Goal: Information Seeking & Learning: Learn about a topic

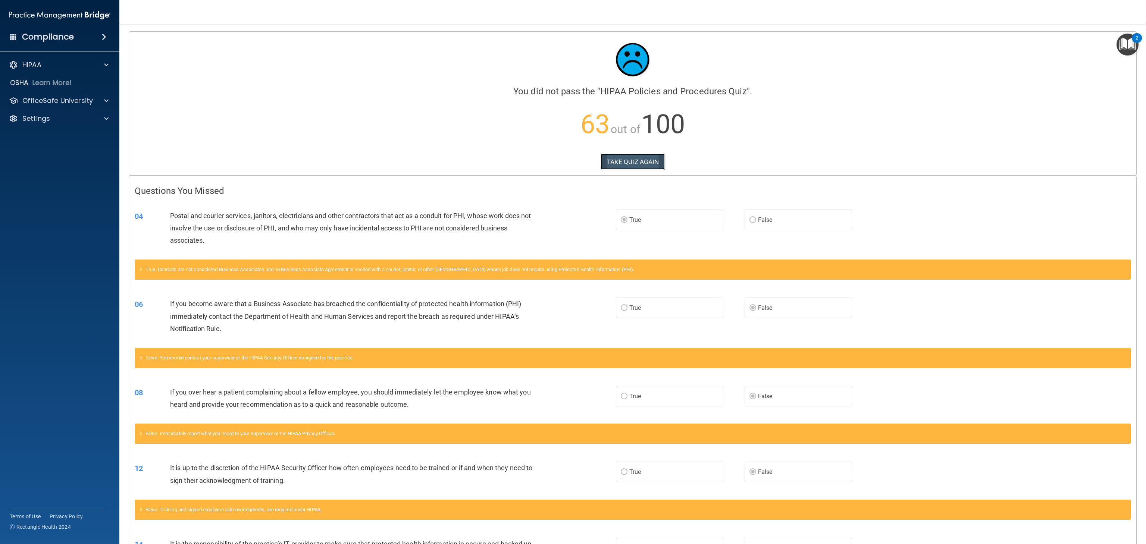
click at [572, 159] on button "TAKE QUIZ AGAIN" at bounding box center [632, 162] width 65 height 16
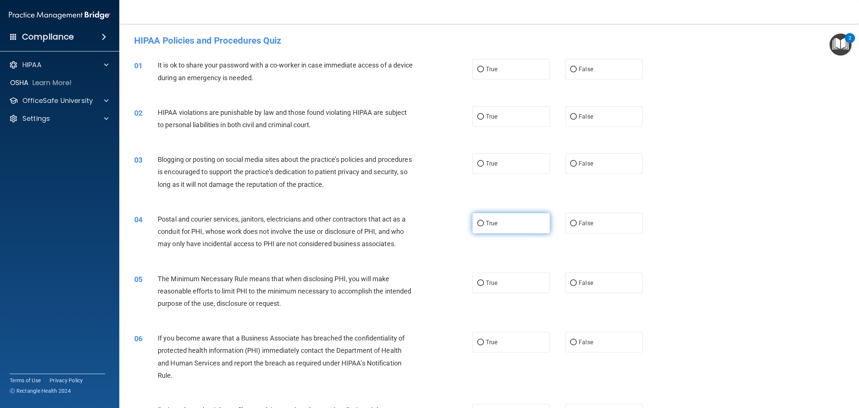
click at [493, 214] on label "True" at bounding box center [511, 223] width 78 height 21
click at [484, 221] on input "True" at bounding box center [480, 224] width 7 height 6
radio input "true"
click at [572, 76] on label "False" at bounding box center [604, 69] width 78 height 21
click at [572, 72] on input "False" at bounding box center [573, 70] width 7 height 6
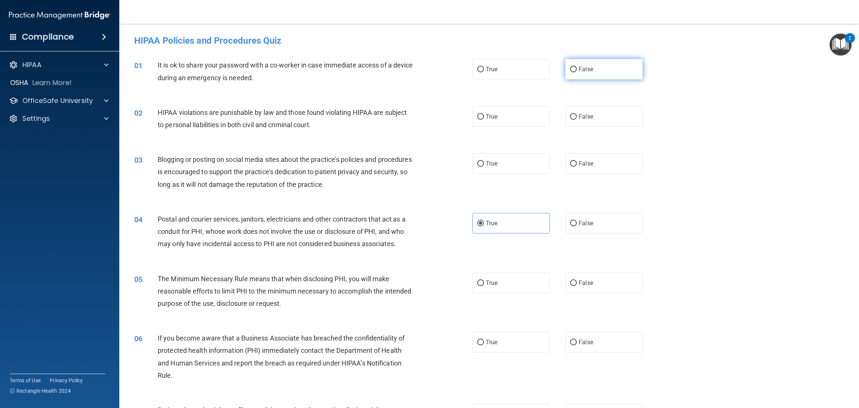
radio input "true"
click at [484, 120] on label "True" at bounding box center [511, 116] width 78 height 21
click at [484, 120] on input "True" at bounding box center [480, 117] width 7 height 6
radio input "true"
click at [572, 170] on label "False" at bounding box center [604, 163] width 78 height 21
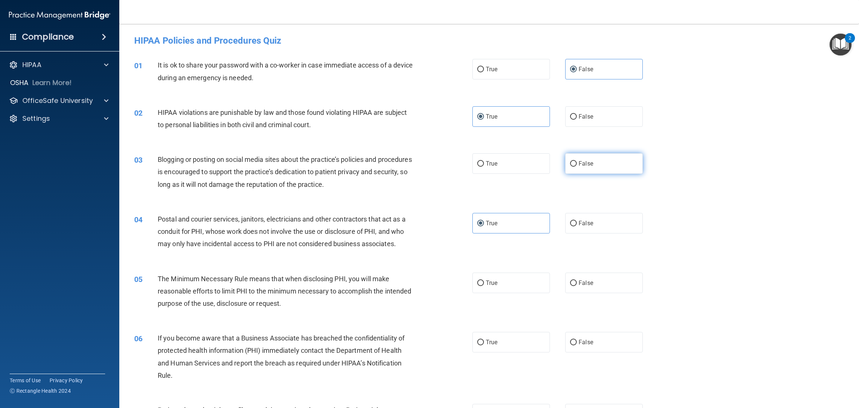
click at [572, 167] on input "False" at bounding box center [573, 164] width 7 height 6
radio input "true"
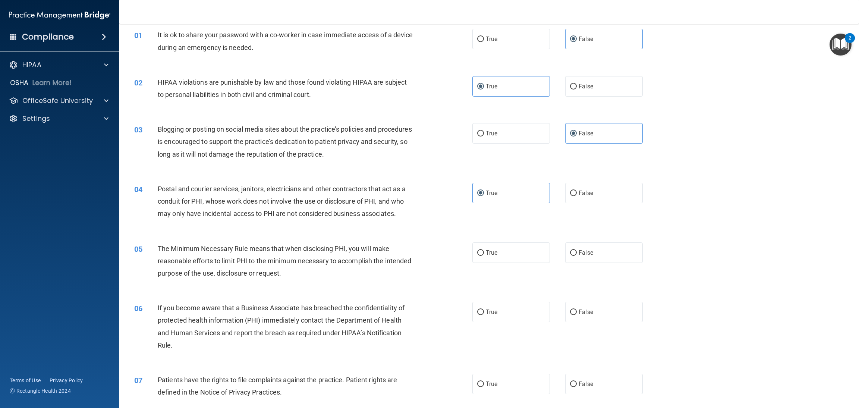
scroll to position [56, 0]
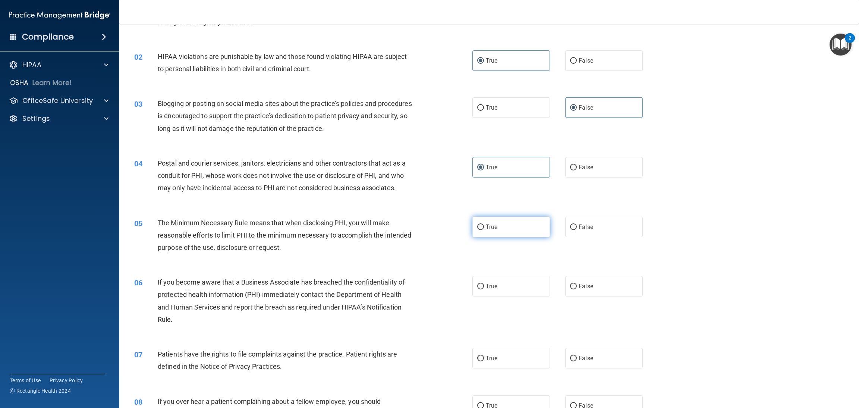
click at [480, 227] on label "True" at bounding box center [511, 227] width 78 height 21
click at [480, 227] on input "True" at bounding box center [480, 227] width 7 height 6
radio input "true"
click at [572, 272] on label "False" at bounding box center [604, 286] width 78 height 21
click at [572, 272] on input "False" at bounding box center [573, 287] width 7 height 6
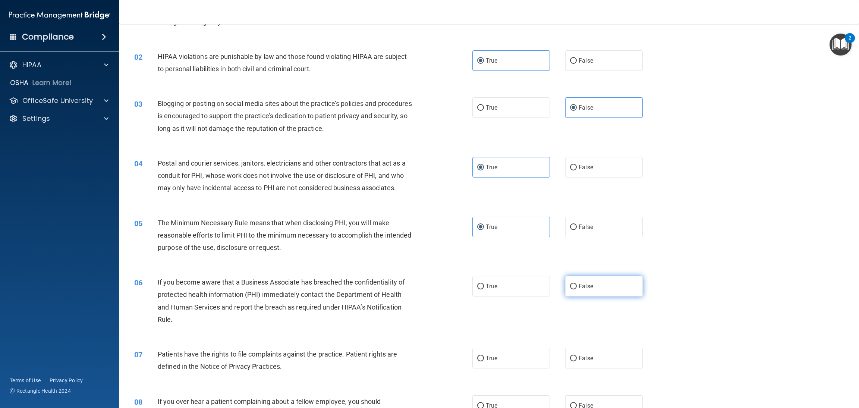
radio input "true"
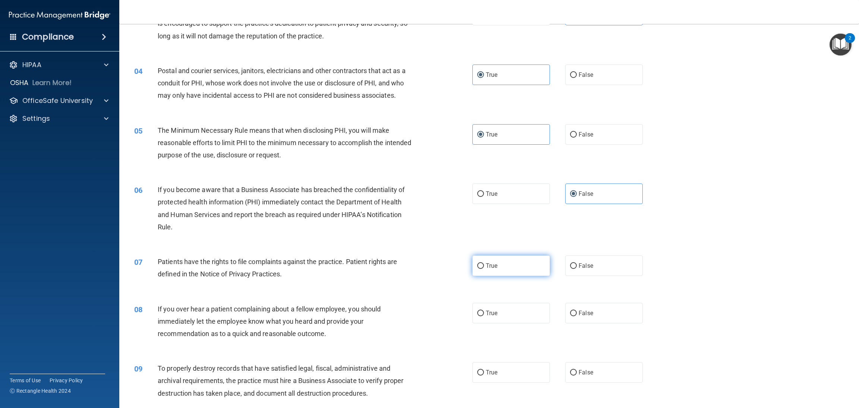
scroll to position [167, 0]
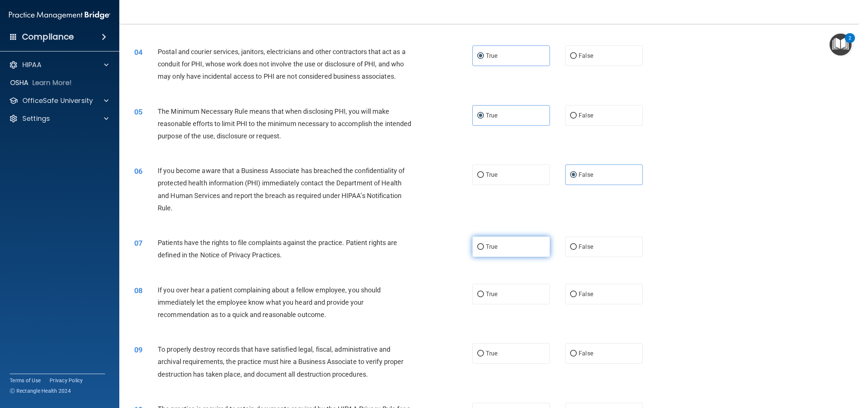
click at [503, 245] on label "True" at bounding box center [511, 246] width 78 height 21
click at [484, 245] on input "True" at bounding box center [480, 247] width 7 height 6
radio input "true"
click at [494, 272] on label "True" at bounding box center [511, 294] width 78 height 21
click at [484, 272] on input "True" at bounding box center [480, 295] width 7 height 6
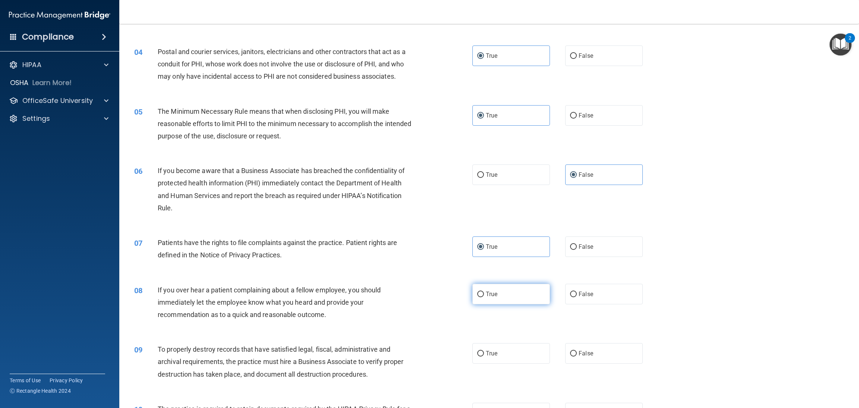
radio input "true"
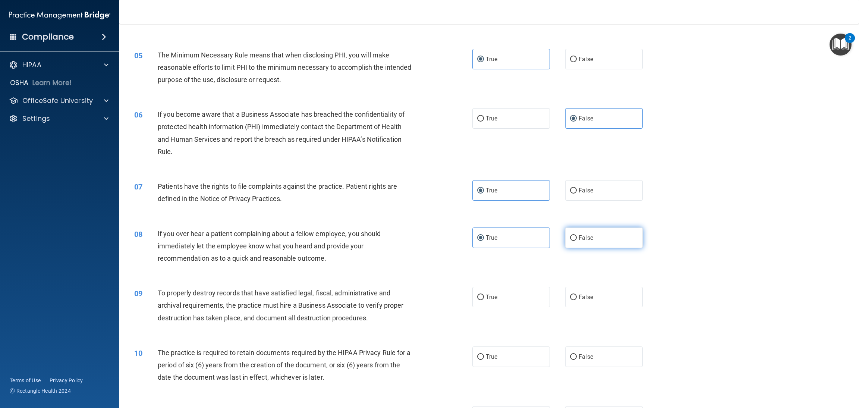
click at [572, 231] on label "False" at bounding box center [604, 237] width 78 height 21
click at [572, 235] on input "False" at bounding box center [573, 238] width 7 height 6
radio input "true"
radio input "false"
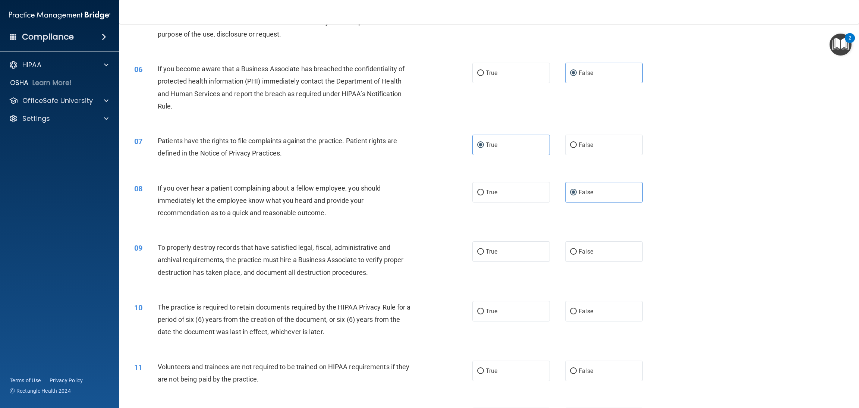
scroll to position [335, 0]
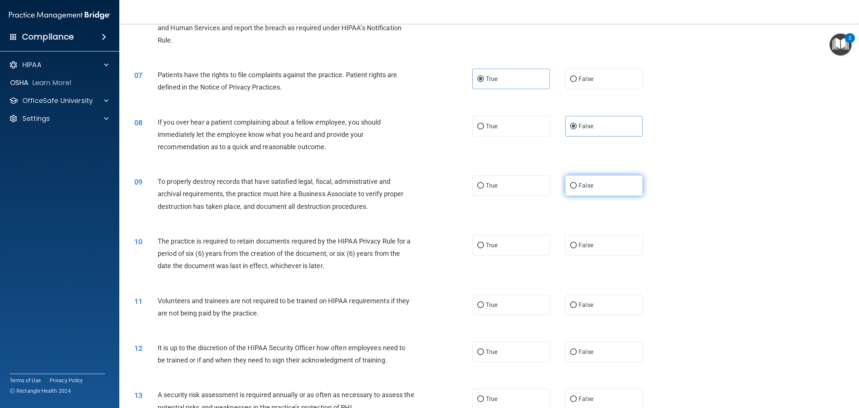
click at [572, 187] on label "False" at bounding box center [604, 185] width 78 height 21
click at [572, 187] on input "False" at bounding box center [573, 186] width 7 height 6
radio input "true"
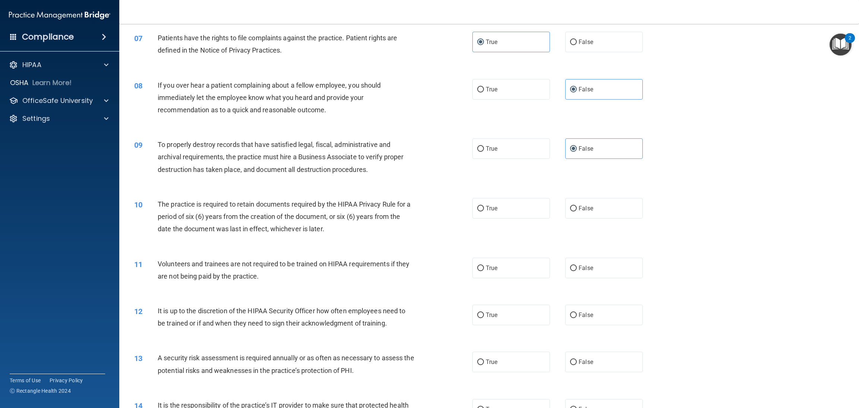
scroll to position [392, 0]
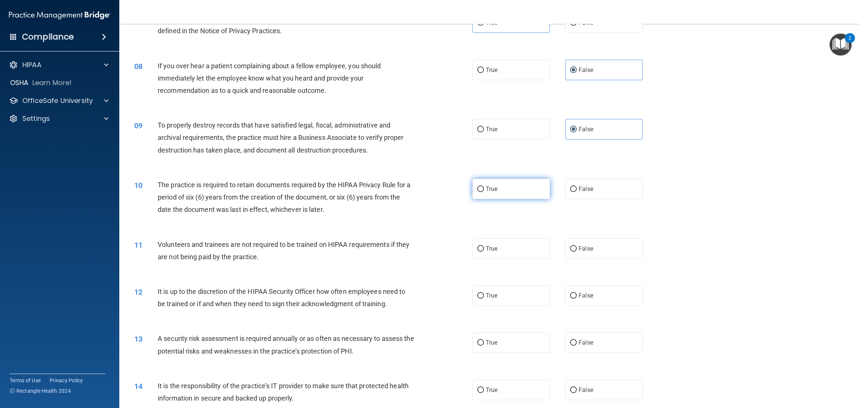
click at [505, 192] on label "True" at bounding box center [511, 189] width 78 height 21
click at [484, 192] on input "True" at bounding box center [480, 189] width 7 height 6
radio input "true"
click at [572, 245] on label "False" at bounding box center [604, 248] width 78 height 21
click at [572, 246] on input "False" at bounding box center [573, 249] width 7 height 6
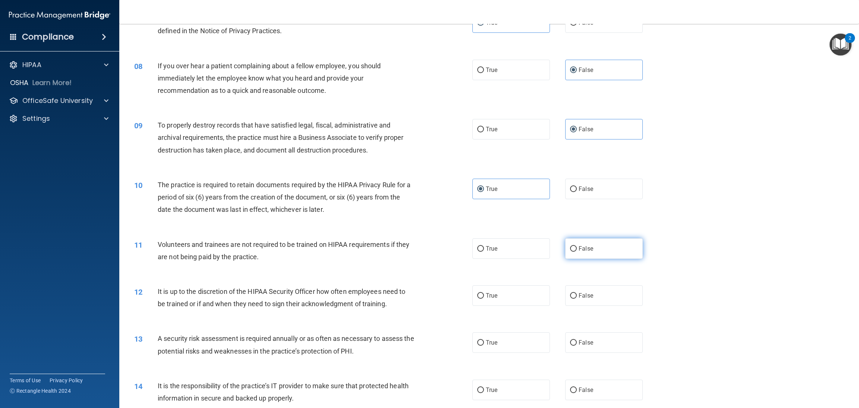
radio input "true"
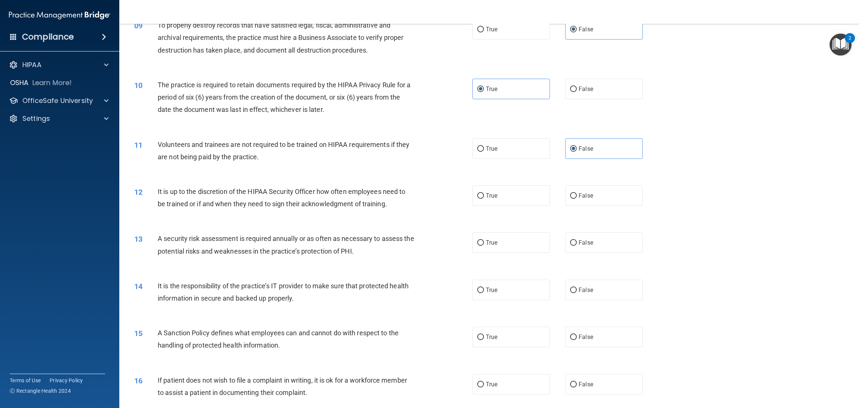
scroll to position [503, 0]
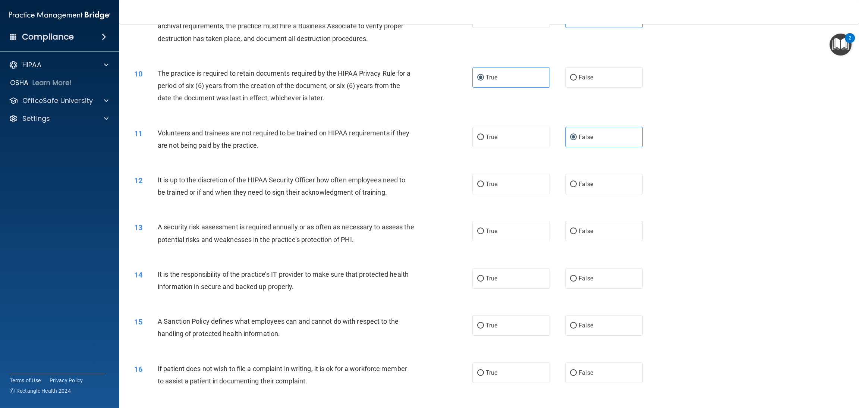
click at [572, 197] on div "12 It is up to the discretion of the HIPAA Security Officer how often employees…" at bounding box center [489, 187] width 721 height 47
click at [572, 192] on label "False" at bounding box center [604, 184] width 78 height 21
click at [572, 187] on input "False" at bounding box center [573, 185] width 7 height 6
radio input "true"
click at [486, 234] on span "True" at bounding box center [492, 230] width 12 height 7
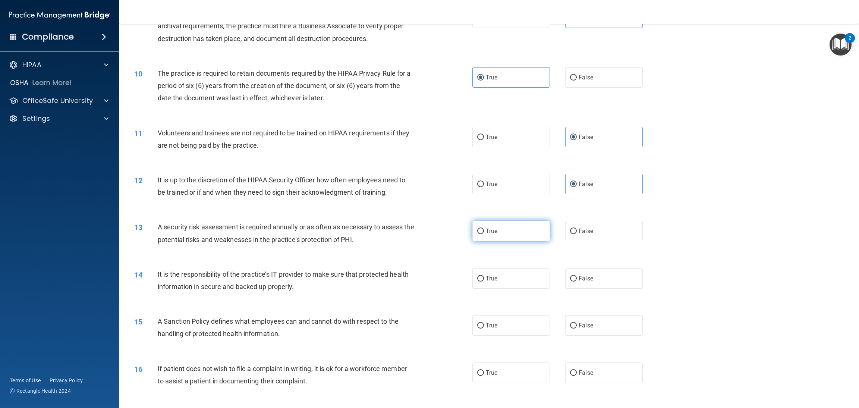
click at [484, 234] on input "True" at bounding box center [480, 232] width 7 height 6
radio input "true"
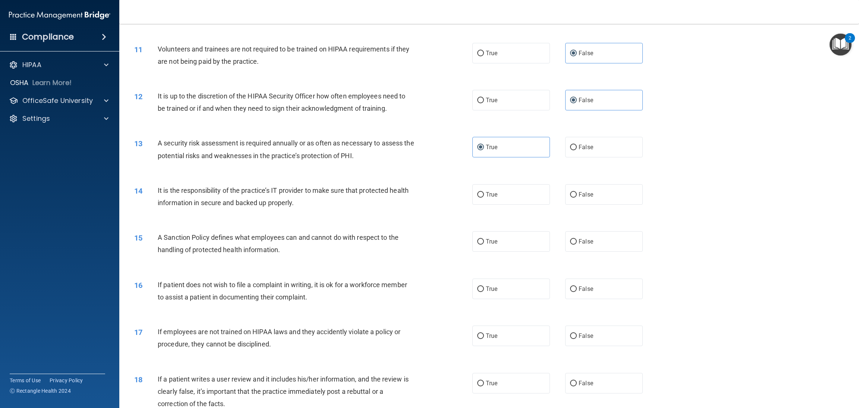
scroll to position [615, 0]
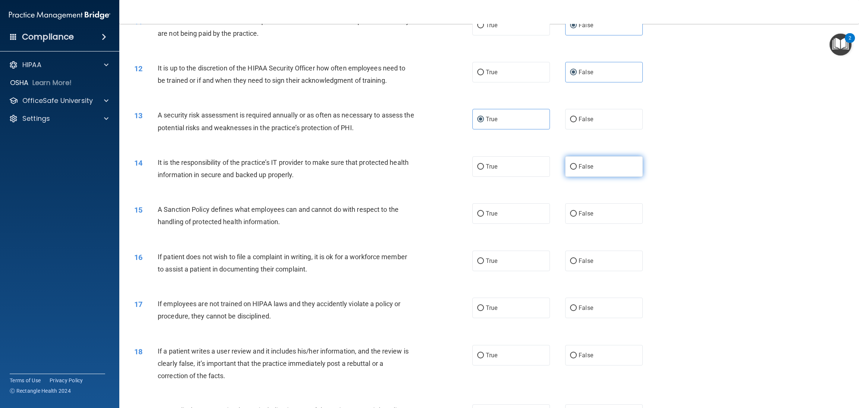
click at [572, 172] on label "False" at bounding box center [604, 166] width 78 height 21
click at [572, 170] on input "False" at bounding box center [573, 167] width 7 height 6
radio input "true"
click at [572, 208] on label "False" at bounding box center [604, 213] width 78 height 21
click at [572, 211] on input "False" at bounding box center [573, 214] width 7 height 6
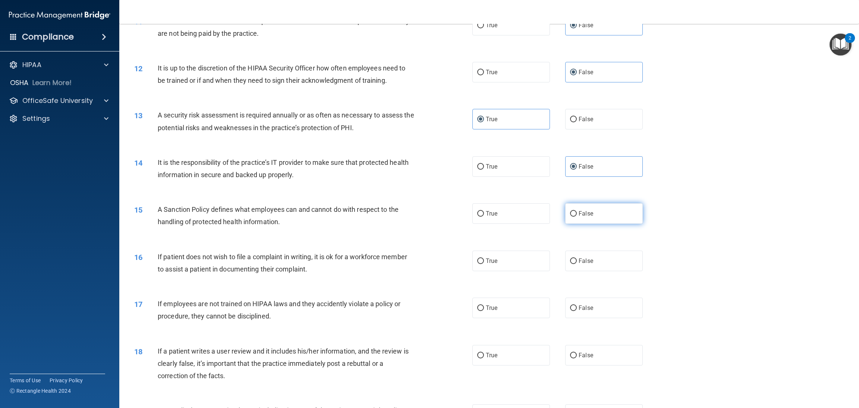
radio input "true"
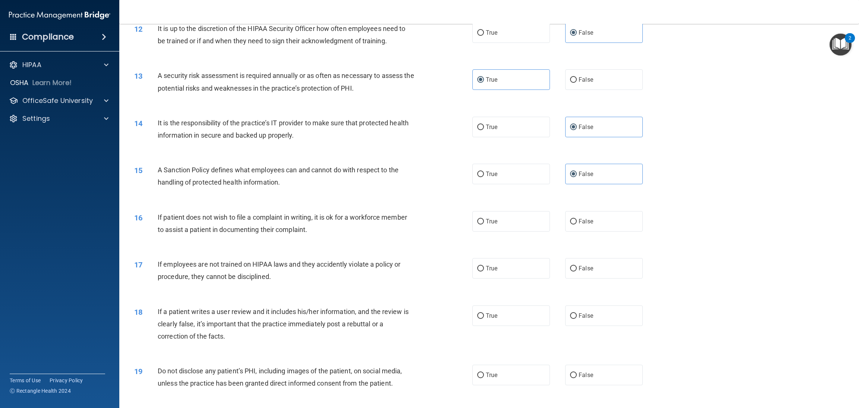
scroll to position [727, 0]
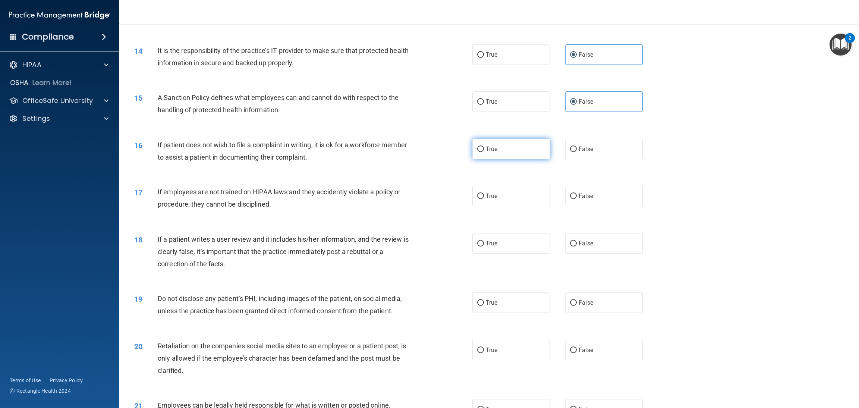
click at [490, 157] on label "True" at bounding box center [511, 149] width 78 height 21
click at [484, 152] on input "True" at bounding box center [480, 150] width 7 height 6
radio input "true"
click at [572, 197] on label "False" at bounding box center [604, 196] width 78 height 21
click at [572, 197] on input "False" at bounding box center [573, 197] width 7 height 6
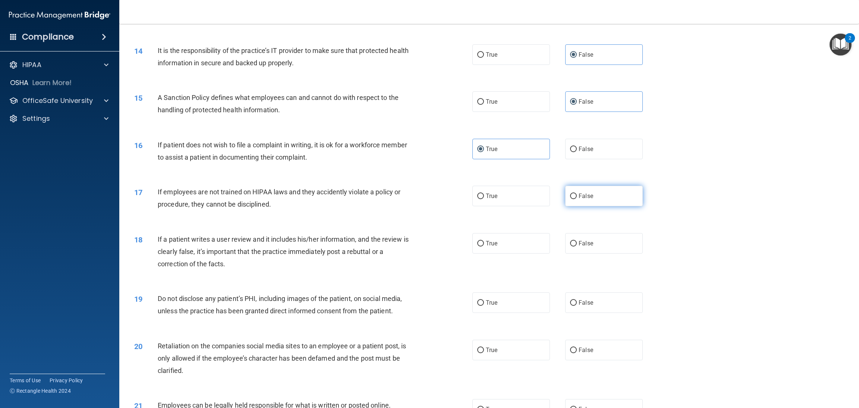
radio input "true"
click at [572, 238] on label "False" at bounding box center [604, 243] width 78 height 21
click at [572, 241] on input "False" at bounding box center [573, 244] width 7 height 6
radio input "true"
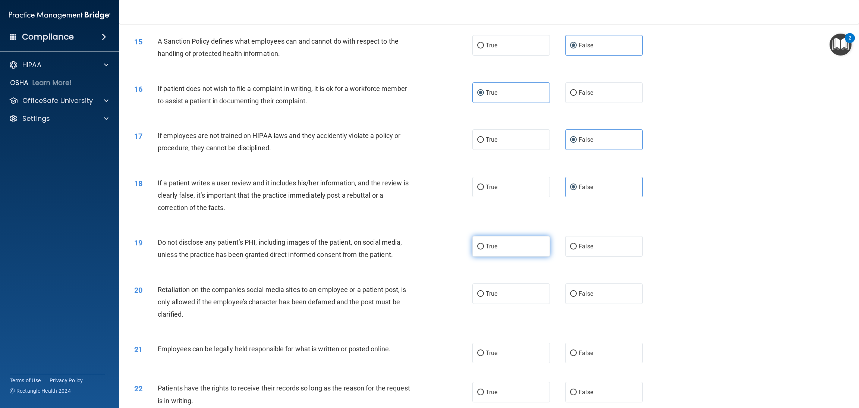
click at [511, 248] on label "True" at bounding box center [511, 246] width 78 height 21
click at [484, 248] on input "True" at bounding box center [480, 247] width 7 height 6
radio input "true"
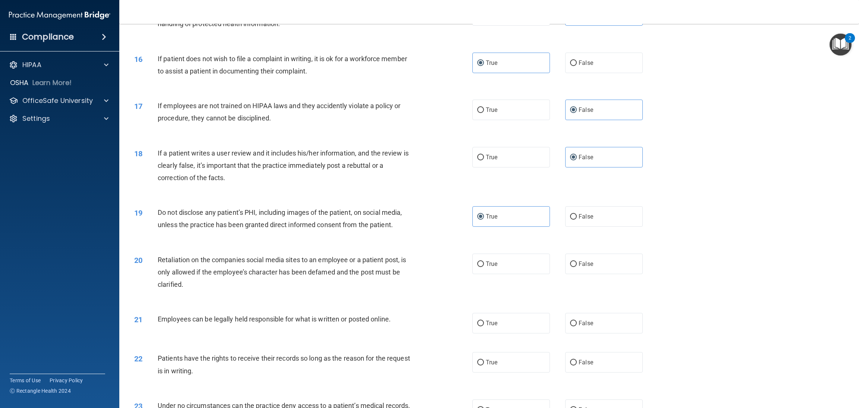
scroll to position [839, 0]
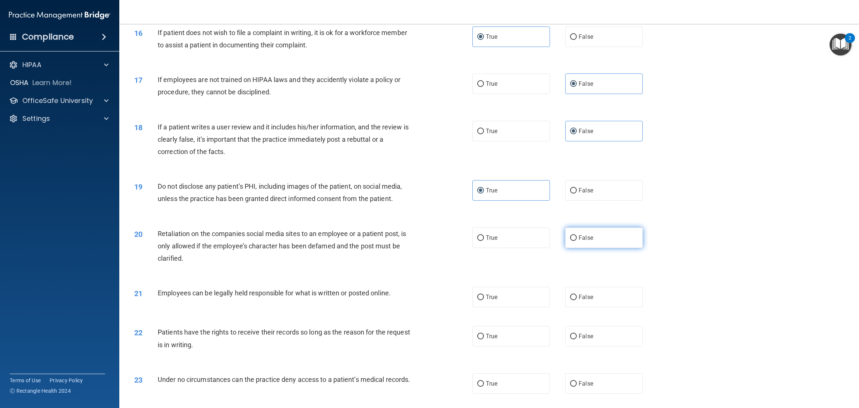
click at [565, 233] on label "False" at bounding box center [604, 237] width 78 height 21
click at [570, 235] on input "False" at bounding box center [573, 238] width 7 height 6
radio input "true"
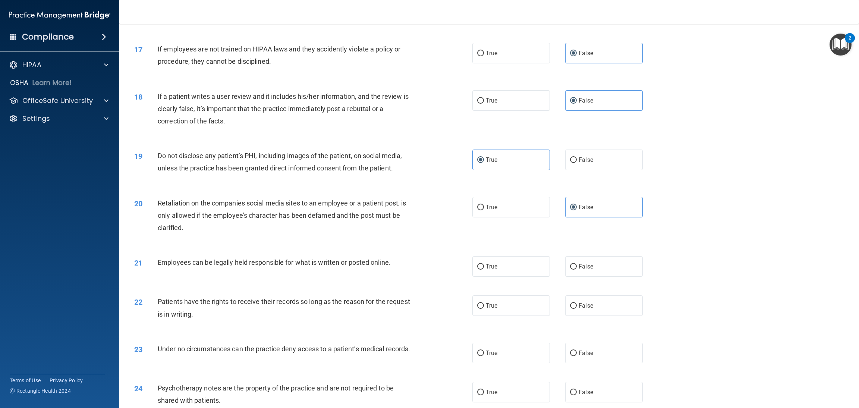
scroll to position [895, 0]
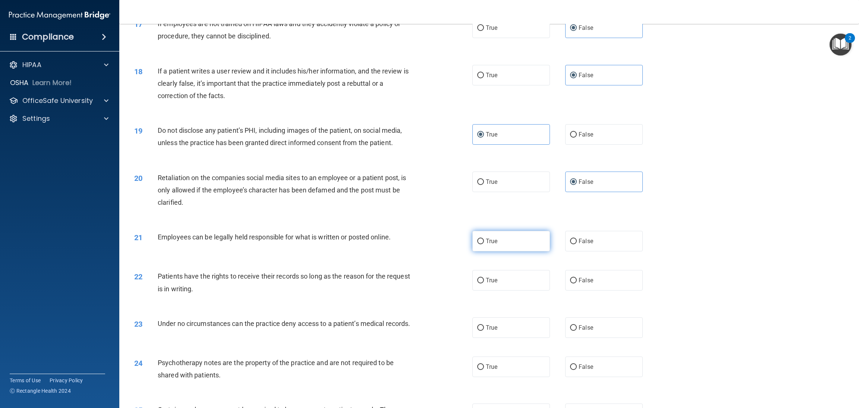
click at [485, 245] on label "True" at bounding box center [511, 241] width 78 height 21
click at [484, 244] on input "True" at bounding box center [480, 242] width 7 height 6
radio input "true"
click at [572, 272] on label "False" at bounding box center [604, 280] width 78 height 21
click at [572, 272] on input "False" at bounding box center [573, 281] width 7 height 6
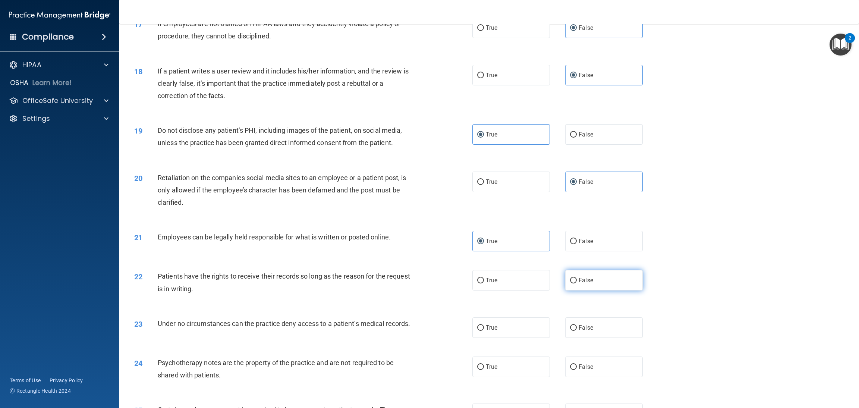
radio input "true"
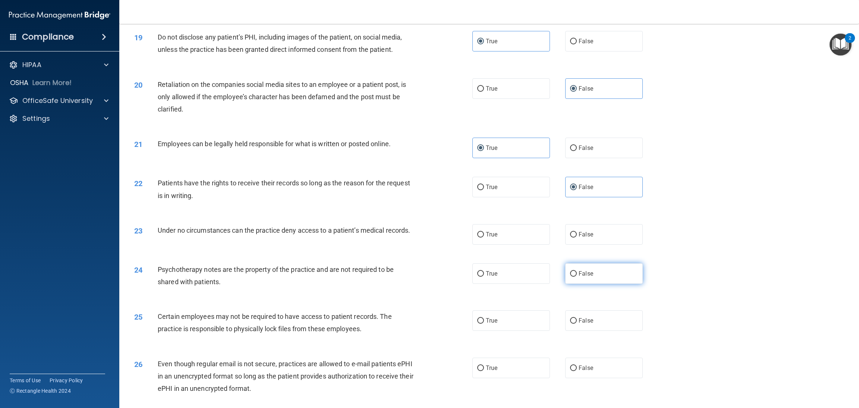
scroll to position [1007, 0]
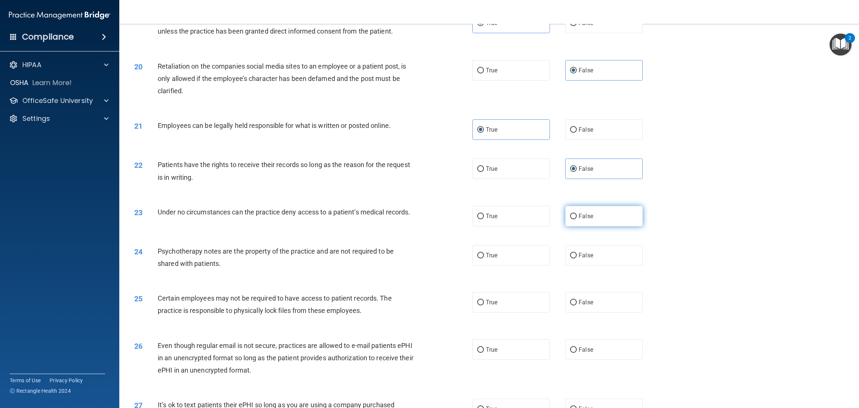
click at [572, 222] on label "False" at bounding box center [604, 216] width 78 height 21
click at [572, 219] on input "False" at bounding box center [573, 217] width 7 height 6
radio input "true"
click at [503, 258] on label "True" at bounding box center [511, 255] width 78 height 21
click at [484, 258] on input "True" at bounding box center [480, 256] width 7 height 6
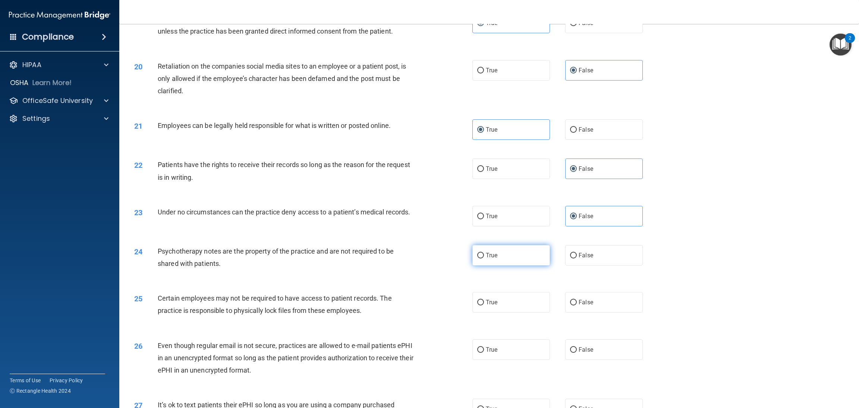
radio input "true"
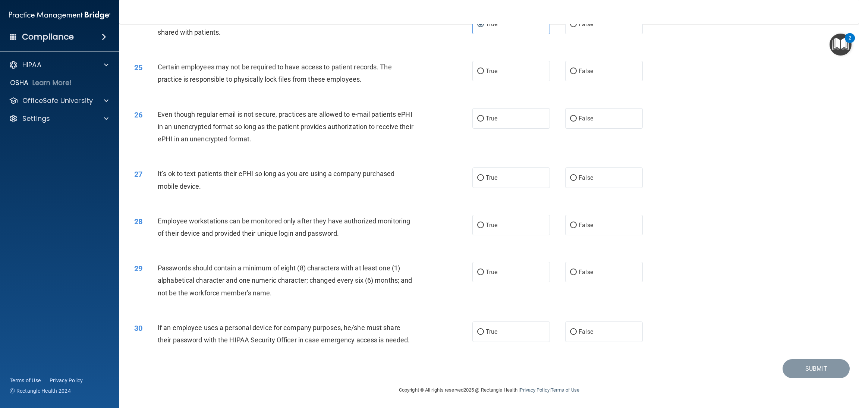
scroll to position [1258, 0]
click at [496, 262] on label "True" at bounding box center [511, 272] width 78 height 21
click at [484, 270] on input "True" at bounding box center [480, 273] width 7 height 6
radio input "true"
click at [477, 272] on label "True" at bounding box center [511, 331] width 78 height 21
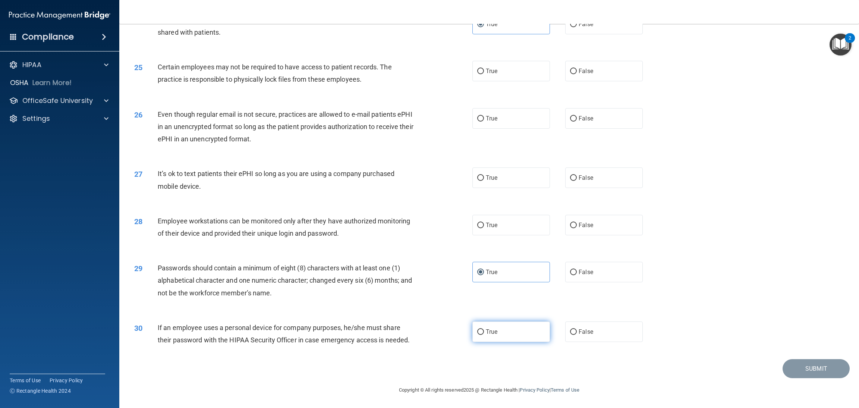
click at [477, 272] on input "True" at bounding box center [480, 332] width 7 height 6
radio input "true"
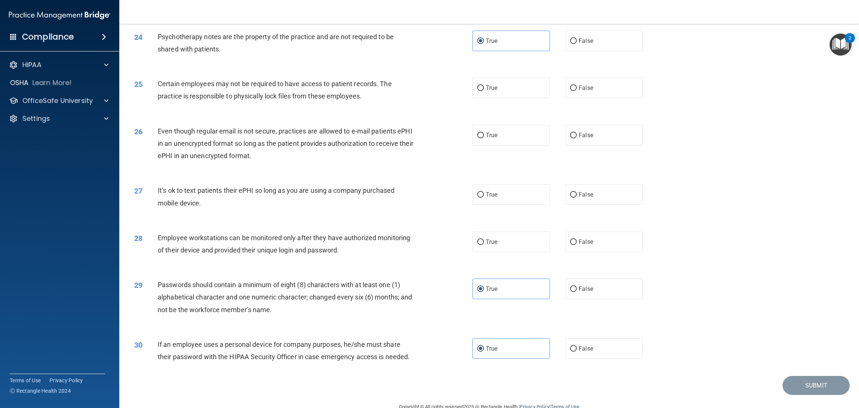
scroll to position [1202, 0]
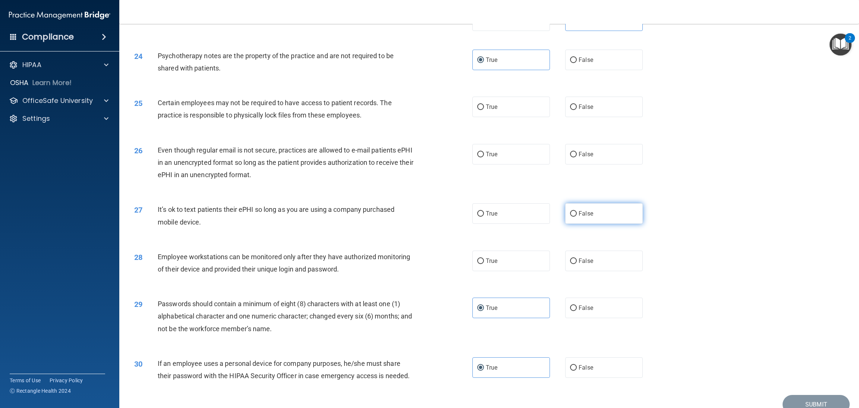
click at [572, 224] on label "False" at bounding box center [604, 213] width 78 height 21
click at [572, 217] on input "False" at bounding box center [573, 214] width 7 height 6
radio input "true"
click at [572, 114] on label "False" at bounding box center [604, 107] width 78 height 21
click at [572, 110] on input "False" at bounding box center [573, 107] width 7 height 6
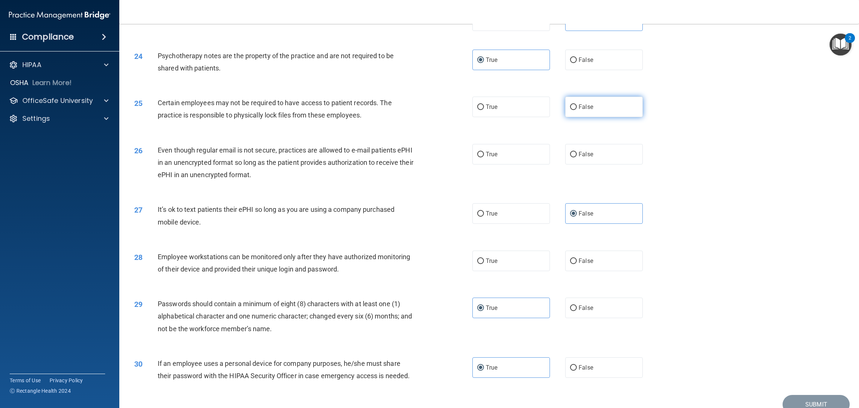
radio input "true"
click at [491, 110] on span "True" at bounding box center [492, 106] width 12 height 7
click at [484, 110] on input "True" at bounding box center [480, 107] width 7 height 6
radio input "true"
radio input "false"
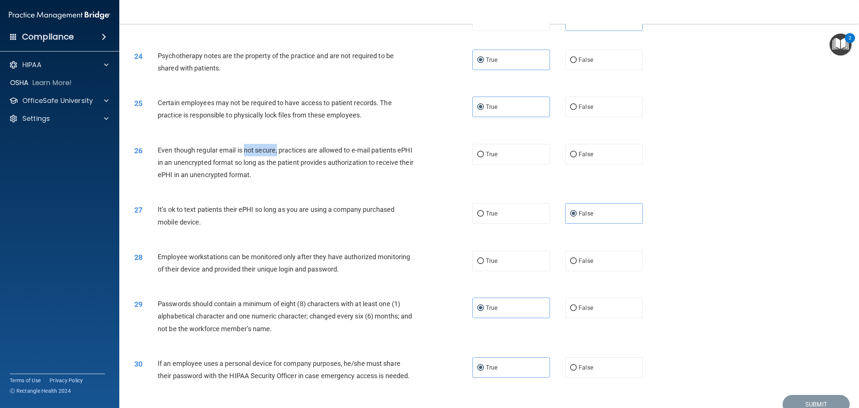
drag, startPoint x: 245, startPoint y: 161, endPoint x: 277, endPoint y: 163, distance: 31.4
click at [277, 163] on div "Even though regular email is not secure, practices are allowed to e-mail patien…" at bounding box center [289, 162] width 262 height 37
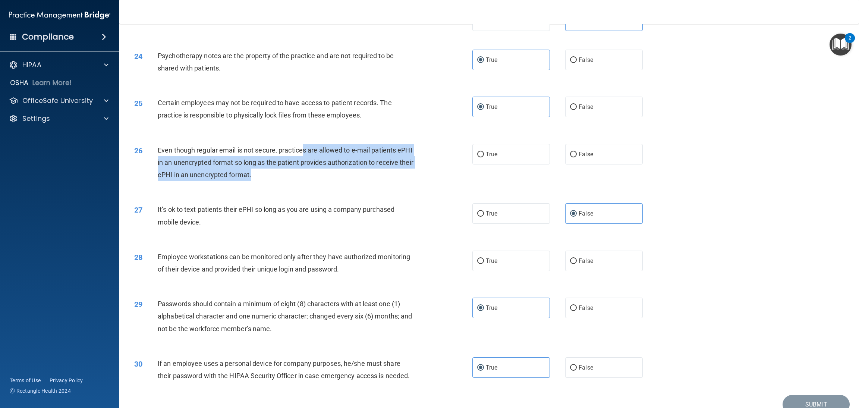
drag, startPoint x: 303, startPoint y: 162, endPoint x: 321, endPoint y: 177, distance: 23.6
click at [308, 177] on div "Even though regular email is not secure, practices are allowed to e-mail patien…" at bounding box center [289, 162] width 262 height 37
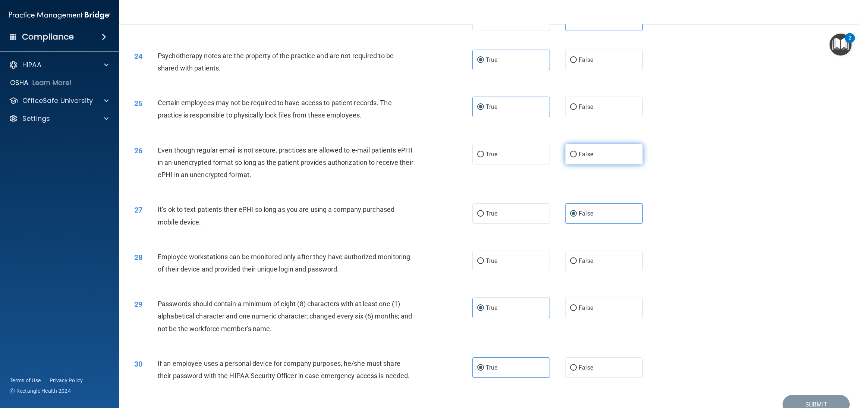
click at [572, 164] on label "False" at bounding box center [604, 154] width 78 height 21
click at [572, 157] on input "False" at bounding box center [573, 155] width 7 height 6
radio input "true"
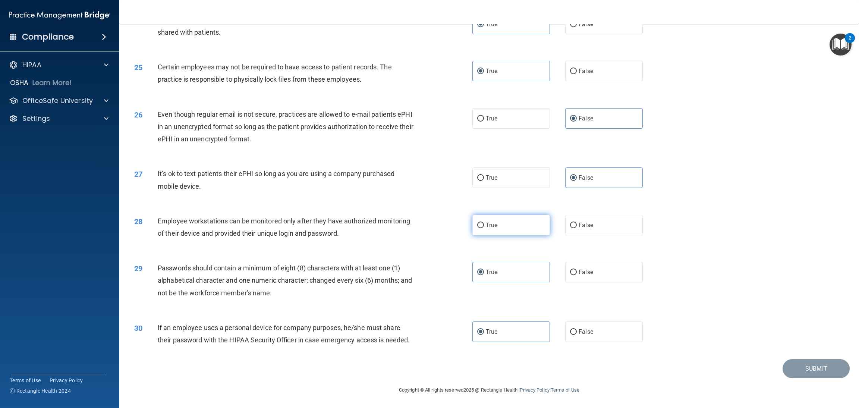
click at [497, 215] on label "True" at bounding box center [511, 225] width 78 height 21
click at [484, 223] on input "True" at bounding box center [480, 226] width 7 height 6
radio input "true"
click at [572, 272] on div "Submit" at bounding box center [489, 368] width 721 height 19
click at [572, 272] on button "Submit" at bounding box center [816, 368] width 67 height 19
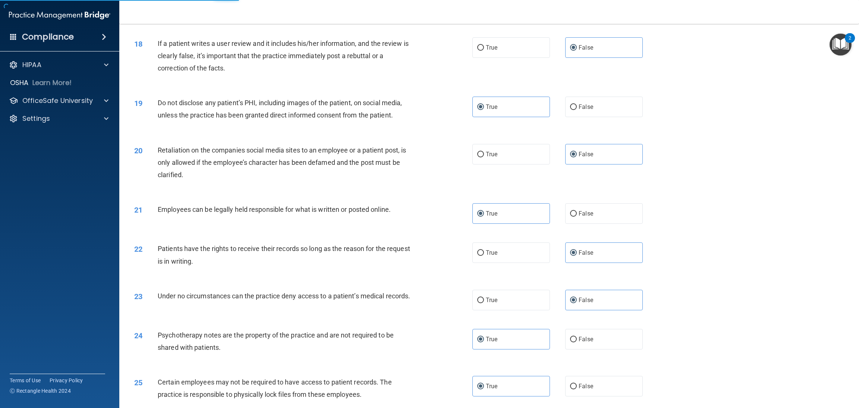
scroll to position [922, 0]
drag, startPoint x: 678, startPoint y: 273, endPoint x: 700, endPoint y: 146, distance: 129.0
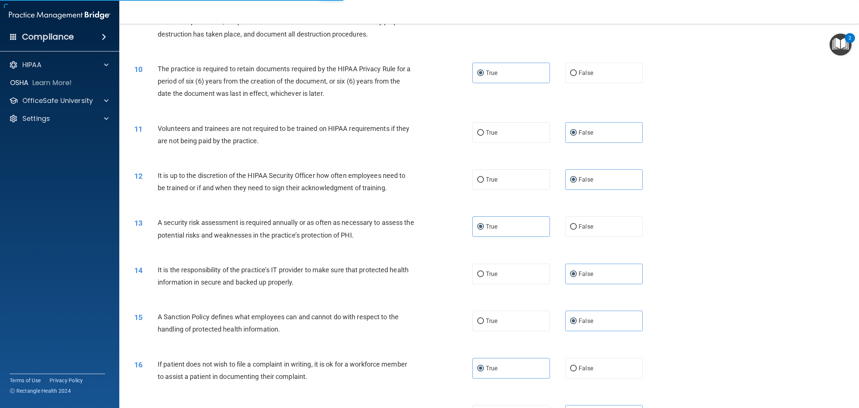
scroll to position [0, 0]
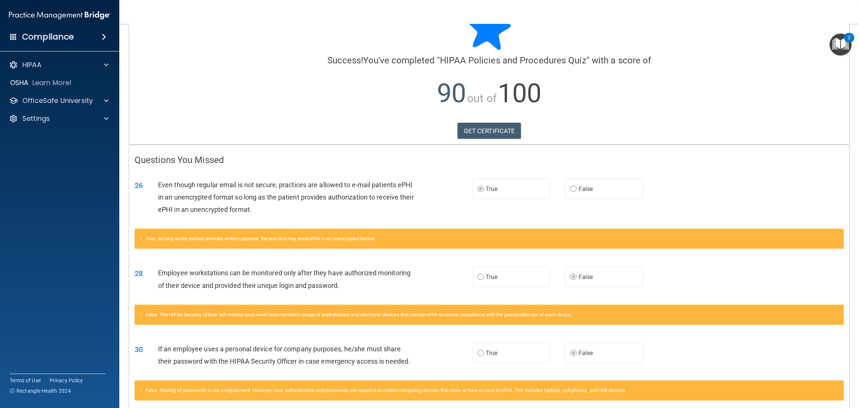
scroll to position [56, 0]
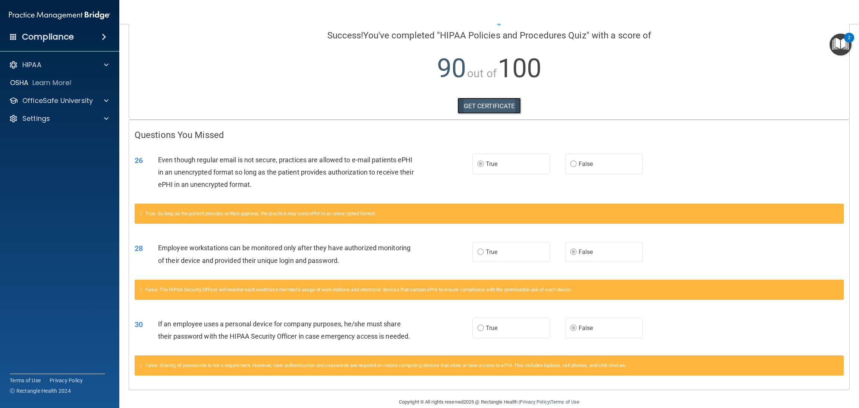
click at [497, 101] on link "GET CERTIFICATE" at bounding box center [490, 106] width 64 height 16
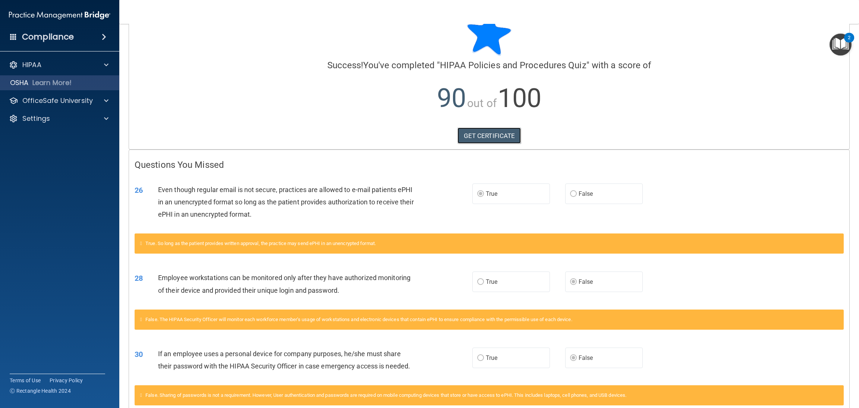
scroll to position [0, 0]
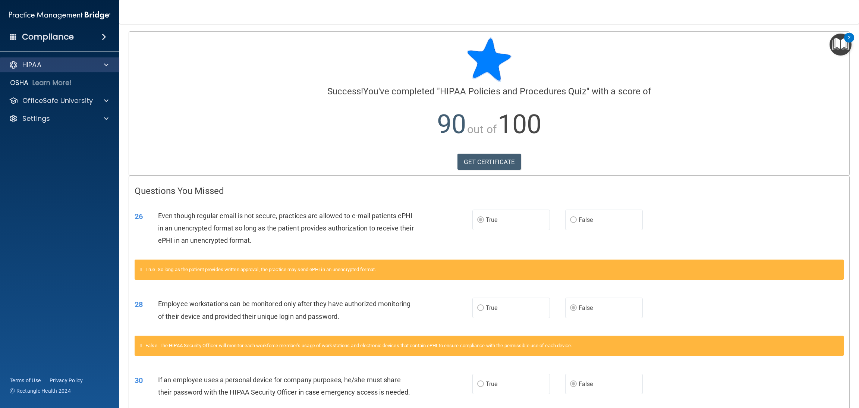
click at [48, 70] on div "HIPAA" at bounding box center [60, 64] width 120 height 15
click at [103, 71] on div "HIPAA" at bounding box center [60, 64] width 120 height 15
click at [106, 66] on span at bounding box center [106, 64] width 4 height 9
click at [73, 34] on div "Compliance" at bounding box center [59, 37] width 119 height 16
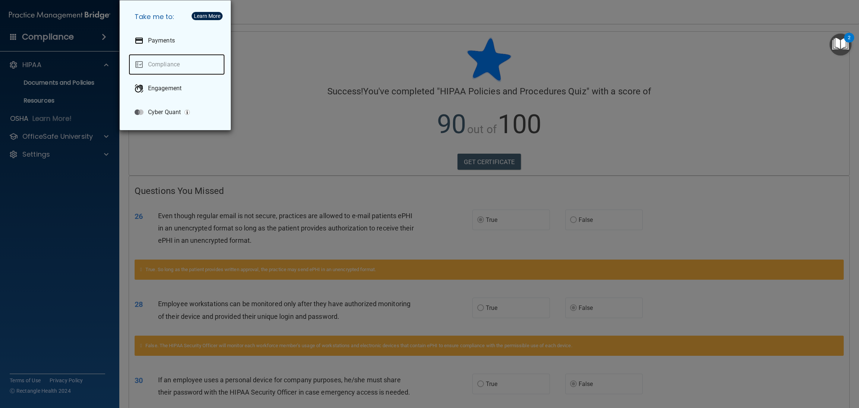
click at [155, 63] on link "Compliance" at bounding box center [177, 64] width 96 height 21
drag, startPoint x: 753, startPoint y: 74, endPoint x: 793, endPoint y: 63, distance: 40.9
click at [572, 73] on div "Take me to: Payments Compliance Engagement Cyber Quant" at bounding box center [429, 204] width 859 height 408
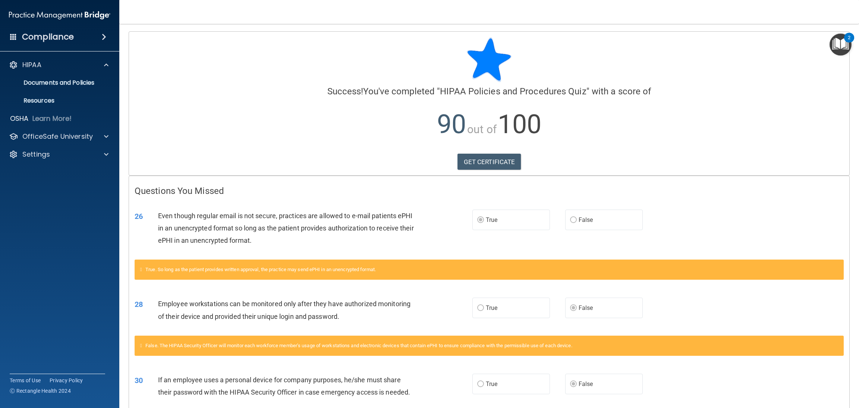
click at [572, 43] on img "Open Resource Center, 2 new notifications" at bounding box center [841, 45] width 22 height 22
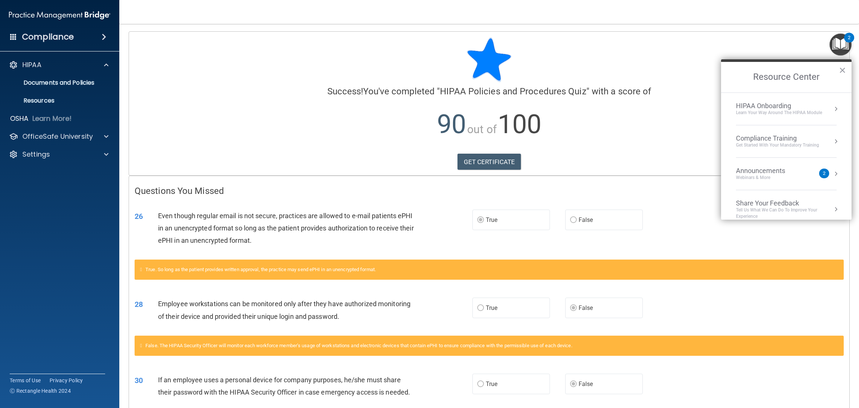
click at [572, 111] on div "Learn Your Way around the HIPAA module" at bounding box center [779, 113] width 86 height 6
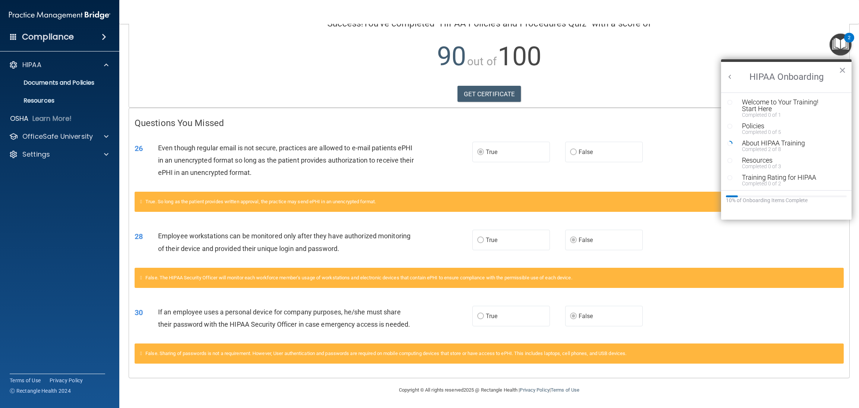
scroll to position [80, 0]
click at [572, 147] on div "Completed 2 of 8" at bounding box center [787, 149] width 91 height 5
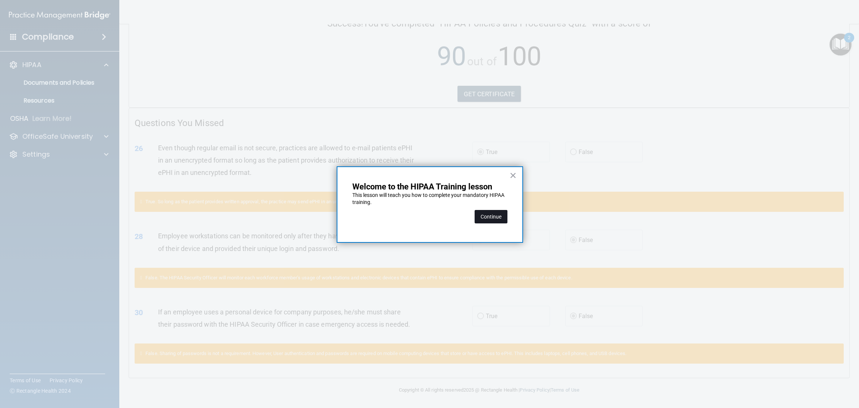
click at [491, 216] on button "Continue" at bounding box center [491, 216] width 33 height 13
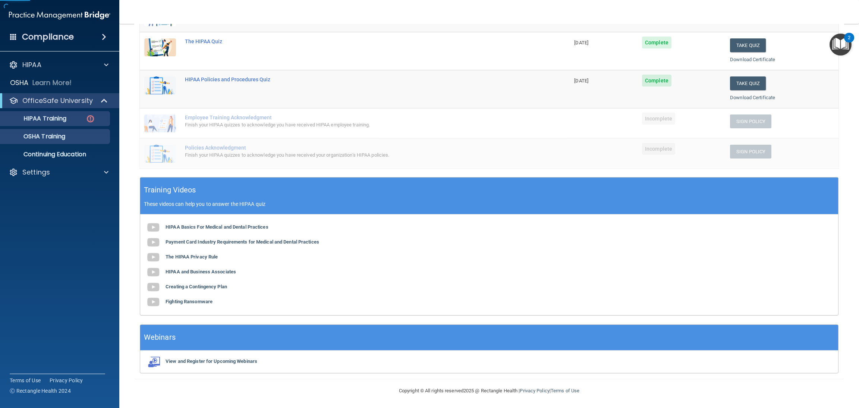
scroll to position [57, 0]
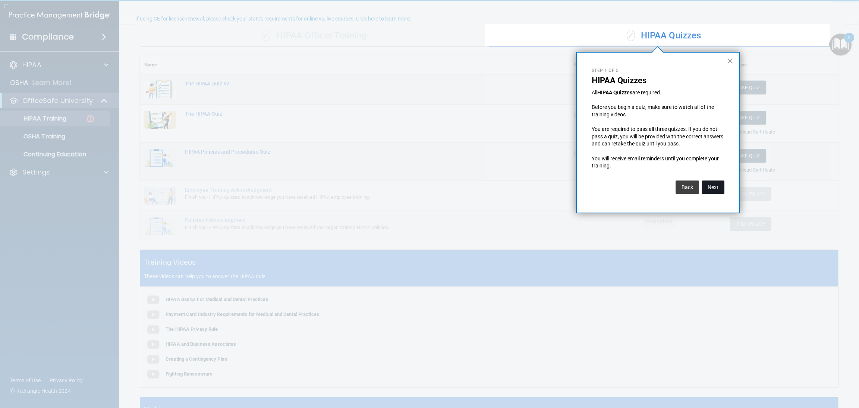
click at [572, 188] on button "Next" at bounding box center [713, 186] width 23 height 13
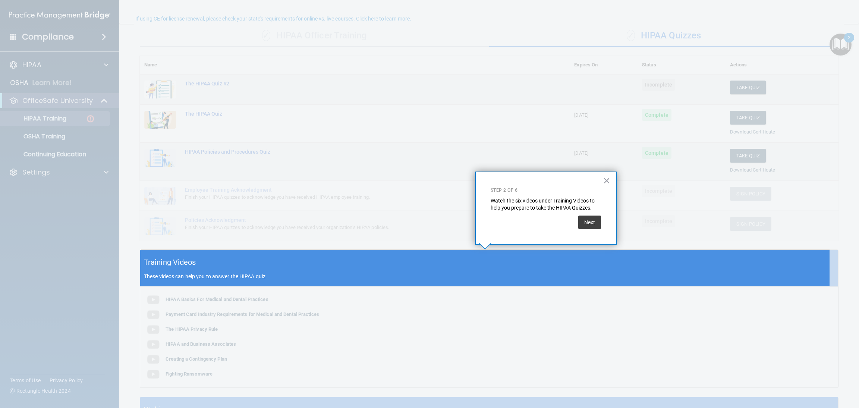
click at [572, 224] on div "Next" at bounding box center [546, 220] width 110 height 17
drag, startPoint x: 592, startPoint y: 231, endPoint x: 591, endPoint y: 226, distance: 5.7
click at [572, 226] on div "× Step 2 of 6 Watch the six videos under Training Videos to help you prepare to…" at bounding box center [546, 208] width 142 height 73
click at [572, 225] on button "Next" at bounding box center [589, 222] width 23 height 13
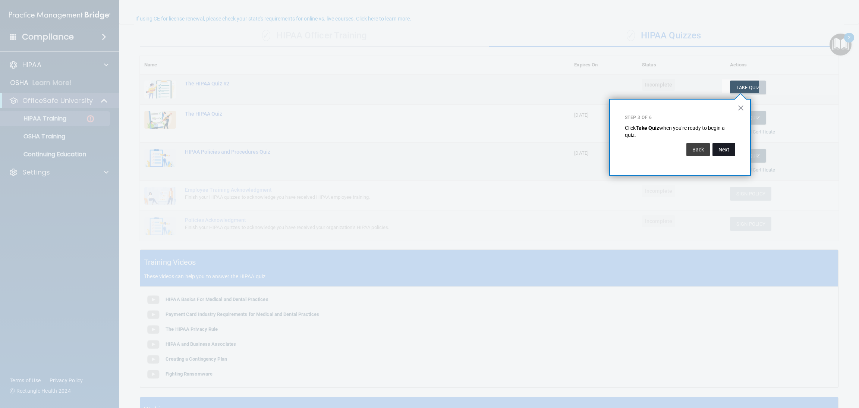
click at [572, 152] on button "Next" at bounding box center [724, 149] width 23 height 13
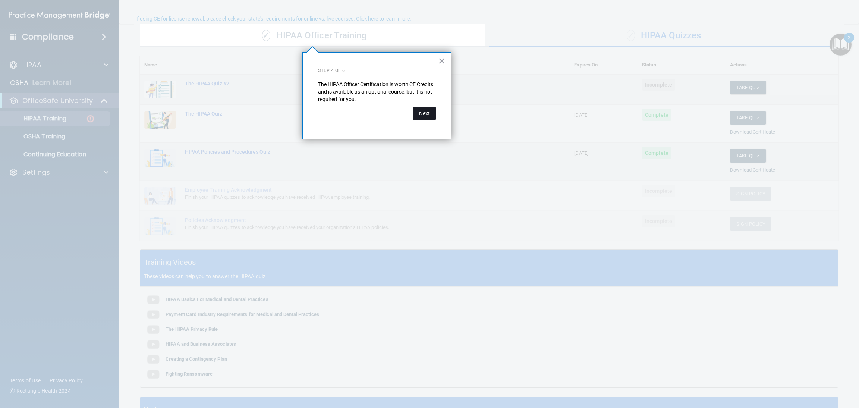
click at [418, 114] on button "Next" at bounding box center [424, 113] width 23 height 13
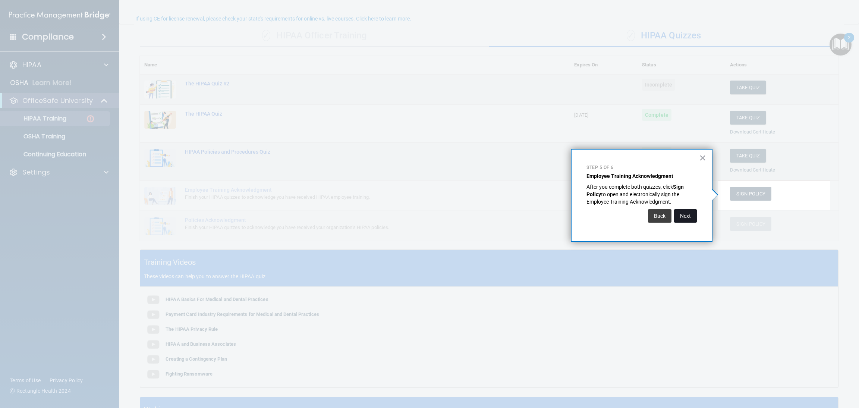
click at [572, 217] on button "Next" at bounding box center [685, 215] width 23 height 13
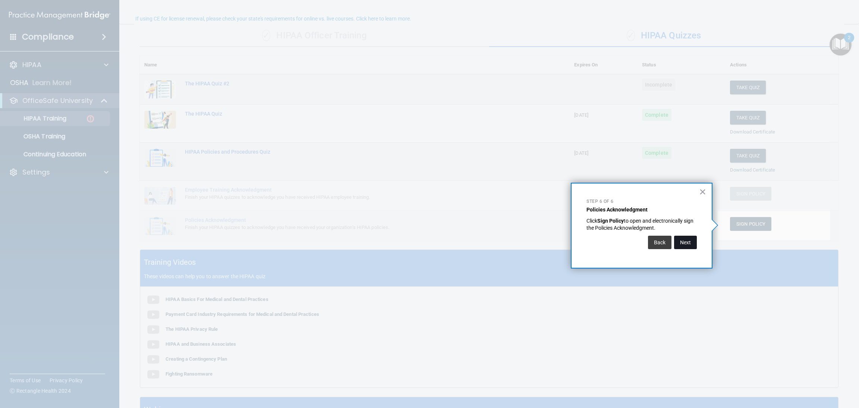
click at [572, 242] on button "Next" at bounding box center [685, 242] width 23 height 13
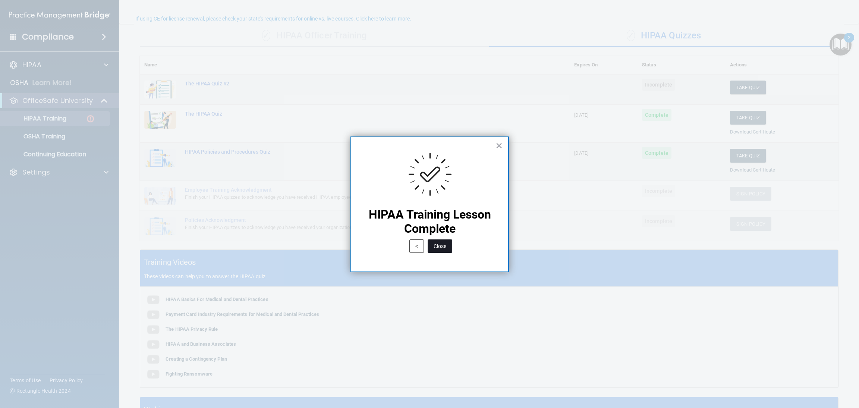
click at [446, 242] on button "Close" at bounding box center [440, 245] width 25 height 13
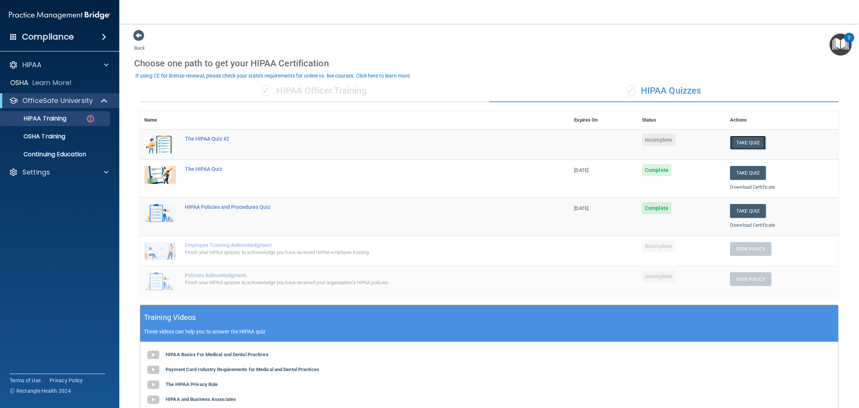
scroll to position [0, 0]
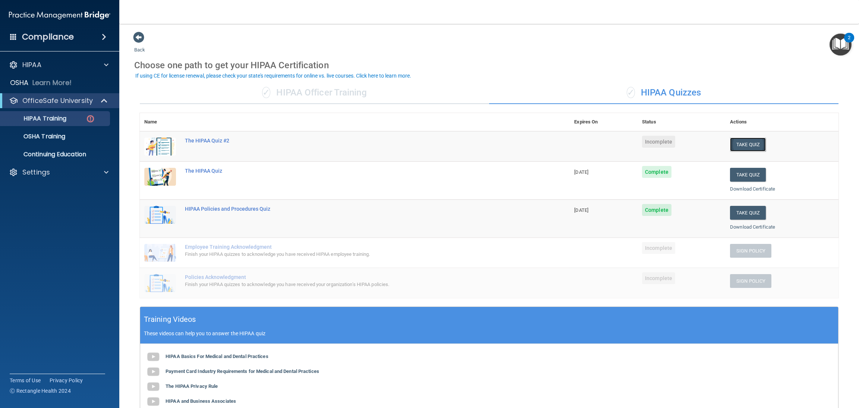
drag, startPoint x: 740, startPoint y: 92, endPoint x: 746, endPoint y: 145, distance: 54.0
click at [572, 145] on button "Take Quiz" at bounding box center [748, 145] width 36 height 14
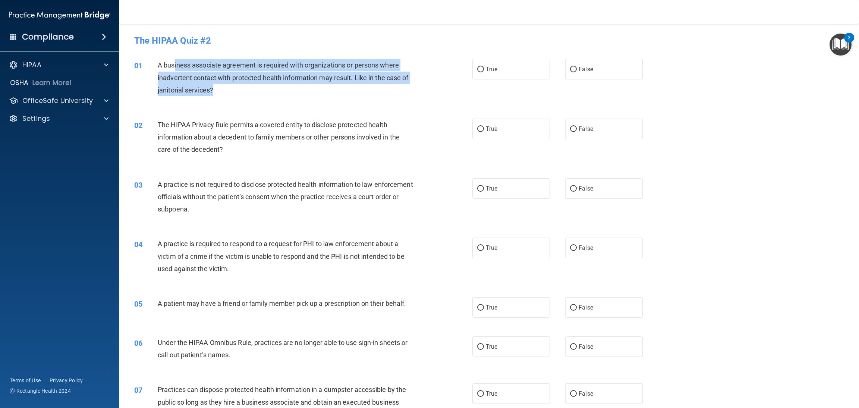
drag, startPoint x: 174, startPoint y: 66, endPoint x: 241, endPoint y: 86, distance: 70.1
click at [241, 86] on div "A business associate agreement is required with organizations or persons where …" at bounding box center [289, 77] width 262 height 37
click at [335, 95] on div "A business associate agreement is required with organizations or persons where …" at bounding box center [289, 77] width 262 height 37
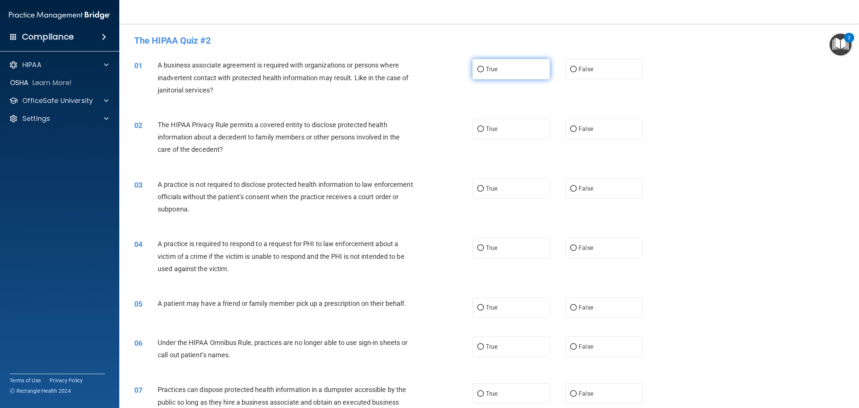
click at [496, 74] on label "True" at bounding box center [511, 69] width 78 height 21
click at [484, 72] on input "True" at bounding box center [480, 70] width 7 height 6
radio input "true"
click at [332, 83] on div "A business associate agreement is required with organizations or persons where …" at bounding box center [289, 77] width 262 height 37
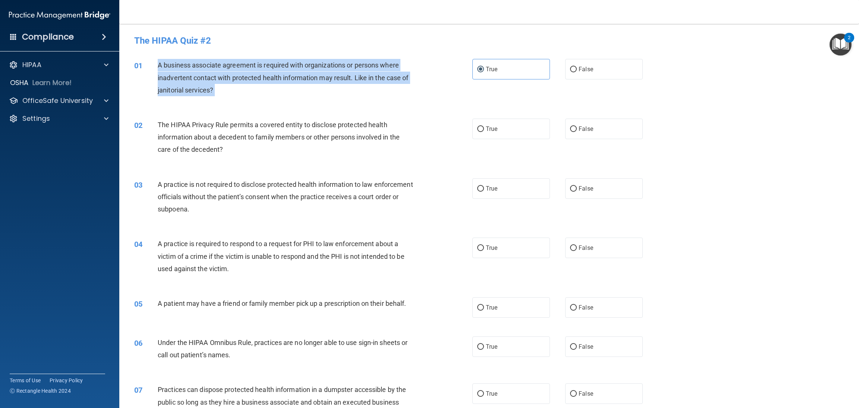
click at [332, 83] on div "A business associate agreement is required with organizations or persons where …" at bounding box center [289, 77] width 262 height 37
copy ng-form "A business associate agreement is required with organizations or persons where …"
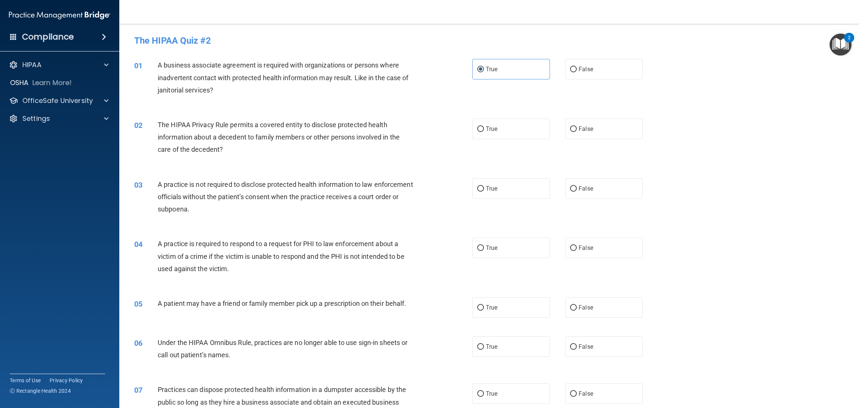
click at [316, 156] on div "02 The HIPAA Privacy Rule permits a covered entity to disclose protected health…" at bounding box center [303, 139] width 361 height 41
click at [267, 126] on span "The HIPAA Privacy Rule permits a covered entity to disclose protected health in…" at bounding box center [279, 137] width 242 height 32
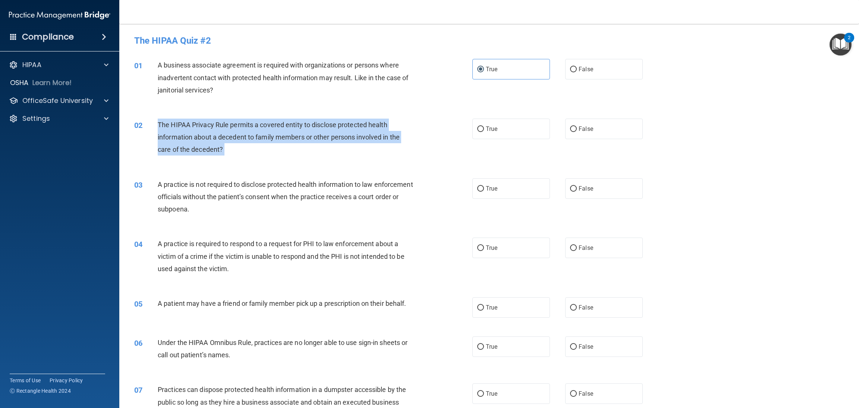
click at [267, 126] on span "The HIPAA Privacy Rule permits a covered entity to disclose protected health in…" at bounding box center [279, 137] width 242 height 32
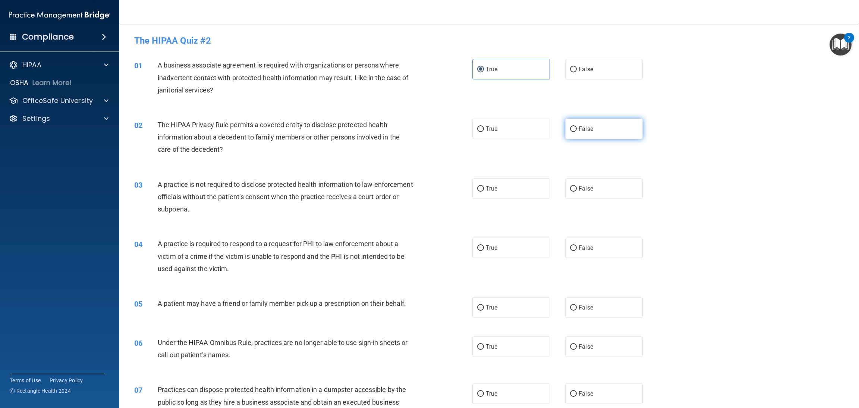
click at [572, 133] on label "False" at bounding box center [604, 129] width 78 height 21
click at [572, 132] on input "False" at bounding box center [573, 129] width 7 height 6
radio input "true"
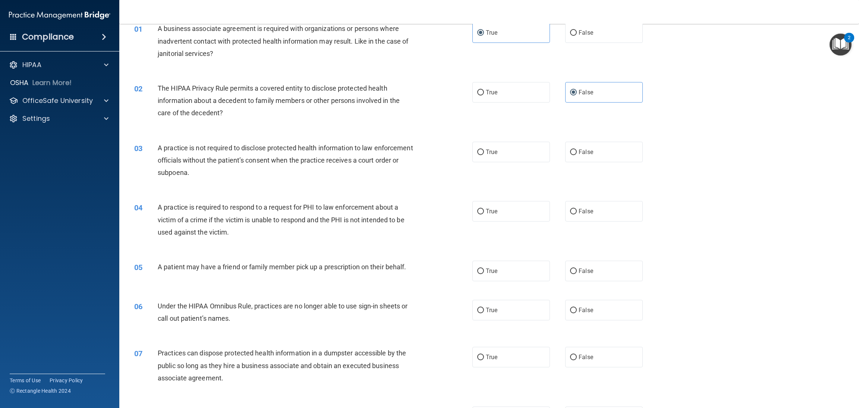
scroll to position [56, 0]
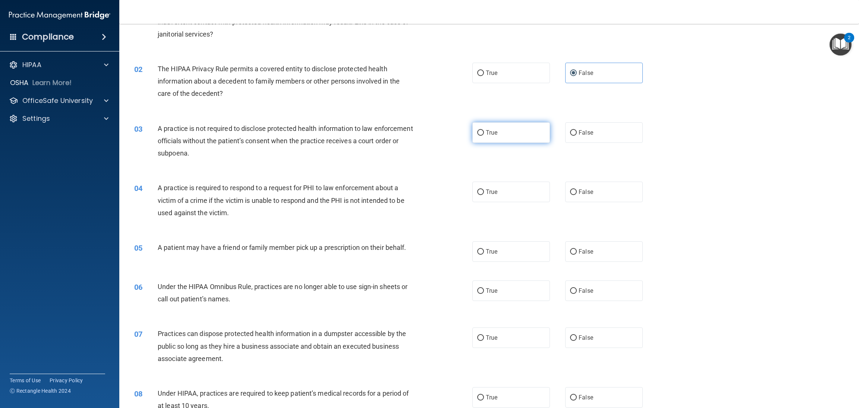
click at [497, 135] on label "True" at bounding box center [511, 132] width 78 height 21
click at [484, 135] on input "True" at bounding box center [480, 133] width 7 height 6
radio input "true"
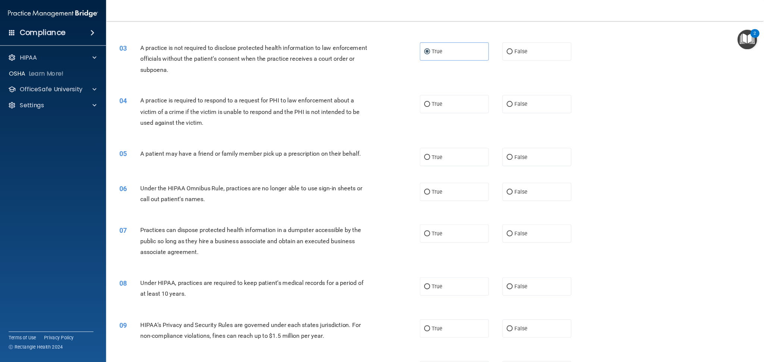
scroll to position [167, 0]
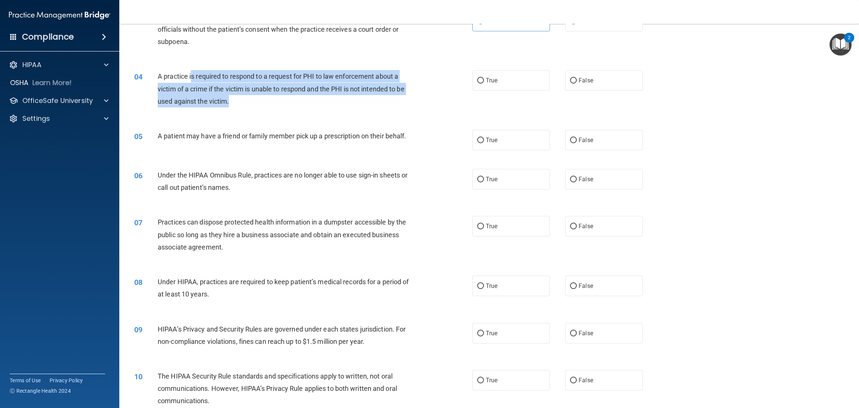
drag, startPoint x: 191, startPoint y: 73, endPoint x: 249, endPoint y: 96, distance: 62.1
click at [249, 96] on div "A practice is required to respond to a request for PHI to law enforcement about…" at bounding box center [289, 88] width 262 height 37
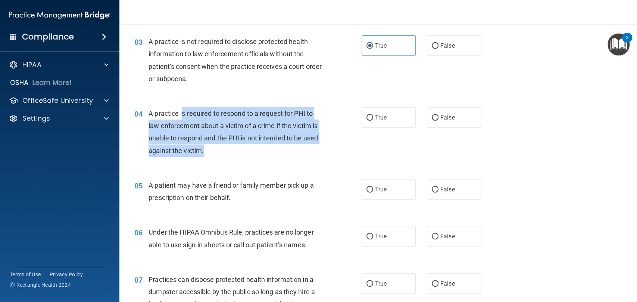
click at [189, 127] on span "A practice is required to respond to a request for PHI to law enforcement about…" at bounding box center [232, 132] width 169 height 45
click at [264, 148] on div "A practice is required to respond to a request for PHI to law enforcement about…" at bounding box center [237, 132] width 179 height 50
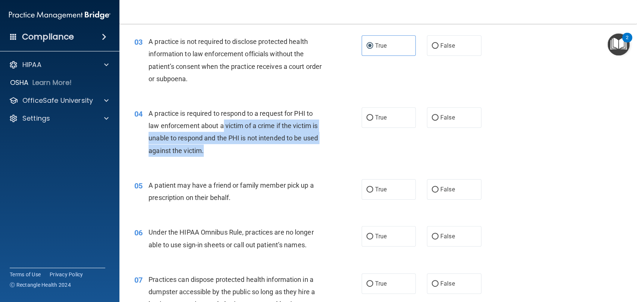
drag, startPoint x: 222, startPoint y: 125, endPoint x: 230, endPoint y: 145, distance: 21.7
click at [230, 145] on div "A practice is required to respond to a request for PHI to law enforcement about…" at bounding box center [237, 132] width 179 height 50
click at [237, 151] on div "A practice is required to respond to a request for PHI to law enforcement about…" at bounding box center [237, 132] width 179 height 50
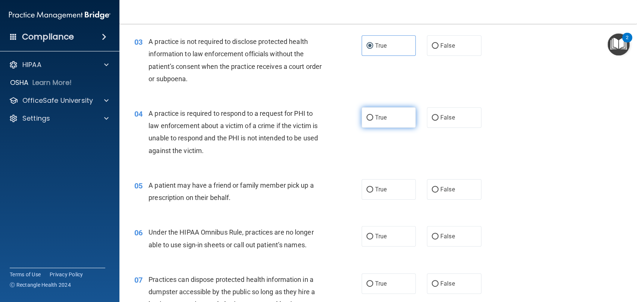
click at [366, 116] on input "True" at bounding box center [369, 118] width 7 height 6
radio input "true"
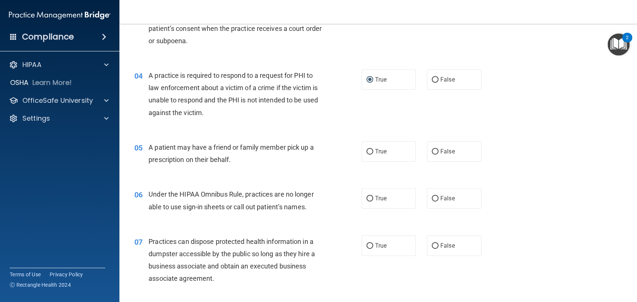
scroll to position [251, 0]
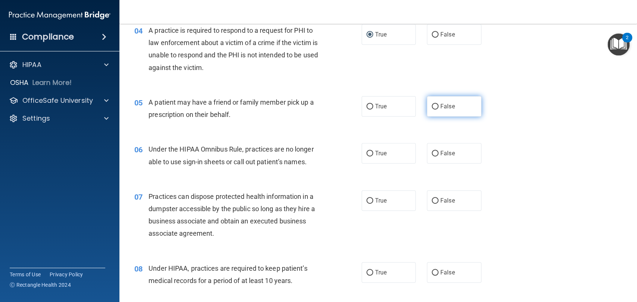
click at [440, 109] on span "False" at bounding box center [447, 106] width 15 height 7
click at [438, 109] on input "False" at bounding box center [434, 107] width 7 height 6
radio input "true"
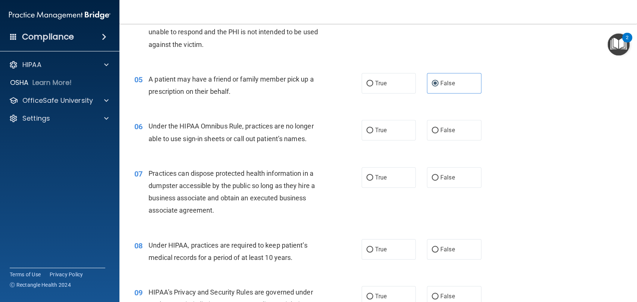
scroll to position [292, 0]
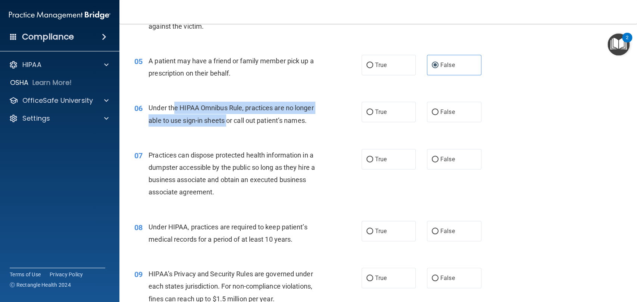
drag, startPoint x: 178, startPoint y: 108, endPoint x: 230, endPoint y: 117, distance: 53.7
click at [230, 117] on span "Under the HIPAA Omnibus Rule, practices are no longer able to use sign-in sheet…" at bounding box center [230, 114] width 165 height 20
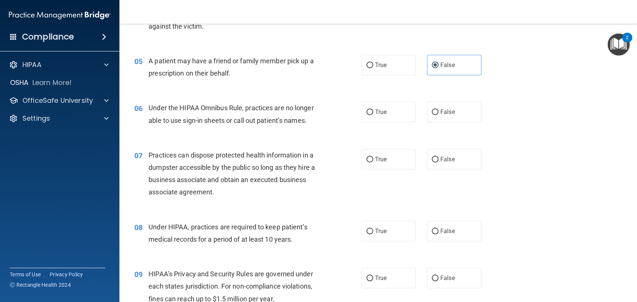
click at [298, 117] on span "Under the HIPAA Omnibus Rule, practices are no longer able to use sign-in sheet…" at bounding box center [230, 114] width 165 height 20
click at [434, 113] on input "False" at bounding box center [434, 113] width 7 height 6
radio input "true"
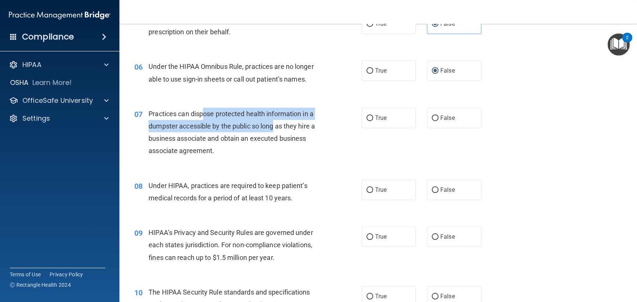
drag, startPoint x: 204, startPoint y: 115, endPoint x: 274, endPoint y: 132, distance: 72.1
click at [274, 132] on div "Practices can dispose protected health information in a dumpster accessible by …" at bounding box center [237, 133] width 179 height 50
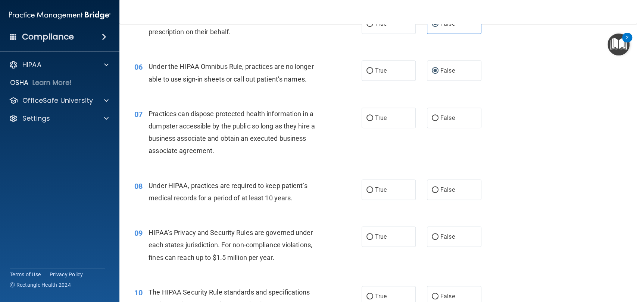
click at [248, 136] on span "Practices can dispose protected health information in a dumpster accessible by …" at bounding box center [231, 132] width 166 height 45
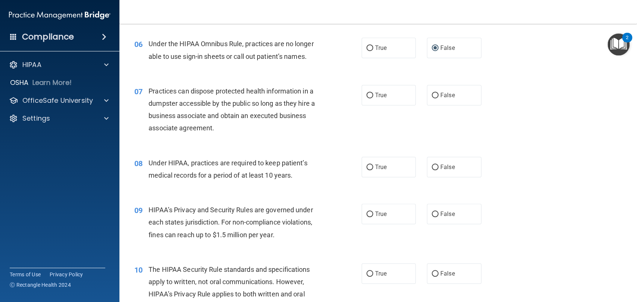
scroll to position [375, 0]
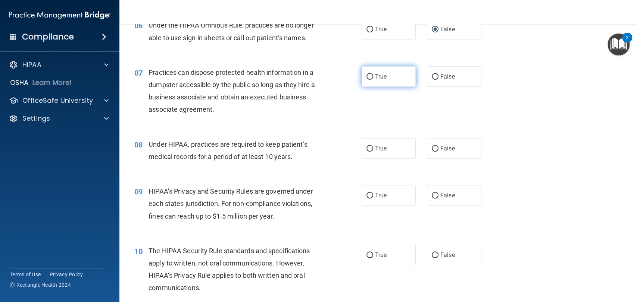
click at [375, 84] on label "True" at bounding box center [388, 76] width 54 height 21
click at [373, 80] on input "True" at bounding box center [369, 77] width 7 height 6
radio input "true"
click at [427, 150] on label "False" at bounding box center [454, 148] width 54 height 21
click at [431, 150] on input "False" at bounding box center [434, 149] width 7 height 6
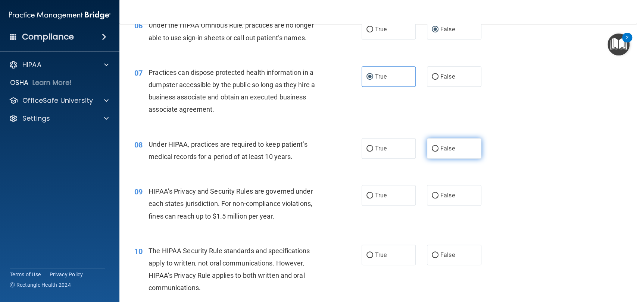
radio input "true"
drag, startPoint x: 409, startPoint y: 73, endPoint x: 421, endPoint y: 77, distance: 12.0
click at [421, 77] on div "True False" at bounding box center [426, 76] width 130 height 21
click at [431, 78] on input "False" at bounding box center [434, 77] width 7 height 6
radio input "true"
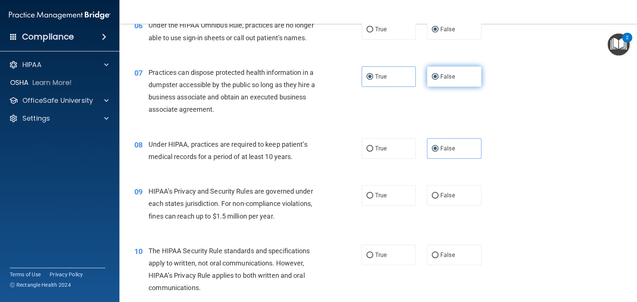
radio input "false"
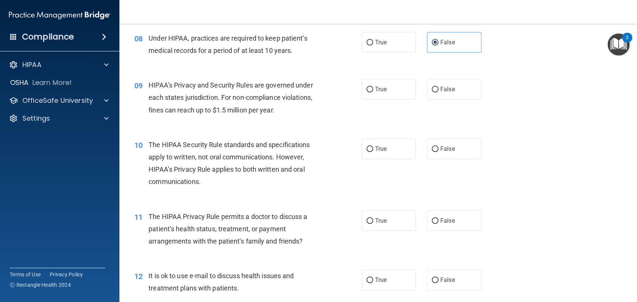
scroll to position [499, 0]
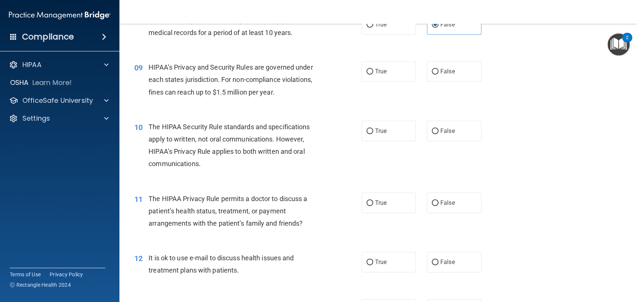
click at [250, 84] on div "HIPAA’s Privacy and Security Rules are governed under each states jurisdiction.…" at bounding box center [237, 79] width 179 height 37
click at [250, 83] on span "HIPAA’s Privacy and Security Rules are governed under each states jurisdiction.…" at bounding box center [230, 79] width 164 height 32
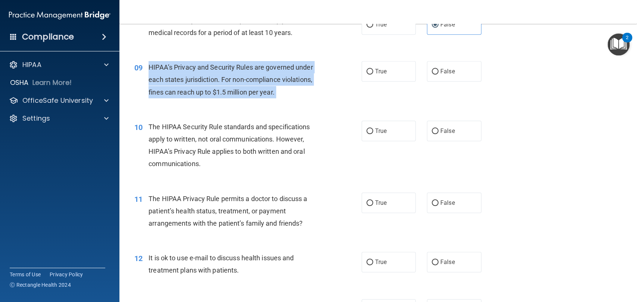
click at [250, 83] on span "HIPAA’s Privacy and Security Rules are governed under each states jurisdiction.…" at bounding box center [230, 79] width 164 height 32
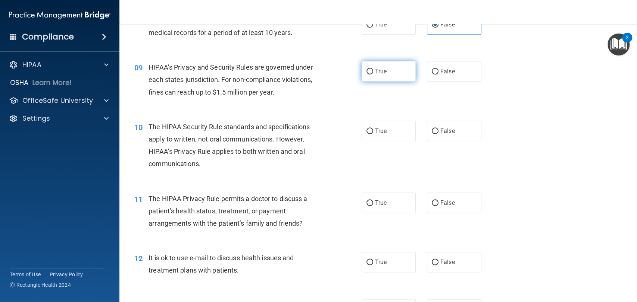
click at [396, 74] on label "True" at bounding box center [388, 71] width 54 height 21
click at [373, 74] on input "True" at bounding box center [369, 72] width 7 height 6
radio input "true"
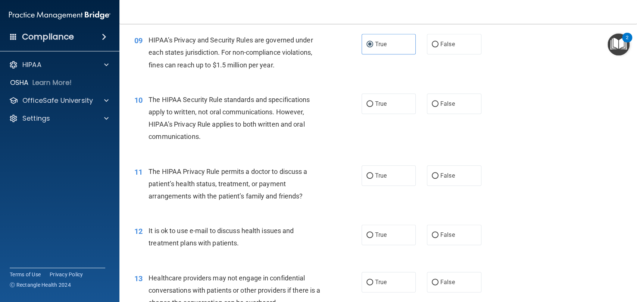
scroll to position [540, 0]
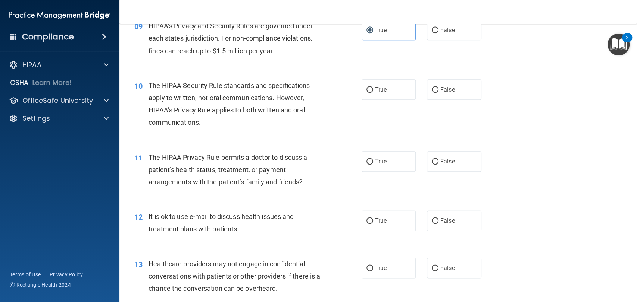
click at [213, 96] on span "The HIPAA Security Rule standards and specifications apply to written, not oral…" at bounding box center [228, 104] width 161 height 45
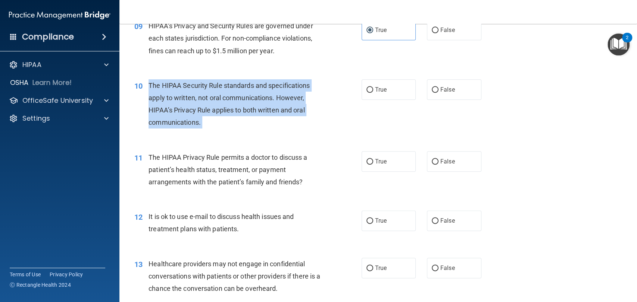
click at [213, 96] on span "The HIPAA Security Rule standards and specifications apply to written, not oral…" at bounding box center [228, 104] width 161 height 45
click at [368, 92] on input "True" at bounding box center [369, 90] width 7 height 6
radio input "true"
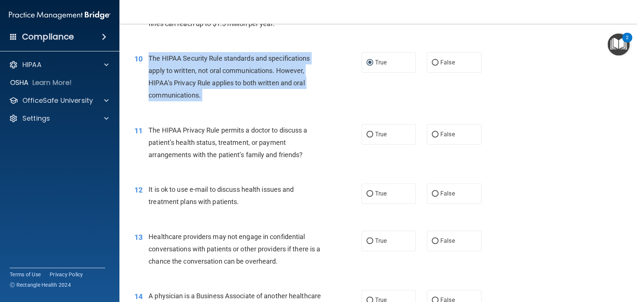
scroll to position [582, 0]
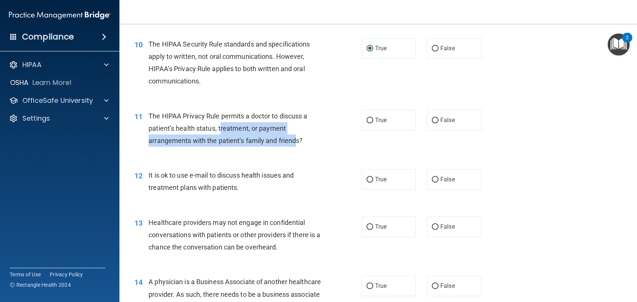
drag, startPoint x: 220, startPoint y: 125, endPoint x: 294, endPoint y: 145, distance: 76.3
click at [294, 145] on div "The HIPAA Privacy Rule permits a doctor to discuss a patient’s health status, t…" at bounding box center [237, 128] width 179 height 37
click at [238, 123] on div "The HIPAA Privacy Rule permits a doctor to discuss a patient’s health status, t…" at bounding box center [237, 128] width 179 height 37
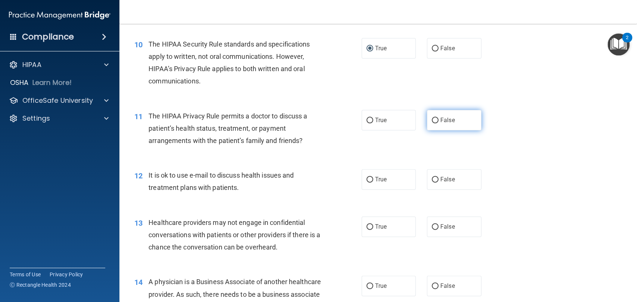
click at [427, 115] on label "False" at bounding box center [454, 120] width 54 height 21
click at [431, 118] on input "False" at bounding box center [434, 121] width 7 height 6
radio input "true"
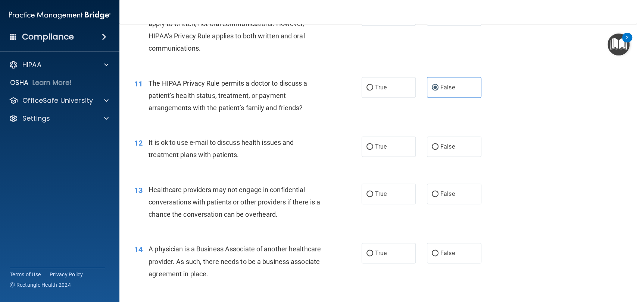
scroll to position [665, 0]
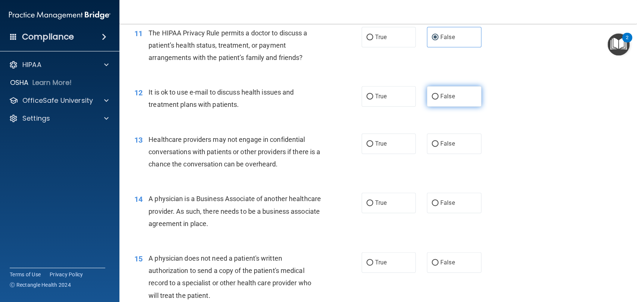
click at [441, 102] on label "False" at bounding box center [454, 96] width 54 height 21
click at [438, 100] on input "False" at bounding box center [434, 97] width 7 height 6
radio input "true"
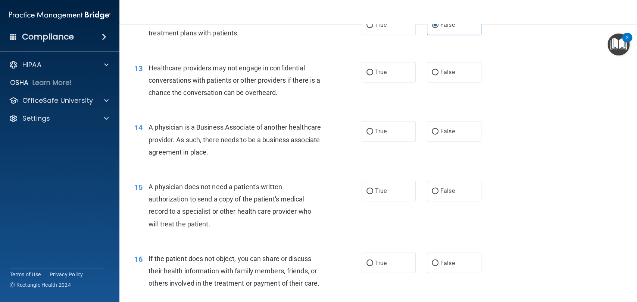
scroll to position [748, 0]
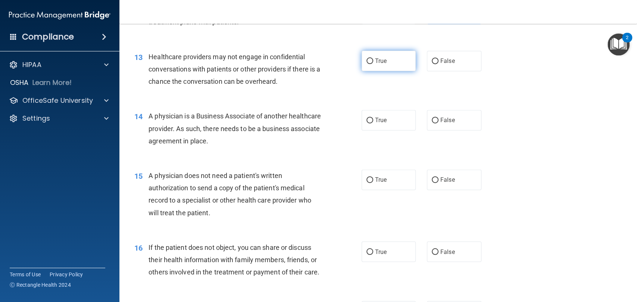
click at [365, 67] on label "True" at bounding box center [388, 61] width 54 height 21
click at [366, 64] on input "True" at bounding box center [369, 62] width 7 height 6
radio input "true"
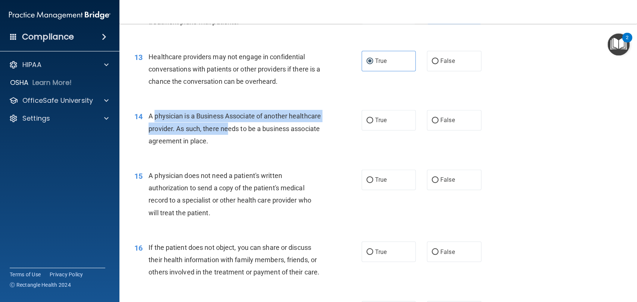
drag, startPoint x: 191, startPoint y: 117, endPoint x: 256, endPoint y: 134, distance: 66.9
click at [256, 134] on div "A physician is a Business Associate of another healthcare provider. As such, th…" at bounding box center [237, 128] width 179 height 37
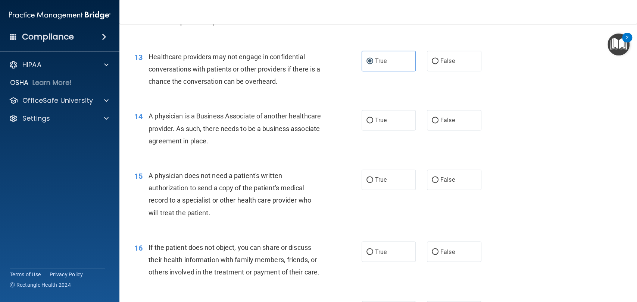
click at [254, 136] on span "A physician is a Business Associate of another healthcare provider. As such, th…" at bounding box center [234, 128] width 172 height 32
click at [380, 122] on span "True" at bounding box center [381, 120] width 12 height 7
click at [373, 122] on input "True" at bounding box center [369, 121] width 7 height 6
radio input "true"
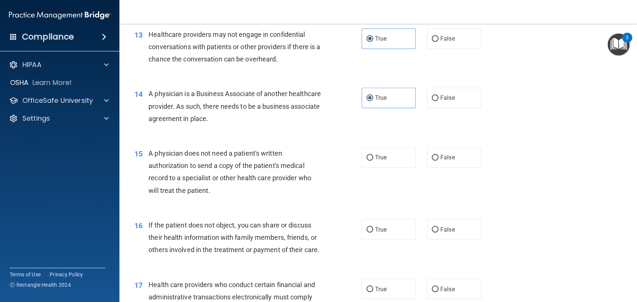
scroll to position [789, 0]
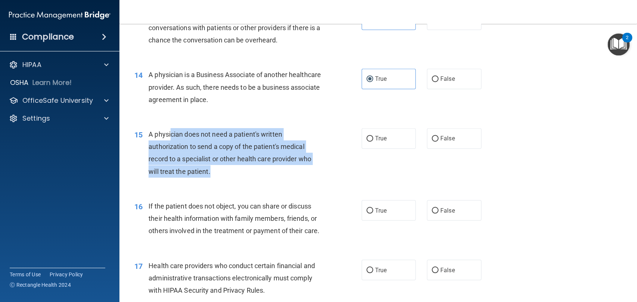
drag, startPoint x: 170, startPoint y: 134, endPoint x: 217, endPoint y: 174, distance: 61.1
click at [217, 174] on div "A physician does not need a patient's written authorization to send a copy of t…" at bounding box center [237, 153] width 179 height 50
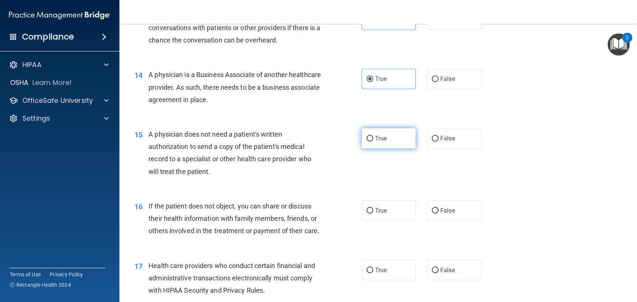
click at [379, 144] on label "True" at bounding box center [388, 138] width 54 height 21
click at [373, 142] on input "True" at bounding box center [369, 139] width 7 height 6
radio input "true"
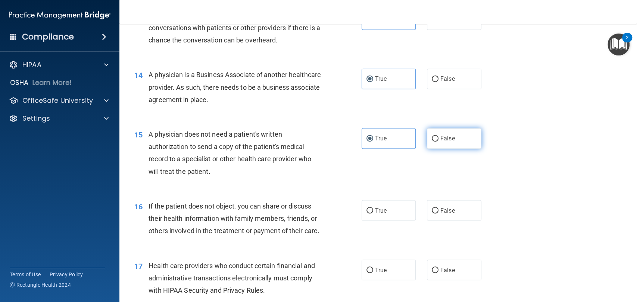
click at [462, 137] on label "False" at bounding box center [454, 138] width 54 height 21
click at [438, 137] on input "False" at bounding box center [434, 139] width 7 height 6
radio input "true"
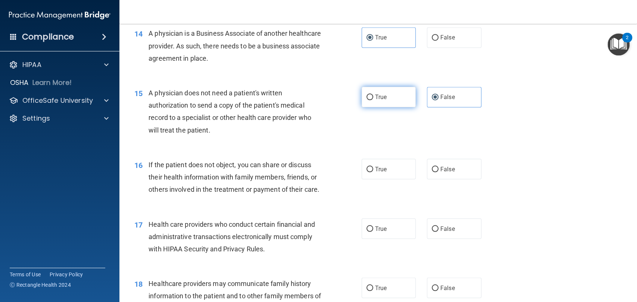
click at [379, 101] on label "True" at bounding box center [388, 97] width 54 height 21
click at [373, 100] on input "True" at bounding box center [369, 98] width 7 height 6
radio input "true"
radio input "false"
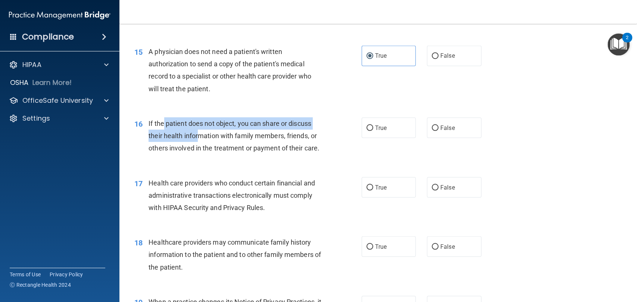
drag, startPoint x: 163, startPoint y: 121, endPoint x: 199, endPoint y: 140, distance: 40.7
click at [199, 140] on div "If the patient does not object, you can share or discuss their health informati…" at bounding box center [237, 135] width 179 height 37
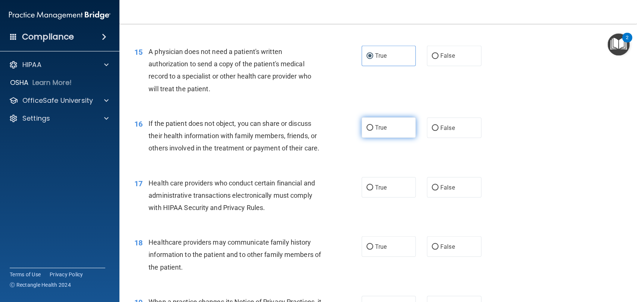
click at [384, 134] on label "True" at bounding box center [388, 127] width 54 height 21
click at [373, 131] on input "True" at bounding box center [369, 128] width 7 height 6
radio input "true"
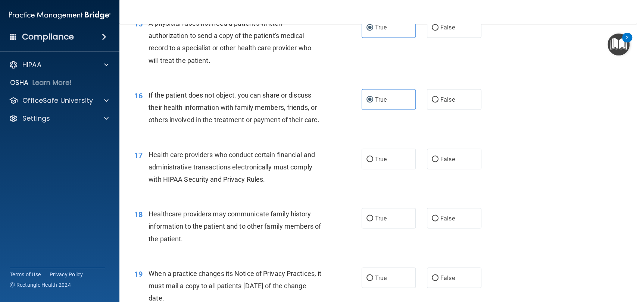
scroll to position [955, 0]
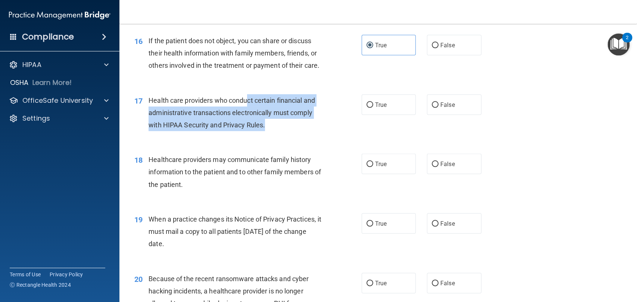
drag, startPoint x: 249, startPoint y: 113, endPoint x: 270, endPoint y: 134, distance: 30.1
click at [270, 132] on div "Health care providers who conduct certain financial and administrative transact…" at bounding box center [237, 112] width 179 height 37
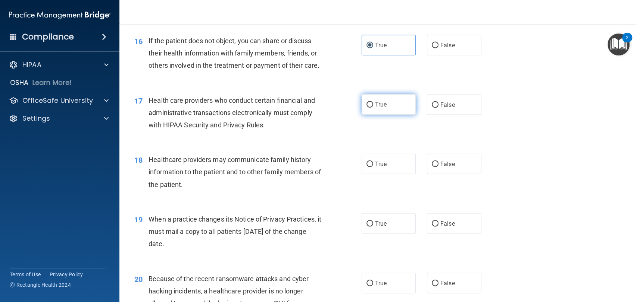
click at [389, 115] on label "True" at bounding box center [388, 104] width 54 height 21
click at [373, 108] on input "True" at bounding box center [369, 105] width 7 height 6
radio input "true"
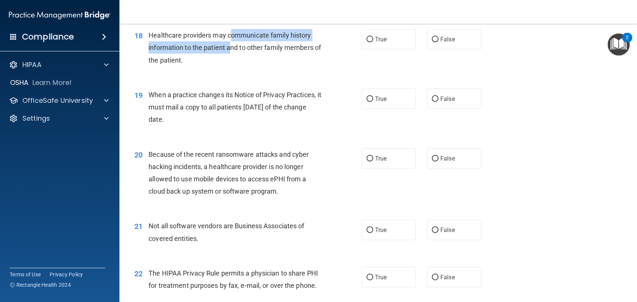
drag, startPoint x: 229, startPoint y: 45, endPoint x: 230, endPoint y: 59, distance: 14.2
click at [230, 59] on span "Healthcare providers may communicate family history information to the patient …" at bounding box center [234, 47] width 172 height 32
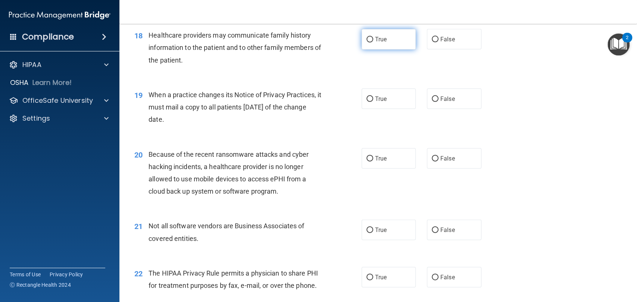
click at [398, 50] on label "True" at bounding box center [388, 39] width 54 height 21
click at [373, 43] on input "True" at bounding box center [369, 40] width 7 height 6
radio input "true"
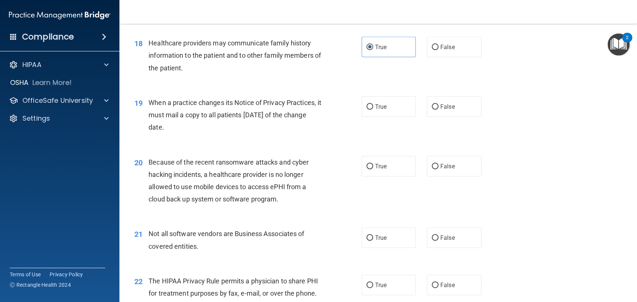
scroll to position [1038, 0]
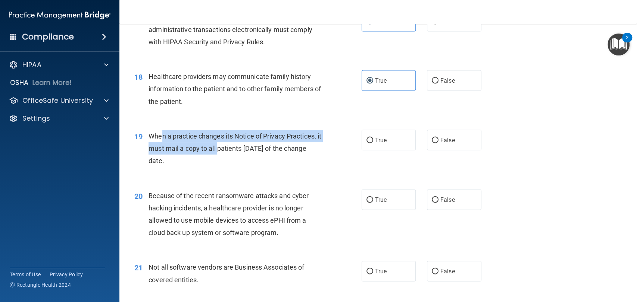
drag, startPoint x: 161, startPoint y: 145, endPoint x: 224, endPoint y: 161, distance: 64.5
click at [224, 161] on span "When a practice changes its Notice of Privacy Practices, it must mail a copy to…" at bounding box center [234, 148] width 173 height 32
click at [179, 160] on span "When a practice changes its Notice of Privacy Practices, it must mail a copy to…" at bounding box center [234, 148] width 173 height 32
drag, startPoint x: 170, startPoint y: 148, endPoint x: 185, endPoint y: 157, distance: 17.6
click at [185, 157] on span "When a practice changes its Notice of Privacy Practices, it must mail a copy to…" at bounding box center [234, 148] width 173 height 32
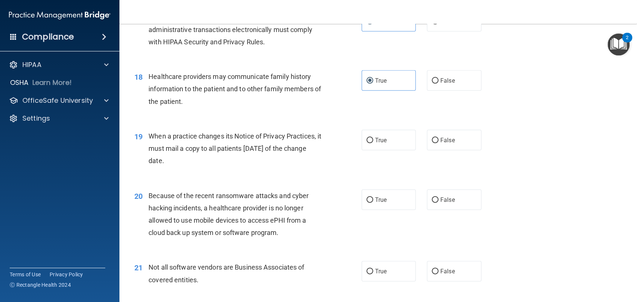
click at [198, 167] on div "When a practice changes its Notice of Privacy Practices, it must mail a copy to…" at bounding box center [237, 148] width 179 height 37
click at [373, 151] on label "True" at bounding box center [388, 140] width 54 height 21
click at [373, 144] on input "True" at bounding box center [369, 141] width 7 height 6
radio input "true"
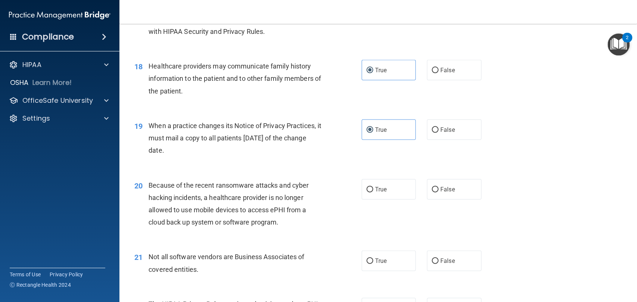
scroll to position [1079, 0]
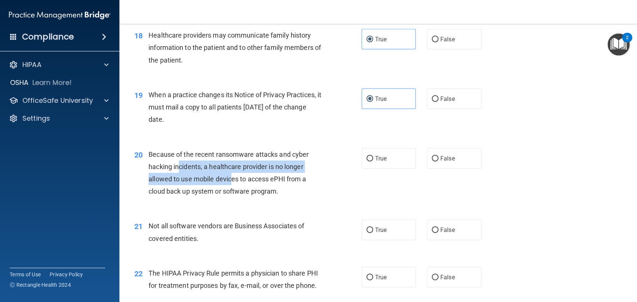
drag, startPoint x: 180, startPoint y: 174, endPoint x: 235, endPoint y: 189, distance: 57.4
click at [231, 191] on div "Because of the recent ransomware attacks and cyber hacking incidents, a healthc…" at bounding box center [237, 173] width 179 height 50
click at [233, 175] on span "Because of the recent ransomware attacks and cyber hacking incidents, a healthc…" at bounding box center [228, 173] width 160 height 45
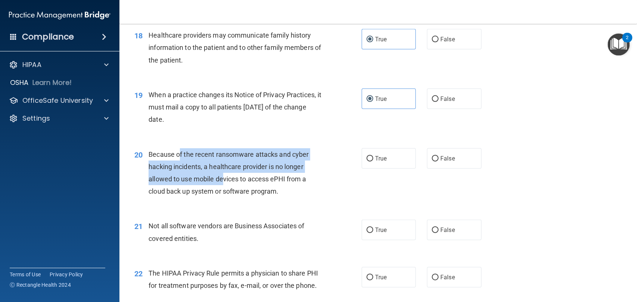
drag, startPoint x: 177, startPoint y: 169, endPoint x: 216, endPoint y: 189, distance: 43.4
click at [216, 189] on span "Because of the recent ransomware attacks and cyber hacking incidents, a healthc…" at bounding box center [228, 173] width 160 height 45
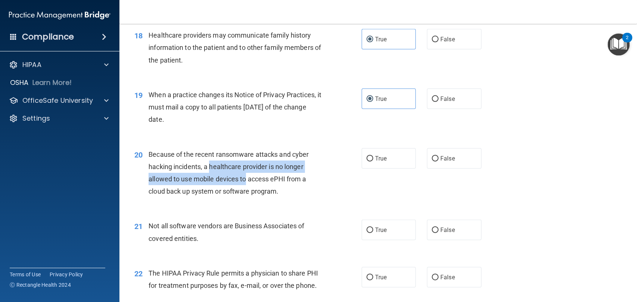
drag, startPoint x: 209, startPoint y: 183, endPoint x: 252, endPoint y: 198, distance: 45.8
click at [252, 198] on div "Because of the recent ransomware attacks and cyber hacking incidents, a healthc…" at bounding box center [237, 173] width 179 height 50
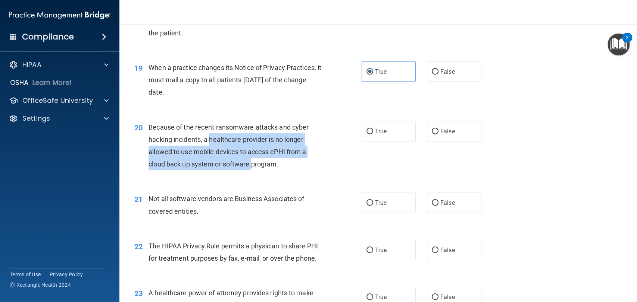
scroll to position [1121, 0]
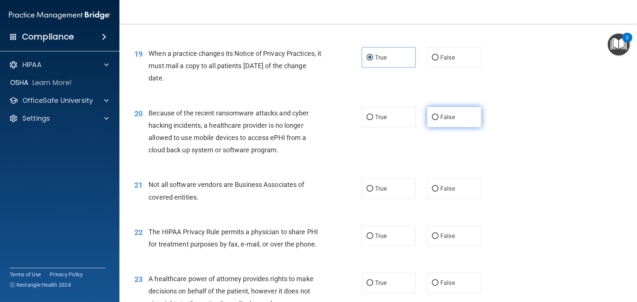
click at [456, 128] on label "False" at bounding box center [454, 117] width 54 height 21
click at [438, 120] on input "False" at bounding box center [434, 118] width 7 height 6
radio input "true"
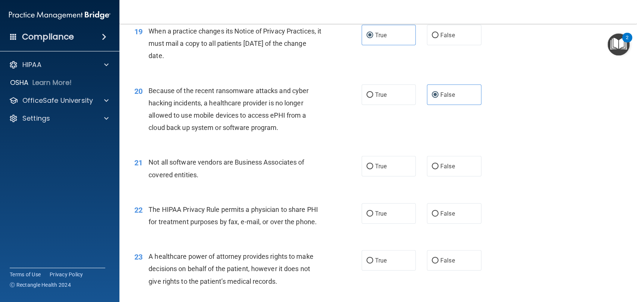
scroll to position [1162, 0]
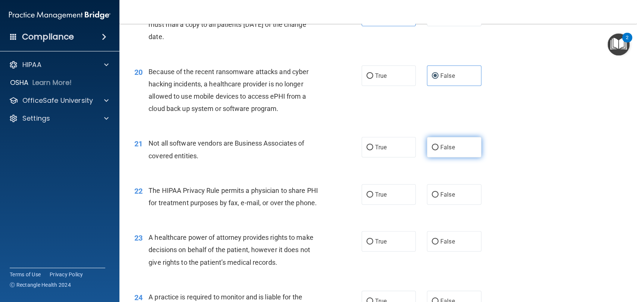
drag, startPoint x: 418, startPoint y: 164, endPoint x: 432, endPoint y: 163, distance: 14.2
click at [423, 158] on div "True False" at bounding box center [426, 147] width 130 height 21
drag, startPoint x: 432, startPoint y: 163, endPoint x: 425, endPoint y: 162, distance: 6.7
click at [432, 158] on label "False" at bounding box center [454, 147] width 54 height 21
click at [432, 151] on input "False" at bounding box center [434, 148] width 7 height 6
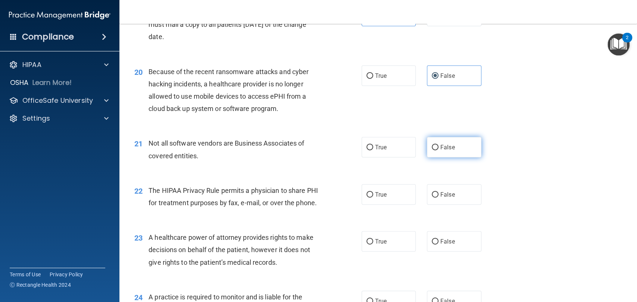
radio input "true"
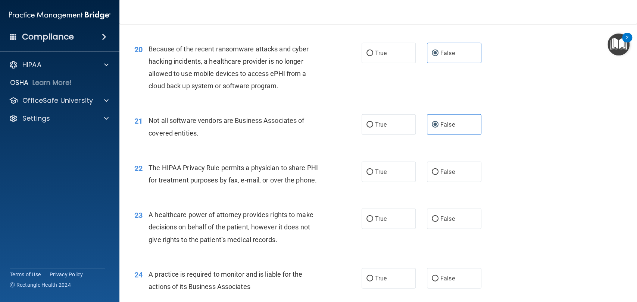
scroll to position [1203, 0]
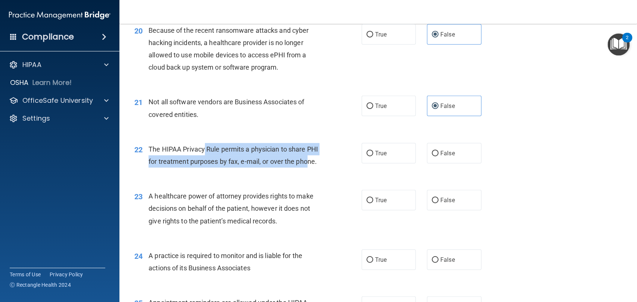
drag, startPoint x: 204, startPoint y: 167, endPoint x: 305, endPoint y: 179, distance: 102.1
click at [305, 168] on div "The HIPAA Privacy Rule permits a physician to share PHI for treatment purposes …" at bounding box center [237, 155] width 179 height 25
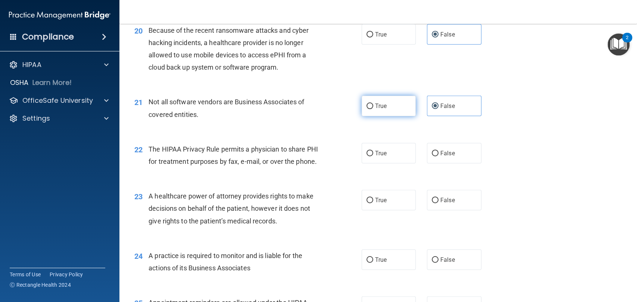
click at [383, 116] on label "True" at bounding box center [388, 106] width 54 height 21
click at [373, 109] on input "True" at bounding box center [369, 107] width 7 height 6
radio input "true"
radio input "false"
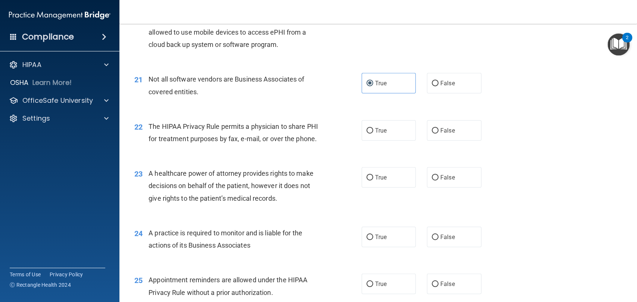
scroll to position [1245, 0]
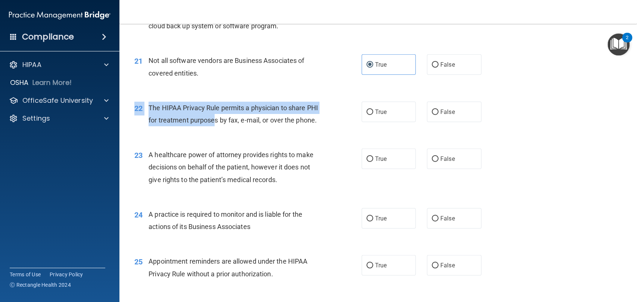
drag, startPoint x: 170, startPoint y: 107, endPoint x: 237, endPoint y: 134, distance: 72.2
click at [237, 135] on div "22 The HIPAA Privacy Rule permits a physician to share PHI for treatment purpos…" at bounding box center [378, 115] width 499 height 47
click at [237, 124] on span "The HIPAA Privacy Rule permits a physician to share PHI for treatment purposes …" at bounding box center [232, 114] width 169 height 20
drag, startPoint x: 209, startPoint y: 120, endPoint x: 235, endPoint y: 138, distance: 31.3
click at [235, 126] on div "The HIPAA Privacy Rule permits a physician to share PHI for treatment purposes …" at bounding box center [237, 114] width 179 height 25
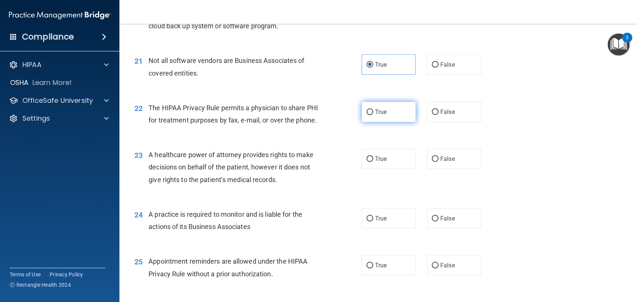
click at [383, 122] on label "True" at bounding box center [388, 112] width 54 height 21
click at [373, 115] on input "True" at bounding box center [369, 113] width 7 height 6
radio input "true"
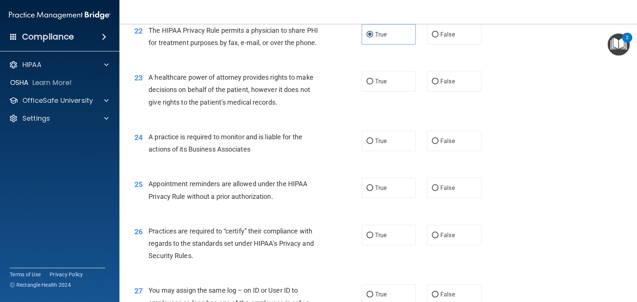
scroll to position [1328, 0]
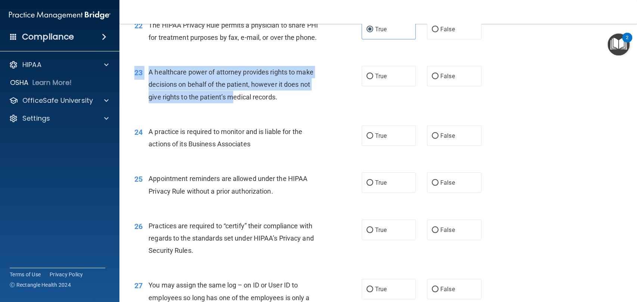
drag, startPoint x: 155, startPoint y: 72, endPoint x: 237, endPoint y: 113, distance: 91.7
click at [236, 115] on div "23 A healthcare power of attorney provides rights to make decisions on behalf o…" at bounding box center [378, 87] width 499 height 60
click at [167, 98] on span "A healthcare power of attorney provides rights to make decisions on behalf of t…" at bounding box center [230, 84] width 164 height 32
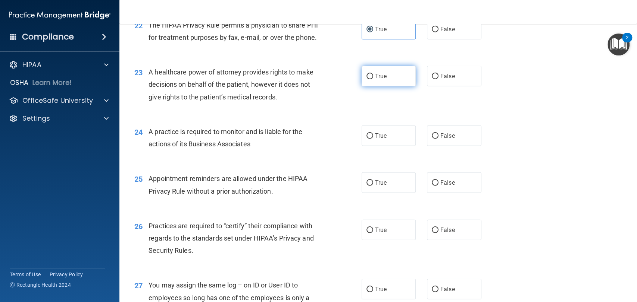
click at [375, 80] on span "True" at bounding box center [381, 76] width 12 height 7
click at [373, 79] on input "True" at bounding box center [369, 77] width 7 height 6
radio input "true"
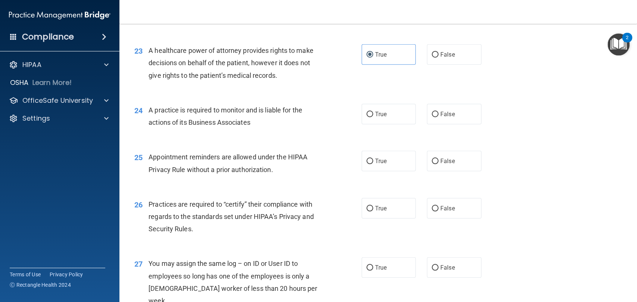
scroll to position [1369, 0]
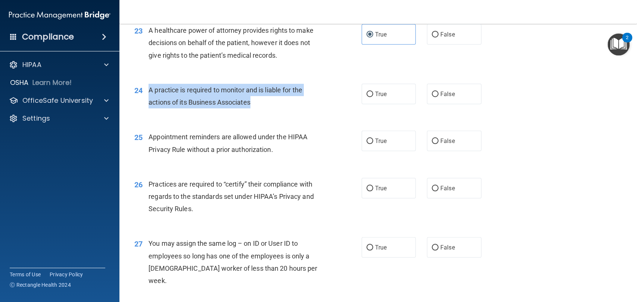
drag, startPoint x: 144, startPoint y: 103, endPoint x: 270, endPoint y: 117, distance: 126.5
click at [270, 112] on div "24 A practice is required to monitor and is liable for the actions of its Busin…" at bounding box center [247, 98] width 249 height 28
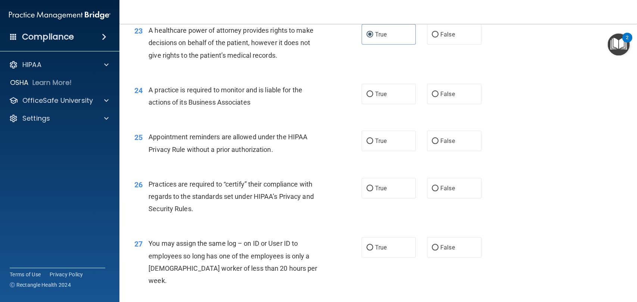
click at [420, 104] on div "True False" at bounding box center [426, 94] width 130 height 21
click at [449, 98] on span "False" at bounding box center [447, 94] width 15 height 7
click at [438, 97] on input "False" at bounding box center [434, 95] width 7 height 6
radio input "true"
click at [209, 156] on div "Appointment reminders are allowed under the HIPAA Privacy Rule without a prior …" at bounding box center [237, 143] width 179 height 25
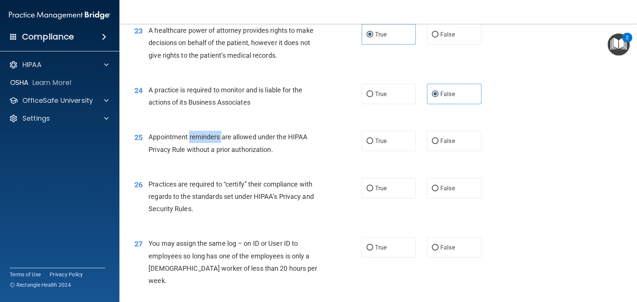
click at [209, 156] on div "Appointment reminders are allowed under the HIPAA Privacy Rule without a prior …" at bounding box center [237, 143] width 179 height 25
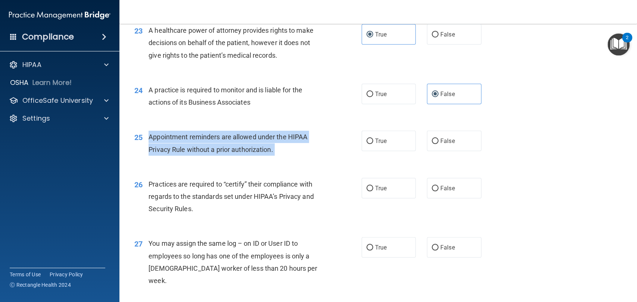
click at [209, 156] on div "Appointment reminders are allowed under the HIPAA Privacy Rule without a prior …" at bounding box center [237, 143] width 179 height 25
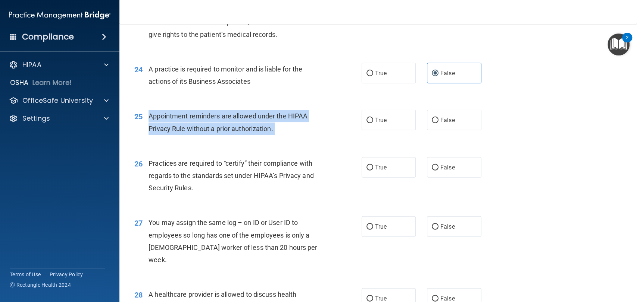
scroll to position [1411, 0]
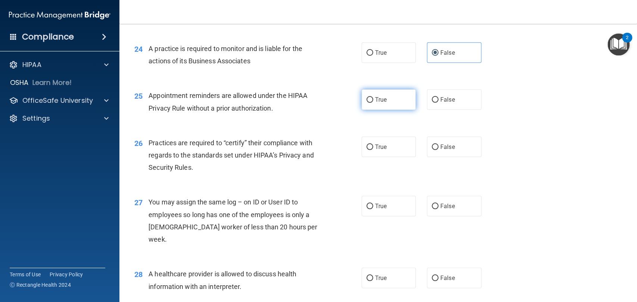
click at [385, 110] on label "True" at bounding box center [388, 99] width 54 height 21
click at [373, 103] on input "True" at bounding box center [369, 100] width 7 height 6
radio input "true"
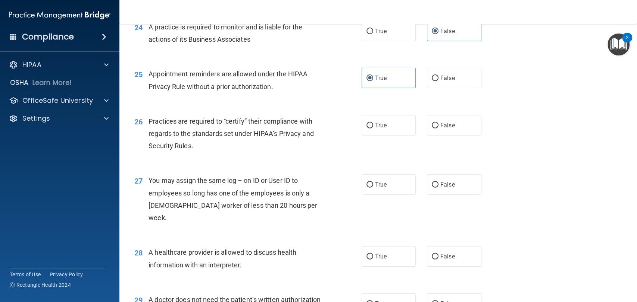
scroll to position [1452, 0]
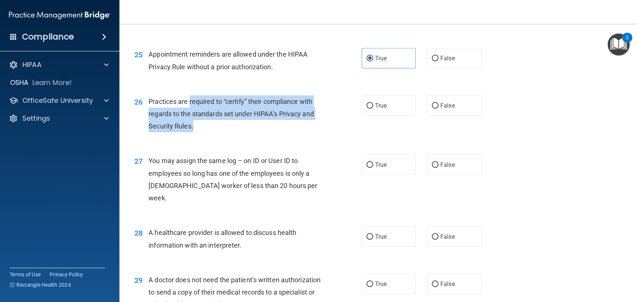
drag, startPoint x: 191, startPoint y: 118, endPoint x: 208, endPoint y: 138, distance: 26.2
click at [208, 133] on div "Practices are required to “certify” their compliance with regards to the standa…" at bounding box center [237, 113] width 179 height 37
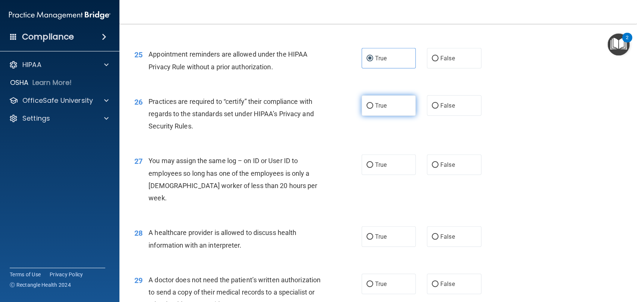
click at [362, 116] on label "True" at bounding box center [388, 105] width 54 height 21
click at [366, 109] on input "True" at bounding box center [369, 106] width 7 height 6
radio input "true"
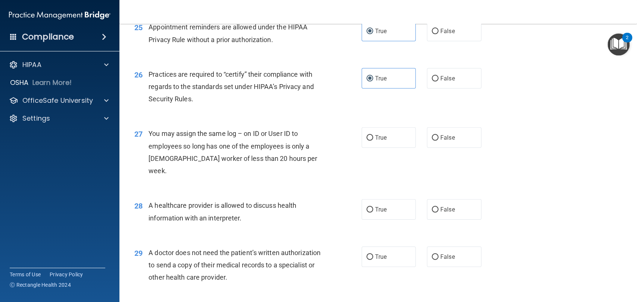
scroll to position [1494, 0]
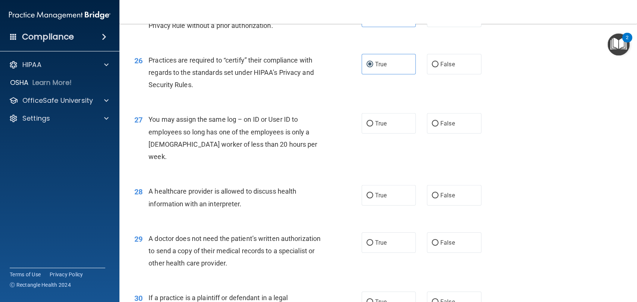
click at [171, 135] on span "You may assign the same log – on ID or User ID to employees so long has one of …" at bounding box center [232, 138] width 169 height 45
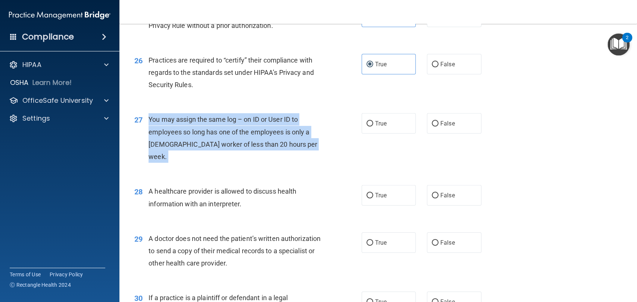
click at [171, 135] on span "You may assign the same log – on ID or User ID to employees so long has one of …" at bounding box center [232, 138] width 169 height 45
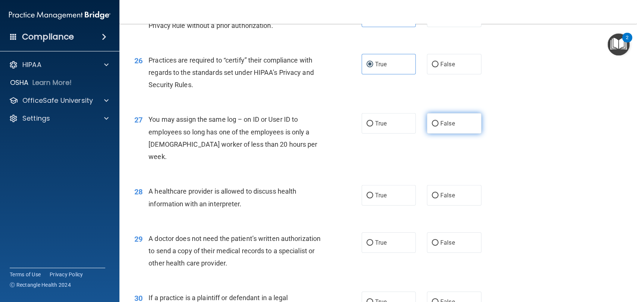
click at [429, 134] on label "False" at bounding box center [454, 123] width 54 height 21
click at [431, 127] on input "False" at bounding box center [434, 124] width 7 height 6
radio input "true"
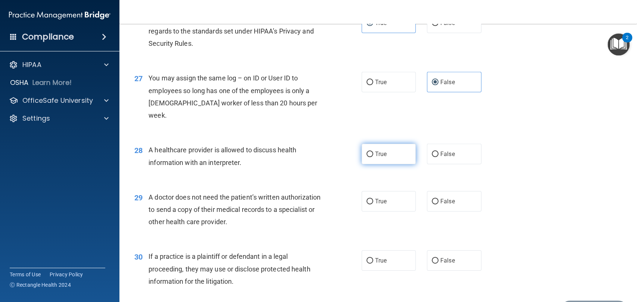
click at [386, 158] on label "True" at bounding box center [388, 154] width 54 height 21
click at [373, 157] on input "True" at bounding box center [369, 155] width 7 height 6
radio input "true"
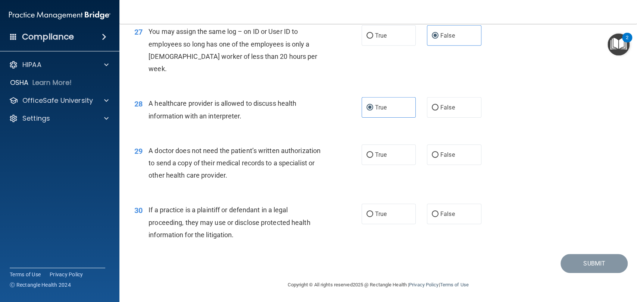
scroll to position [1582, 0]
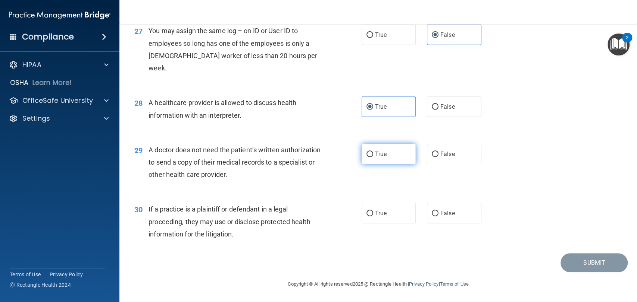
click at [375, 157] on span "True" at bounding box center [381, 154] width 12 height 7
click at [373, 157] on input "True" at bounding box center [369, 155] width 7 height 6
radio input "true"
click at [375, 218] on label "True" at bounding box center [388, 213] width 54 height 21
click at [373, 217] on input "True" at bounding box center [369, 214] width 7 height 6
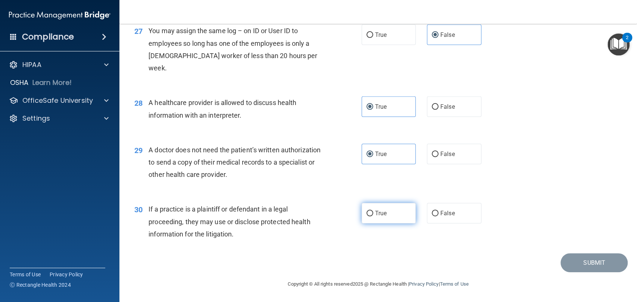
radio input "true"
click at [572, 269] on button "Submit" at bounding box center [593, 263] width 67 height 19
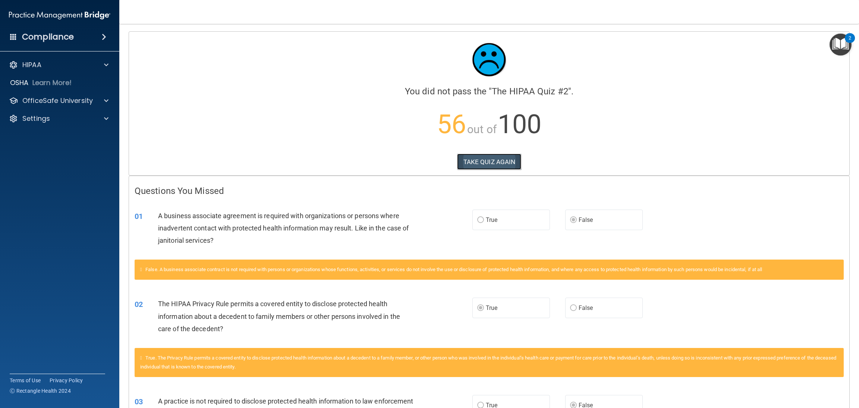
click at [498, 166] on button "TAKE QUIZ AGAIN" at bounding box center [489, 162] width 65 height 16
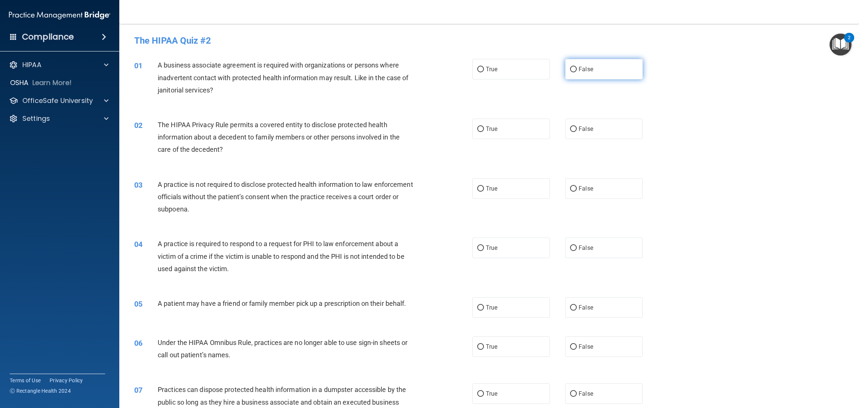
click at [572, 77] on label "False" at bounding box center [604, 69] width 78 height 21
click at [572, 72] on input "False" at bounding box center [573, 70] width 7 height 6
radio input "true"
click at [514, 129] on label "True" at bounding box center [511, 129] width 78 height 21
click at [484, 129] on input "True" at bounding box center [480, 129] width 7 height 6
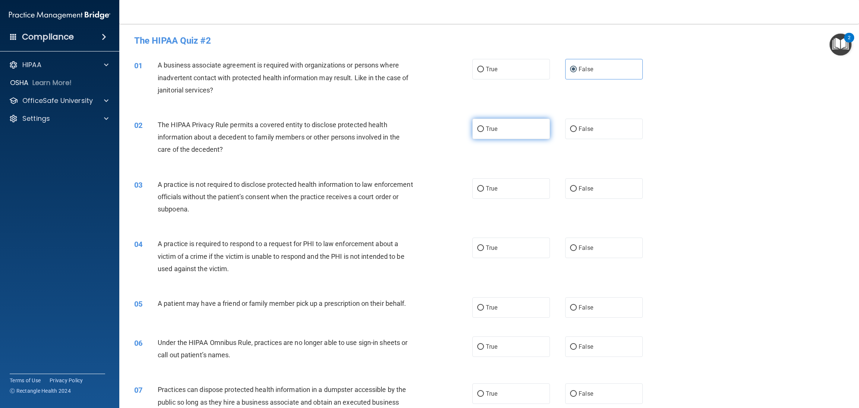
radio input "true"
click at [572, 195] on label "False" at bounding box center [604, 188] width 78 height 21
click at [572, 192] on input "False" at bounding box center [573, 189] width 7 height 6
radio input "true"
click at [494, 272] on label "True" at bounding box center [511, 307] width 78 height 21
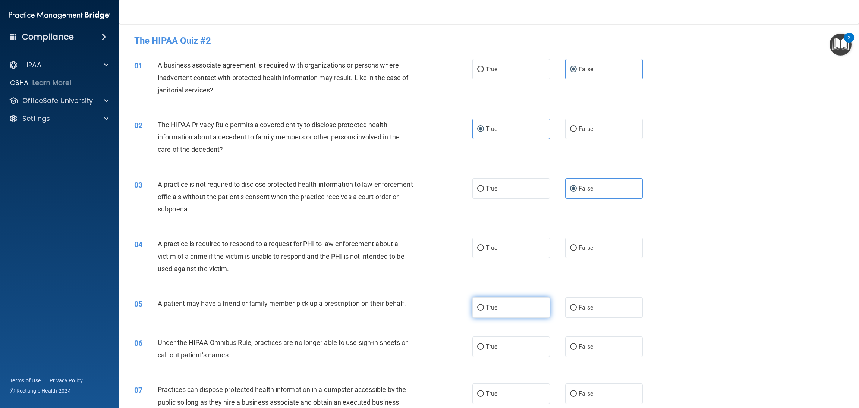
click at [484, 272] on input "True" at bounding box center [480, 308] width 7 height 6
radio input "true"
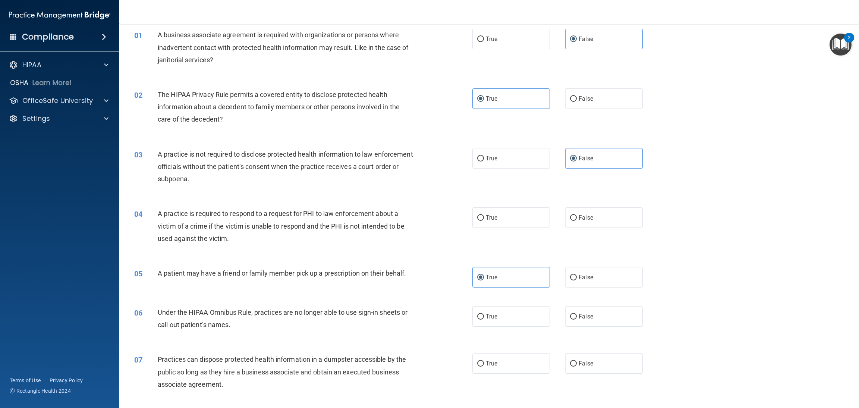
scroll to position [56, 0]
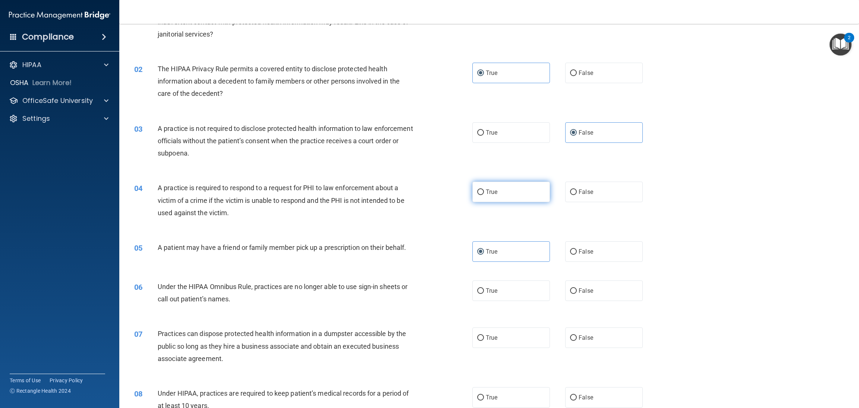
click at [518, 193] on label "True" at bounding box center [511, 192] width 78 height 21
click at [484, 193] on input "True" at bounding box center [480, 192] width 7 height 6
radio input "true"
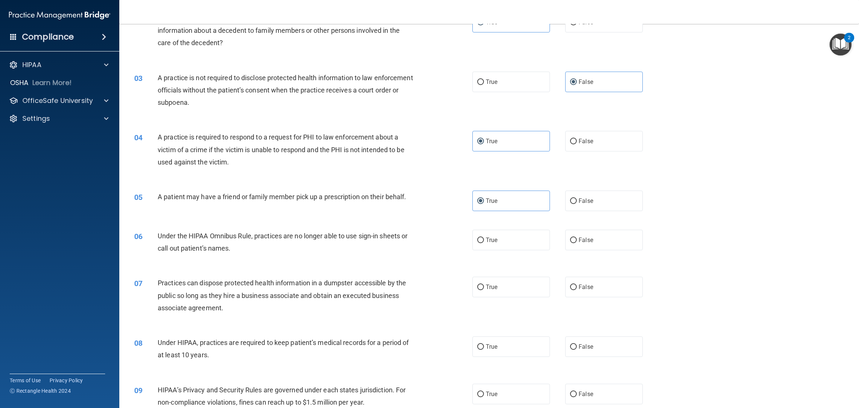
scroll to position [167, 0]
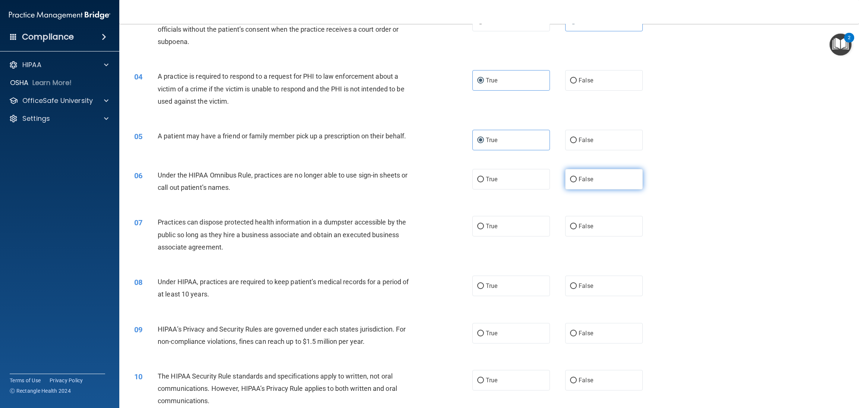
click at [572, 175] on label "False" at bounding box center [604, 179] width 78 height 21
click at [572, 177] on input "False" at bounding box center [573, 180] width 7 height 6
radio input "true"
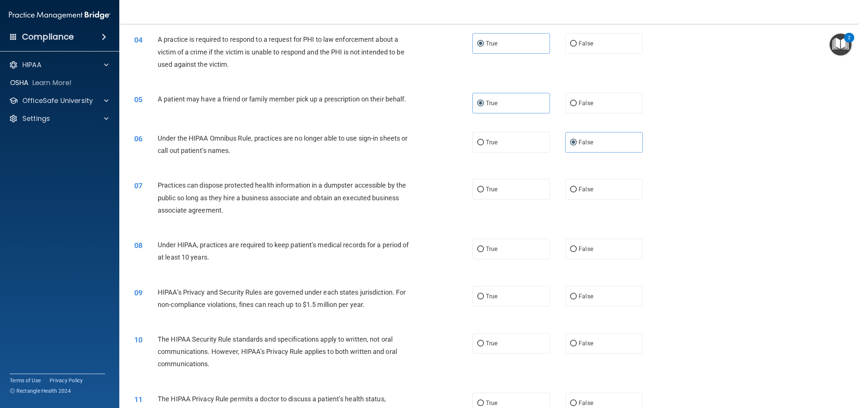
scroll to position [224, 0]
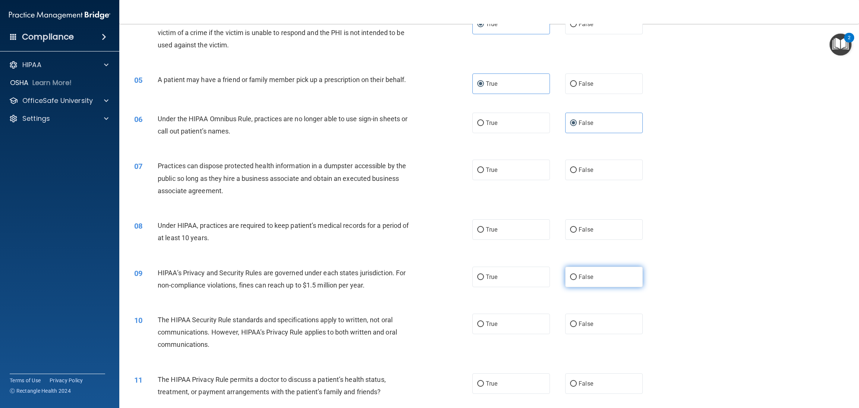
click at [572, 272] on label "False" at bounding box center [604, 277] width 78 height 21
click at [572, 272] on input "False" at bounding box center [573, 277] width 7 height 6
radio input "true"
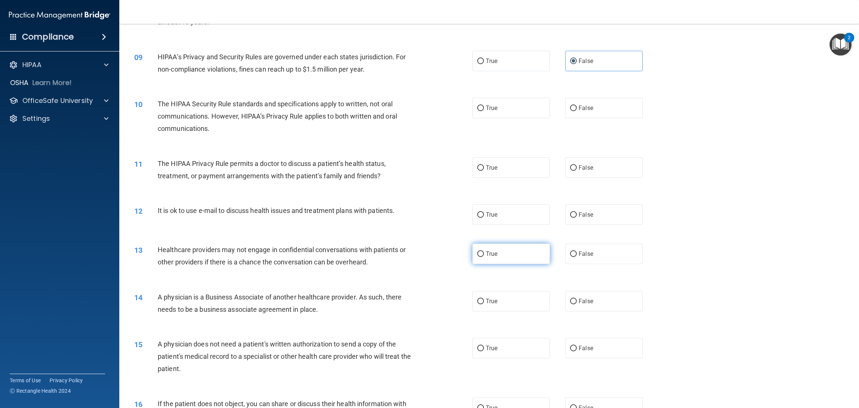
scroll to position [447, 0]
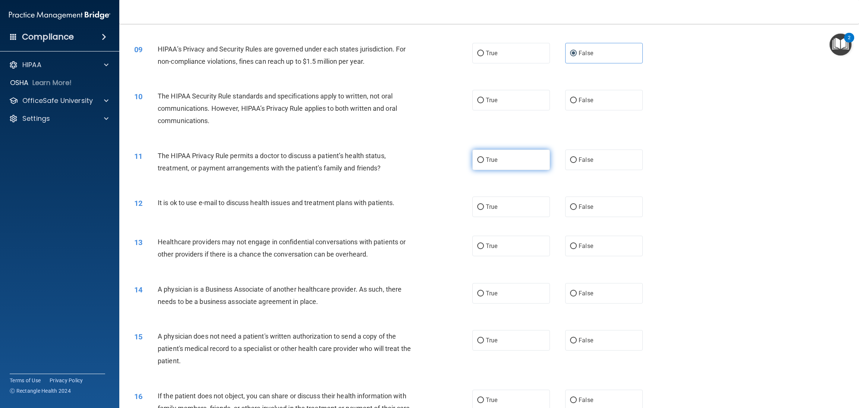
click at [495, 169] on label "True" at bounding box center [511, 160] width 78 height 21
click at [484, 163] on input "True" at bounding box center [480, 160] width 7 height 6
radio input "true"
click at [493, 204] on label "True" at bounding box center [511, 207] width 78 height 21
click at [484, 204] on input "True" at bounding box center [480, 207] width 7 height 6
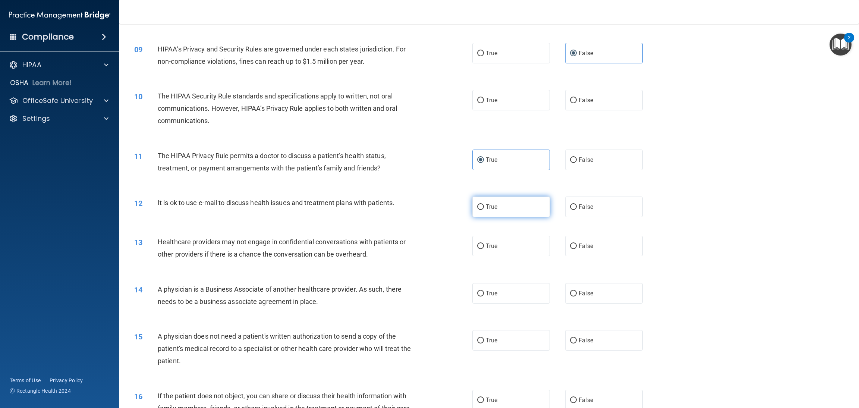
radio input "true"
click at [572, 244] on label "False" at bounding box center [604, 246] width 78 height 21
click at [572, 244] on input "False" at bounding box center [573, 247] width 7 height 6
radio input "true"
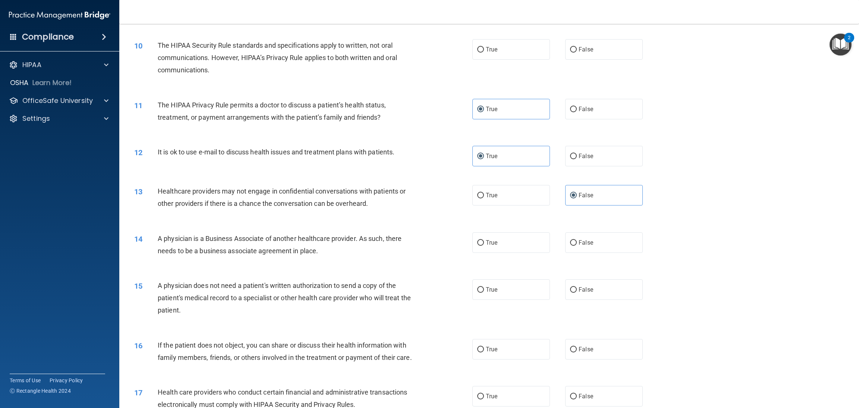
scroll to position [559, 0]
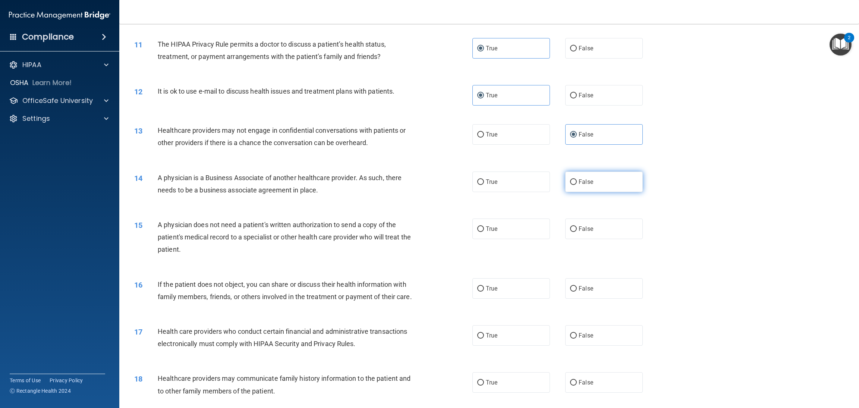
click at [572, 190] on label "False" at bounding box center [604, 182] width 78 height 21
click at [572, 185] on input "False" at bounding box center [573, 182] width 7 height 6
radio input "true"
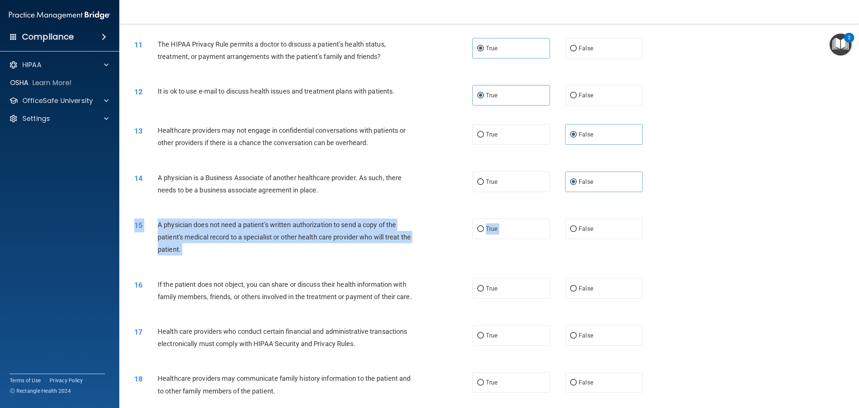
drag, startPoint x: 572, startPoint y: 235, endPoint x: 687, endPoint y: 229, distance: 114.6
click at [572, 229] on div "15 A physician does not need a patient's written authorization to send a copy o…" at bounding box center [489, 239] width 721 height 60
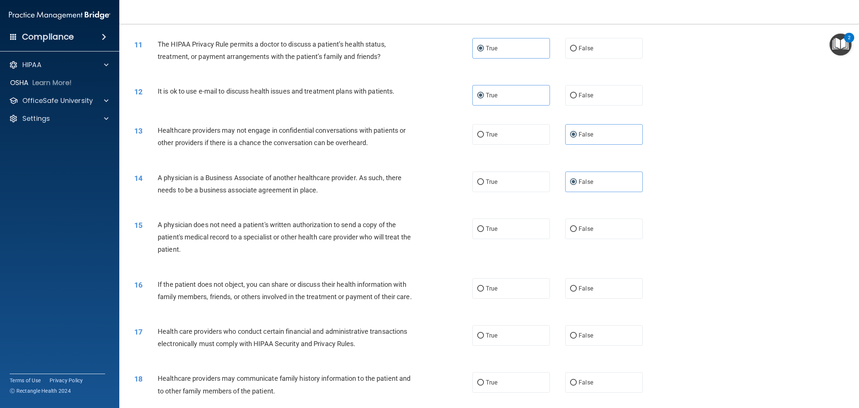
drag, startPoint x: 686, startPoint y: 229, endPoint x: 684, endPoint y: 233, distance: 5.2
click at [572, 231] on div "15 A physician does not need a patient's written authorization to send a copy o…" at bounding box center [489, 239] width 721 height 60
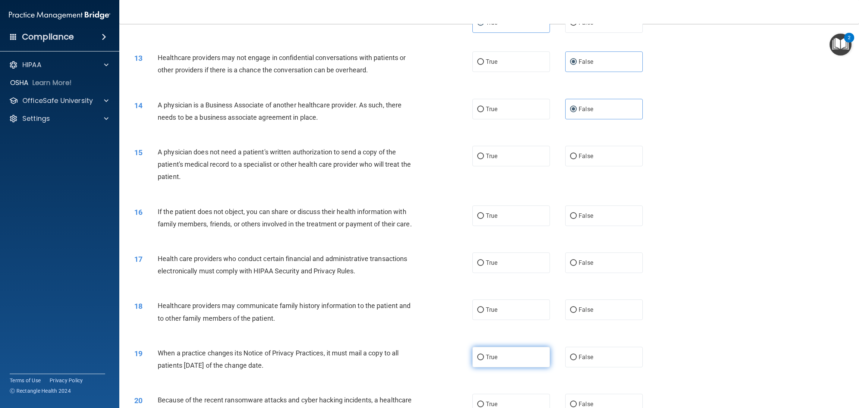
scroll to position [727, 0]
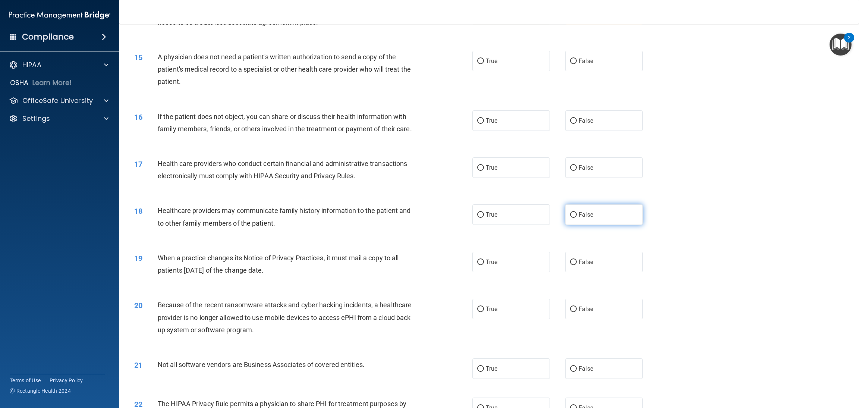
click at [572, 218] on span "False" at bounding box center [586, 214] width 15 height 7
click at [572, 218] on input "False" at bounding box center [573, 215] width 7 height 6
radio input "true"
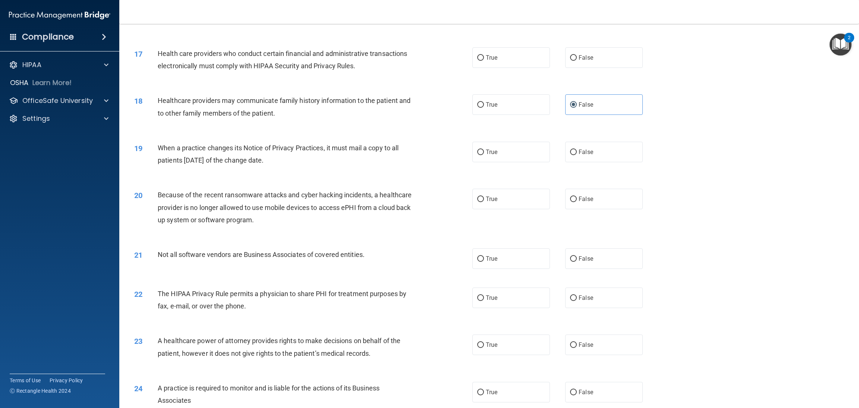
scroll to position [839, 0]
click at [572, 160] on label "False" at bounding box center [604, 149] width 78 height 21
click at [572, 153] on input "False" at bounding box center [573, 150] width 7 height 6
radio input "true"
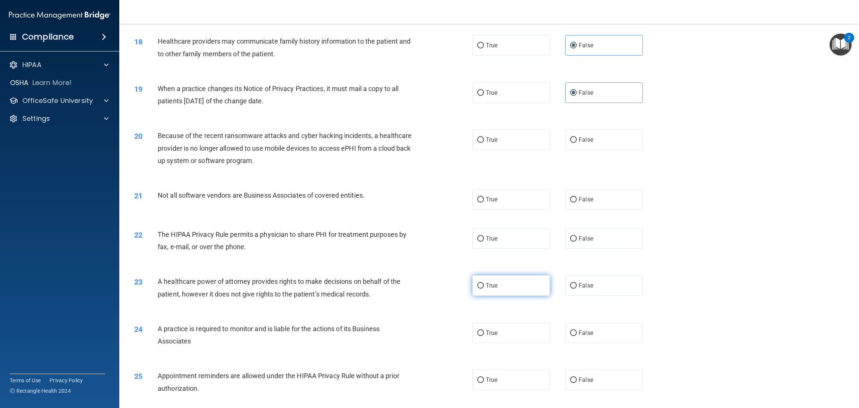
scroll to position [1007, 0]
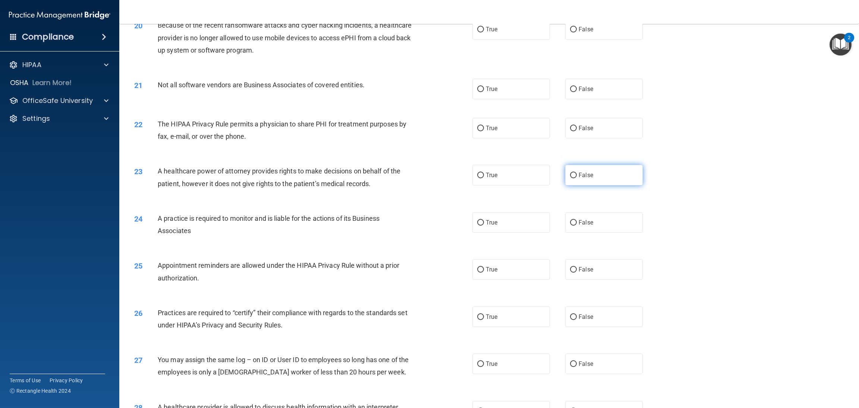
click at [572, 185] on label "False" at bounding box center [604, 175] width 78 height 21
click at [572, 178] on input "False" at bounding box center [573, 176] width 7 height 6
radio input "true"
click at [572, 272] on label "False" at bounding box center [604, 317] width 78 height 21
click at [572, 272] on input "False" at bounding box center [573, 317] width 7 height 6
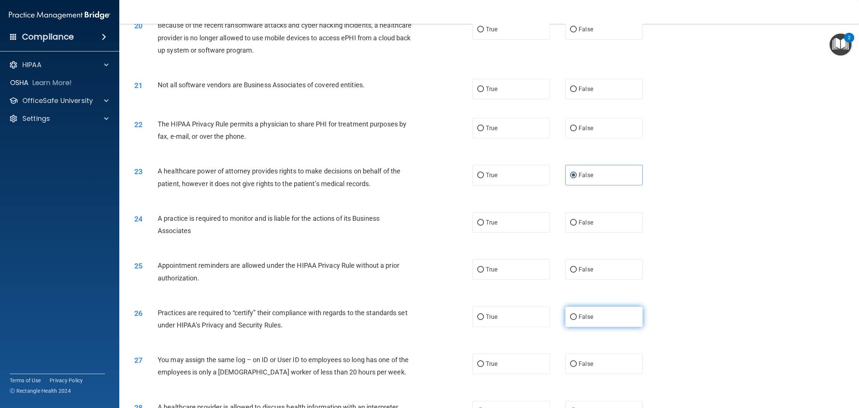
radio input "true"
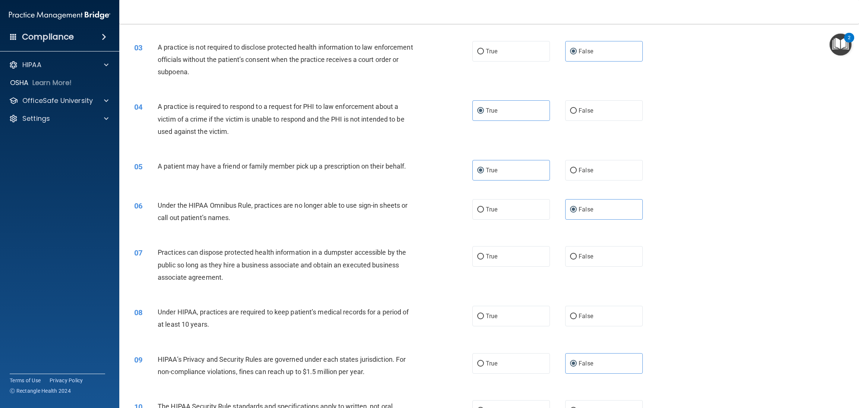
scroll to position [112, 0]
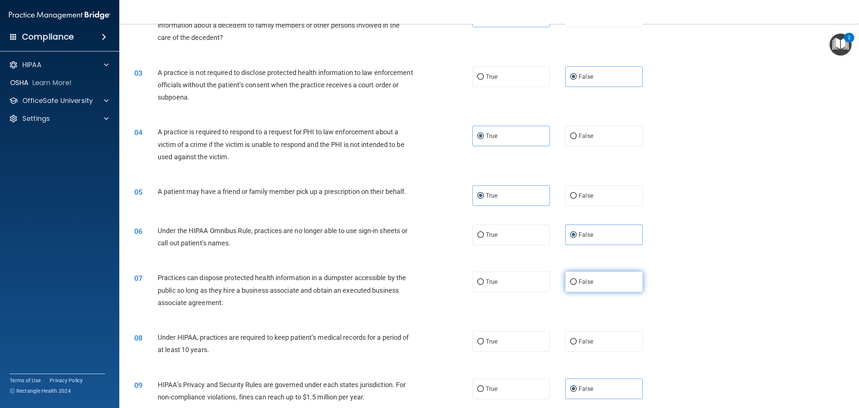
click at [572, 272] on label "False" at bounding box center [604, 281] width 78 height 21
click at [572, 272] on input "False" at bounding box center [573, 282] width 7 height 6
radio input "true"
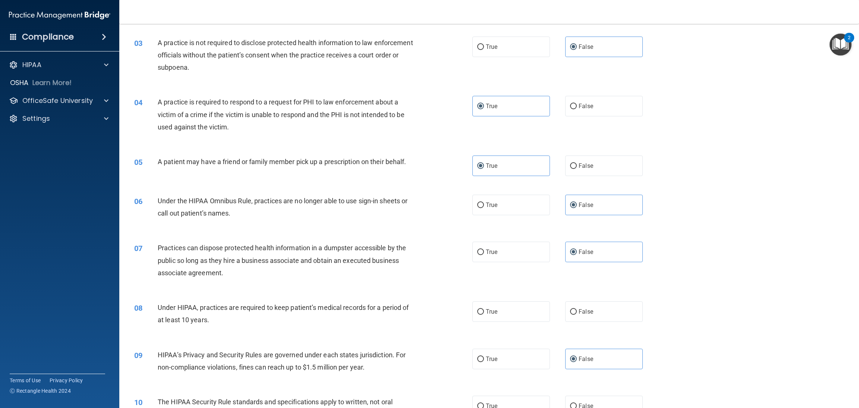
scroll to position [167, 0]
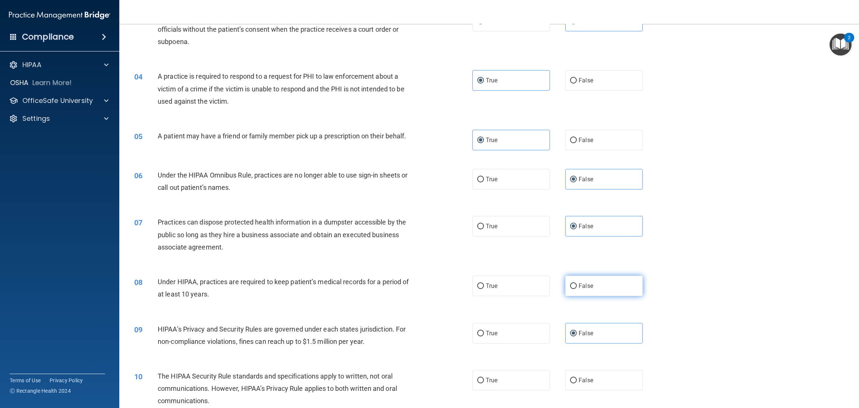
click at [568, 272] on label "False" at bounding box center [604, 286] width 78 height 21
click at [570, 272] on input "False" at bounding box center [573, 286] width 7 height 6
radio input "true"
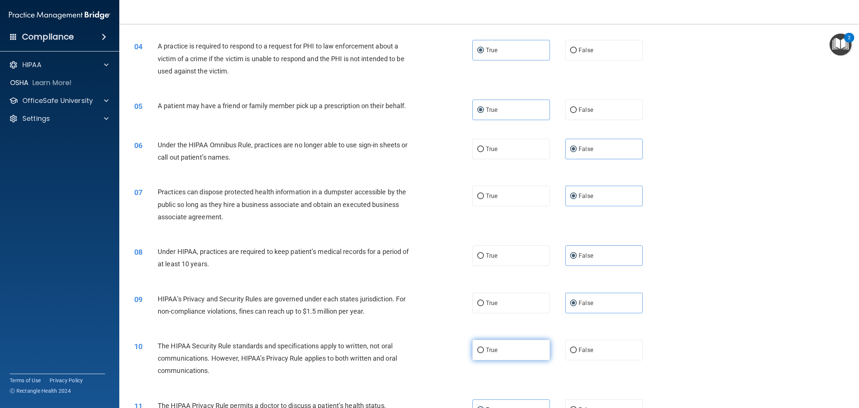
scroll to position [224, 0]
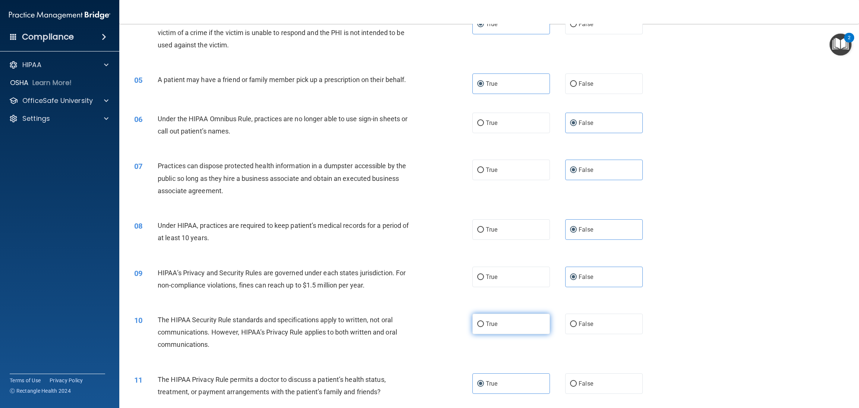
click at [507, 272] on label "True" at bounding box center [511, 324] width 78 height 21
click at [484, 272] on input "True" at bounding box center [480, 324] width 7 height 6
radio input "true"
drag, startPoint x: 225, startPoint y: 314, endPoint x: 279, endPoint y: 323, distance: 54.3
click at [279, 272] on div "The HIPAA Security Rule standards and specifications apply to written, not oral…" at bounding box center [289, 332] width 262 height 37
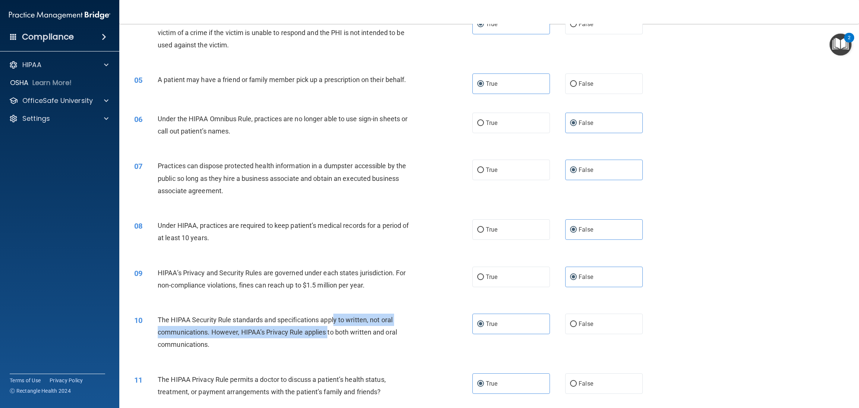
drag, startPoint x: 334, startPoint y: 321, endPoint x: 328, endPoint y: 335, distance: 15.7
click at [328, 272] on span "The HIPAA Security Rule standards and specifications apply to written, not oral…" at bounding box center [277, 332] width 239 height 32
click at [252, 272] on div "The HIPAA Security Rule standards and specifications apply to written, not oral…" at bounding box center [289, 332] width 262 height 37
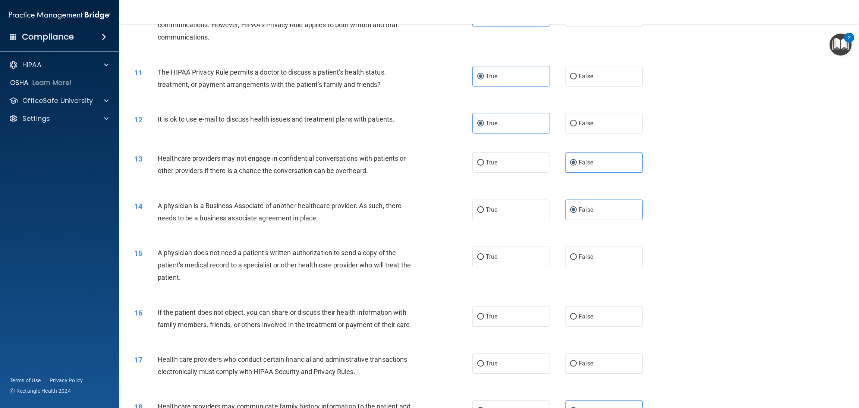
scroll to position [559, 0]
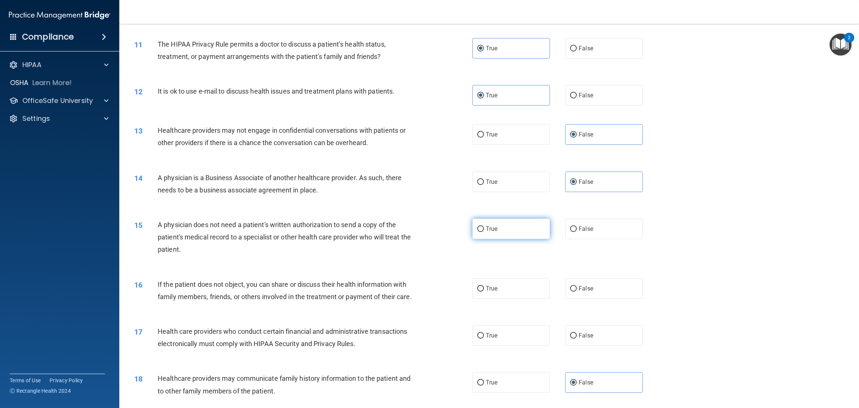
click at [501, 238] on label "True" at bounding box center [511, 229] width 78 height 21
click at [484, 232] on input "True" at bounding box center [480, 229] width 7 height 6
radio input "true"
click at [467, 272] on div "16 If the patient does not object, you can share or discuss their health inform…" at bounding box center [303, 292] width 361 height 28
click at [505, 272] on label "True" at bounding box center [511, 288] width 78 height 21
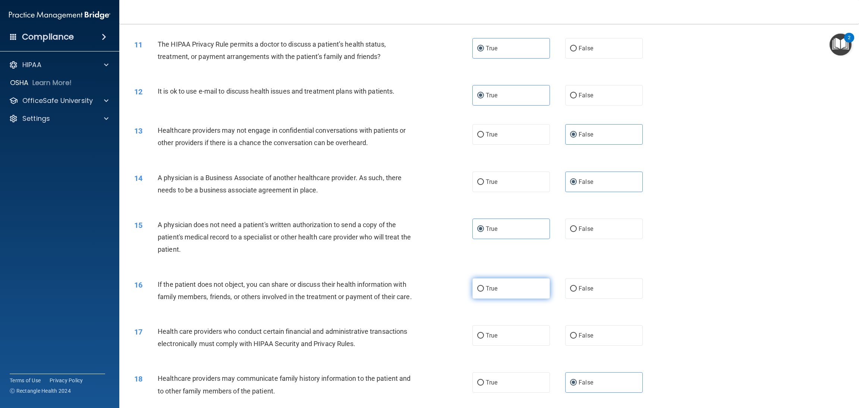
click at [484, 272] on input "True" at bounding box center [480, 289] width 7 height 6
radio input "true"
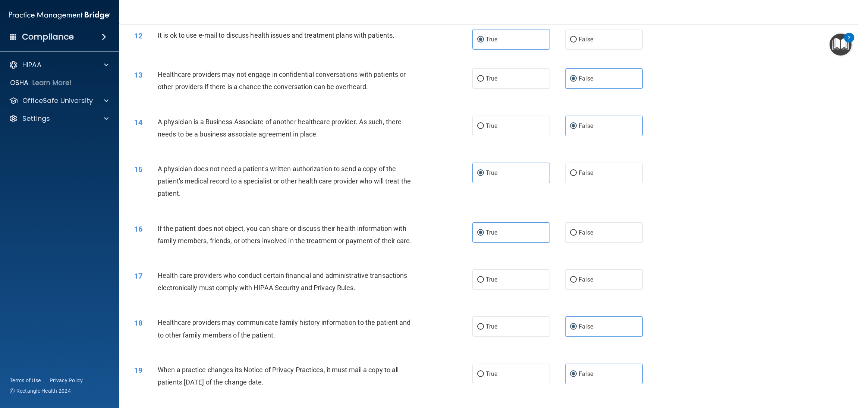
scroll to position [671, 0]
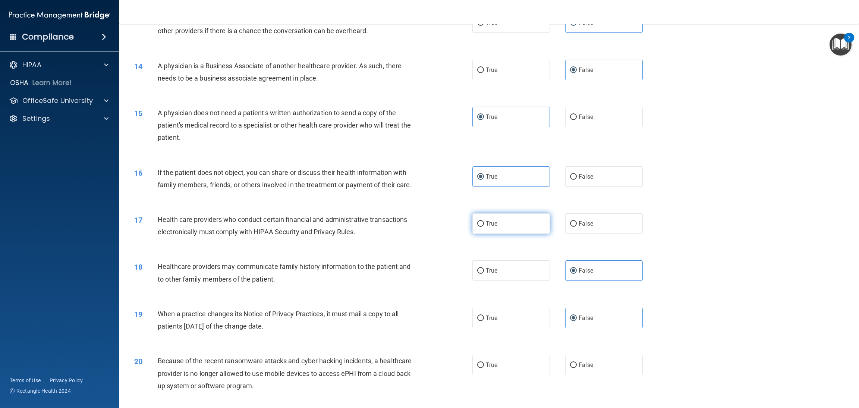
click at [478, 227] on input "True" at bounding box center [480, 224] width 7 height 6
radio input "true"
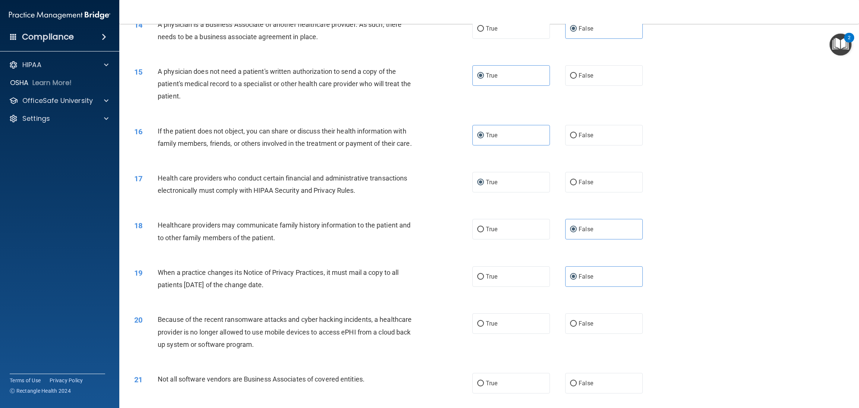
scroll to position [783, 0]
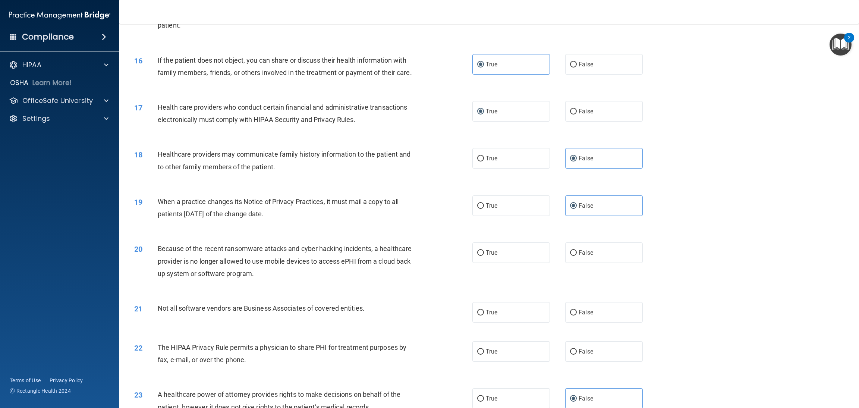
click at [384, 272] on div "Because of the recent ransomware attacks and cyber hacking incidents, a healthc…" at bounding box center [289, 260] width 262 height 37
click at [571, 262] on label "False" at bounding box center [604, 252] width 78 height 21
click at [571, 256] on input "False" at bounding box center [573, 253] width 7 height 6
radio input "true"
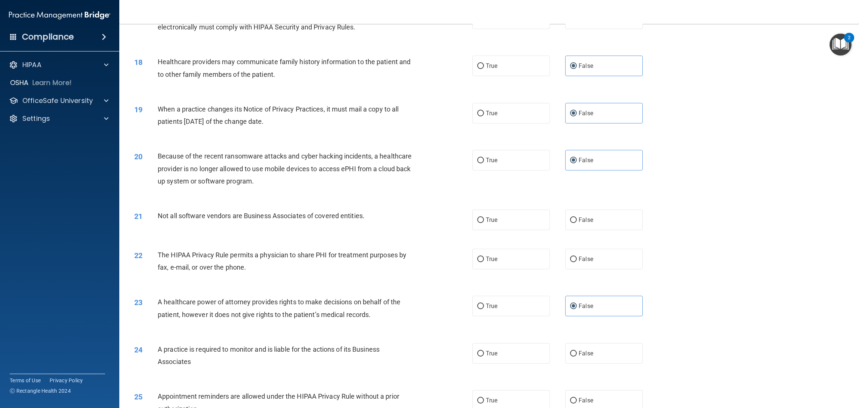
scroll to position [895, 0]
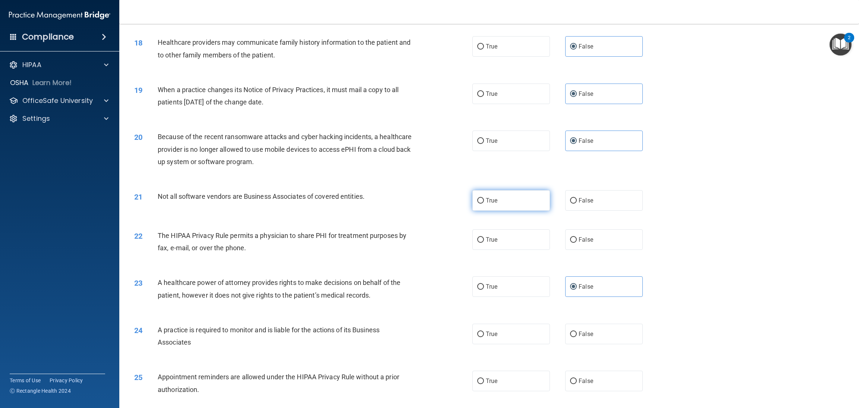
click at [496, 211] on label "True" at bounding box center [511, 200] width 78 height 21
click at [484, 204] on input "True" at bounding box center [480, 201] width 7 height 6
radio input "true"
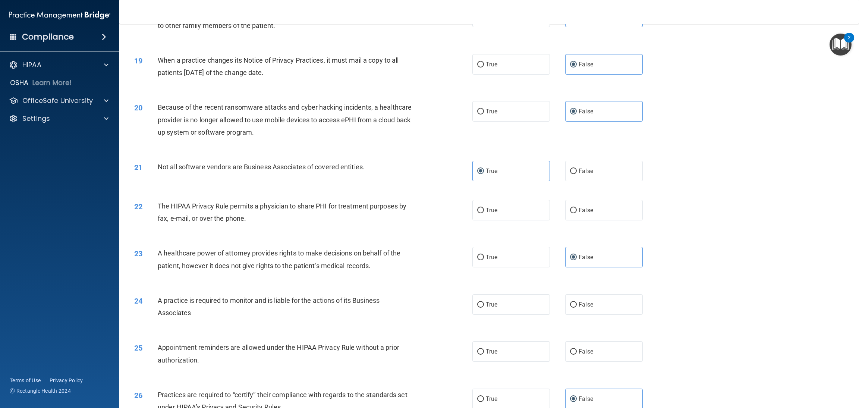
scroll to position [951, 0]
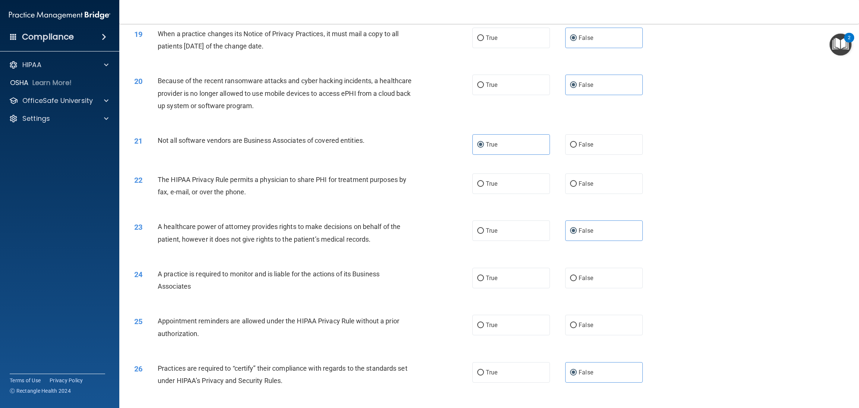
drag, startPoint x: 500, startPoint y: 190, endPoint x: 476, endPoint y: 218, distance: 37.0
click at [500, 191] on label "True" at bounding box center [511, 183] width 78 height 21
click at [484, 187] on input "True" at bounding box center [480, 184] width 7 height 6
radio input "true"
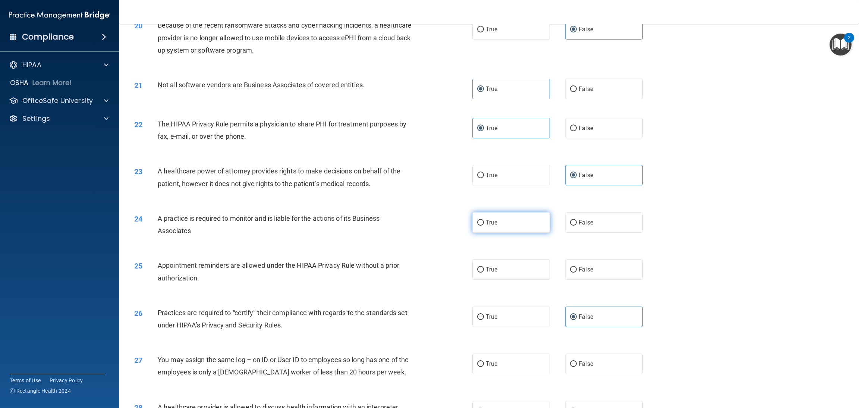
click at [502, 233] on label "True" at bounding box center [511, 222] width 78 height 21
click at [484, 226] on input "True" at bounding box center [480, 223] width 7 height 6
radio input "true"
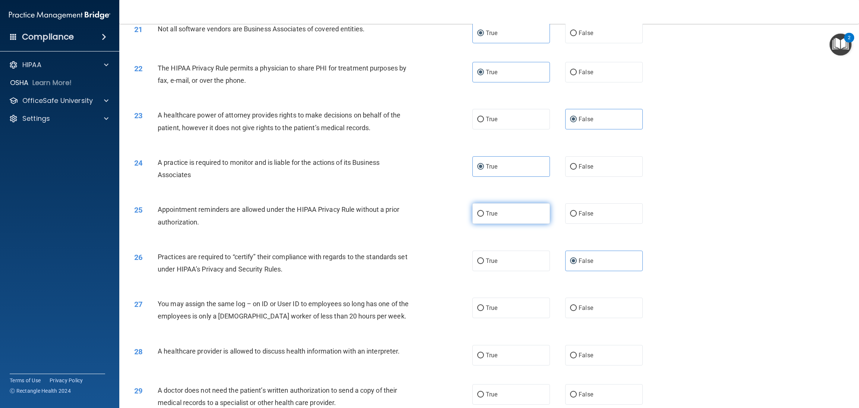
click at [502, 224] on label "True" at bounding box center [511, 213] width 78 height 21
click at [484, 217] on input "True" at bounding box center [480, 214] width 7 height 6
radio input "true"
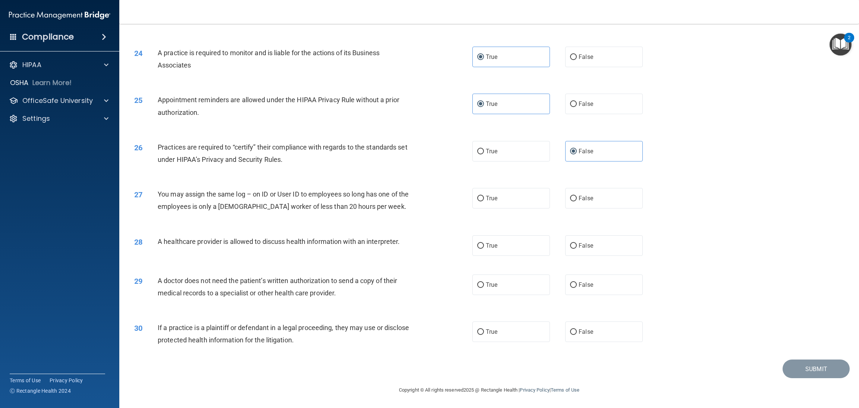
scroll to position [1184, 0]
click at [572, 205] on label "False" at bounding box center [604, 198] width 78 height 21
click at [572, 201] on input "False" at bounding box center [573, 199] width 7 height 6
radio input "true"
click at [514, 246] on label "True" at bounding box center [511, 245] width 78 height 21
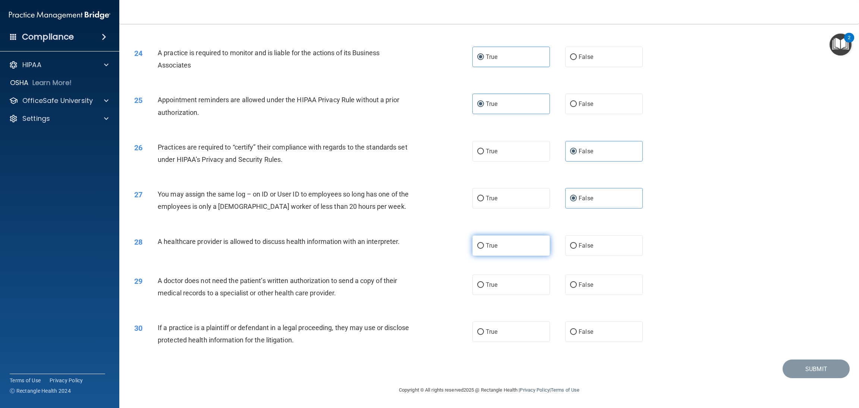
click at [484, 246] on input "True" at bounding box center [480, 246] width 7 height 6
radio input "true"
click at [502, 272] on label "True" at bounding box center [511, 284] width 78 height 21
click at [484, 272] on input "True" at bounding box center [480, 285] width 7 height 6
radio input "true"
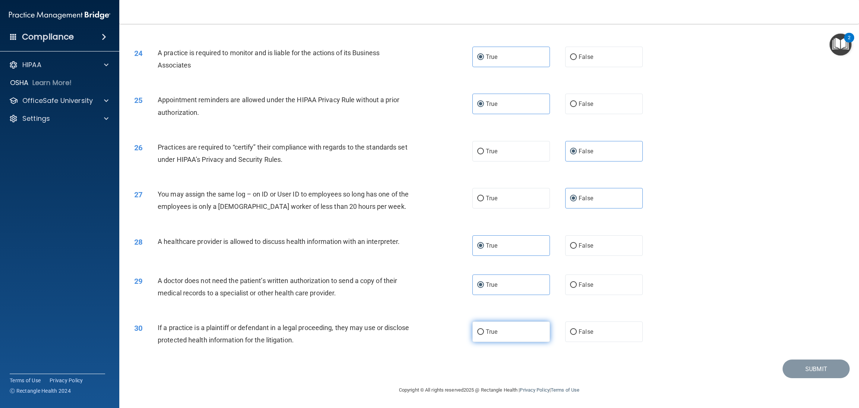
click at [500, 272] on label "True" at bounding box center [511, 331] width 78 height 21
click at [484, 272] on input "True" at bounding box center [480, 332] width 7 height 6
radio input "true"
drag, startPoint x: 798, startPoint y: 370, endPoint x: 793, endPoint y: 369, distance: 4.9
click at [572, 272] on button "Submit" at bounding box center [816, 368] width 67 height 19
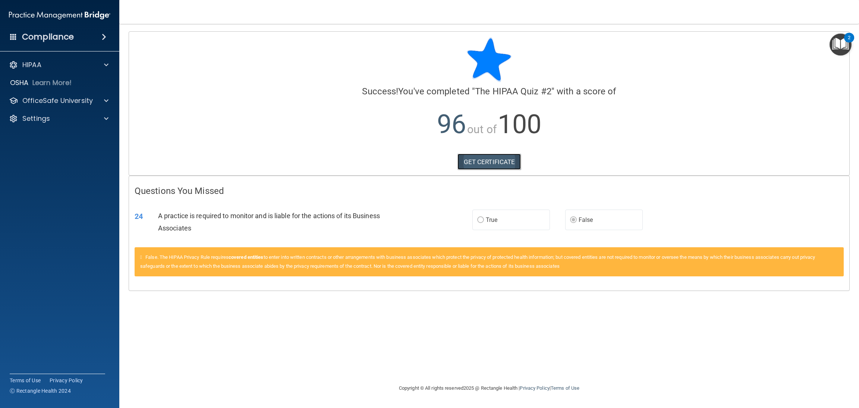
click at [489, 154] on link "GET CERTIFICATE" at bounding box center [490, 162] width 64 height 16
click at [19, 39] on div "Compliance" at bounding box center [59, 37] width 119 height 16
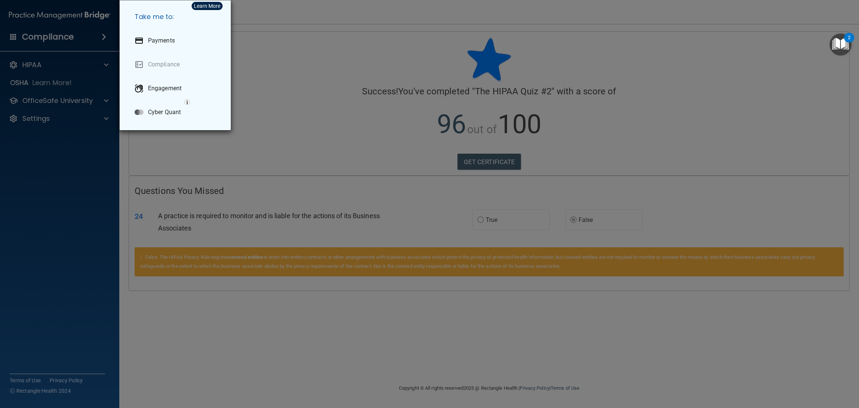
click at [44, 74] on div "Take me to: Payments Compliance Engagement Cyber Quant" at bounding box center [429, 204] width 859 height 408
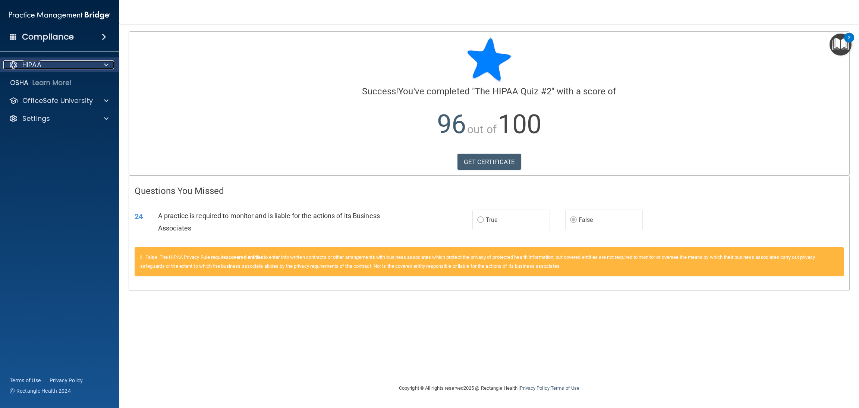
click at [108, 61] on span at bounding box center [106, 64] width 4 height 9
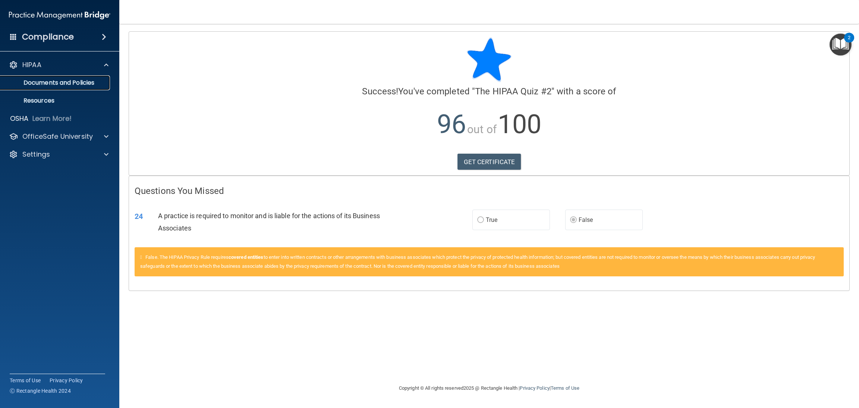
click at [59, 84] on p "Documents and Policies" at bounding box center [56, 82] width 102 height 7
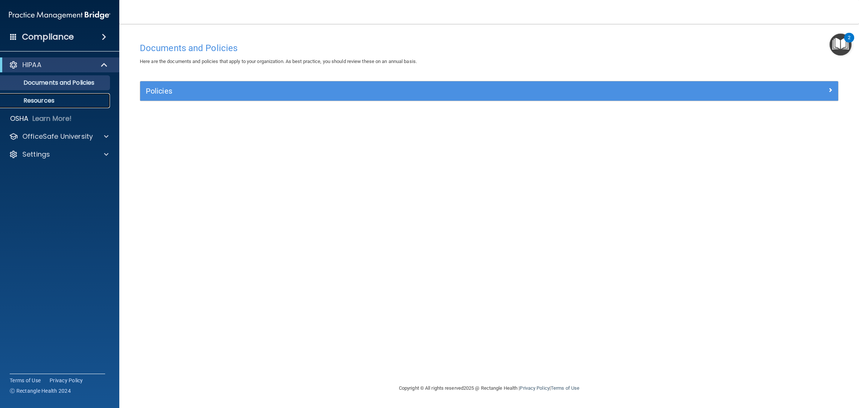
click at [39, 106] on link "Resources" at bounding box center [51, 100] width 117 height 15
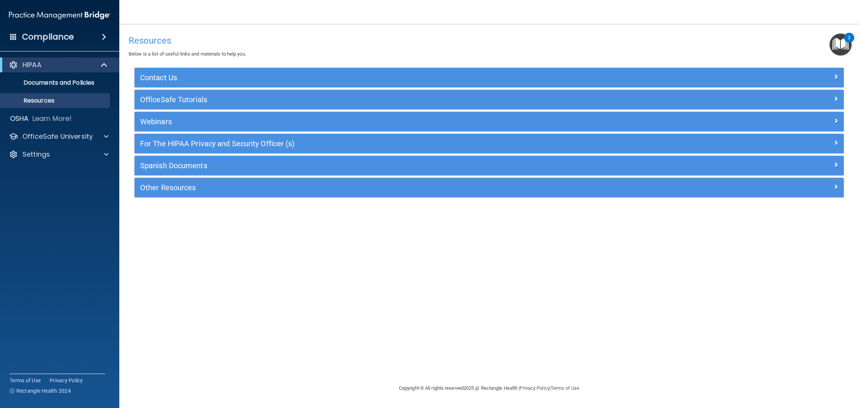
click at [572, 46] on img "Open Resource Center, 2 new notifications" at bounding box center [841, 45] width 22 height 22
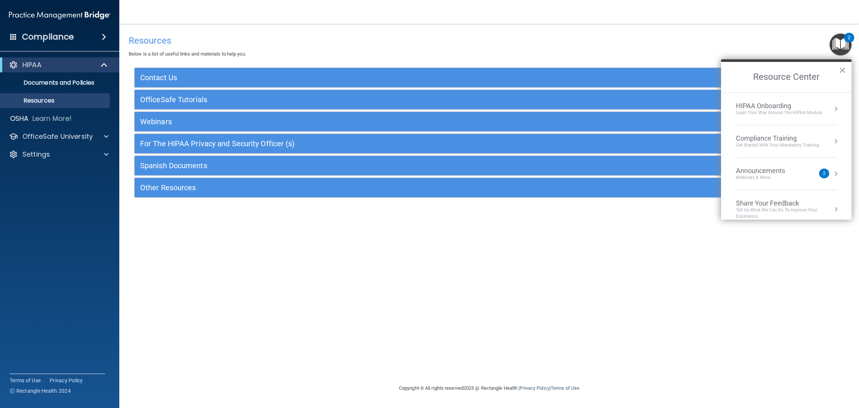
click at [572, 112] on div "Learn Your Way around the HIPAA module" at bounding box center [779, 113] width 86 height 6
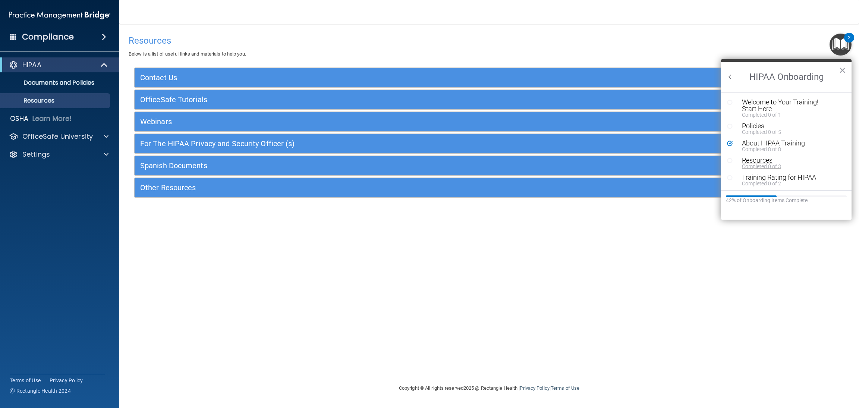
scroll to position [1, 0]
click at [572, 164] on div "Completed 0 of 3" at bounding box center [787, 165] width 91 height 5
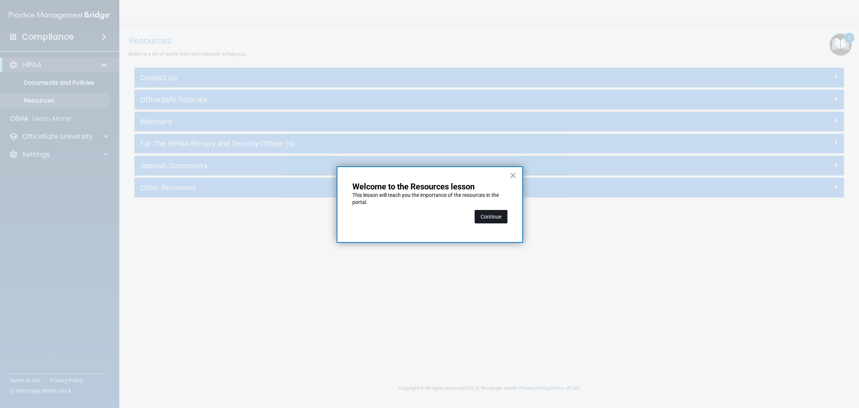
click at [493, 218] on button "Continue" at bounding box center [491, 216] width 33 height 13
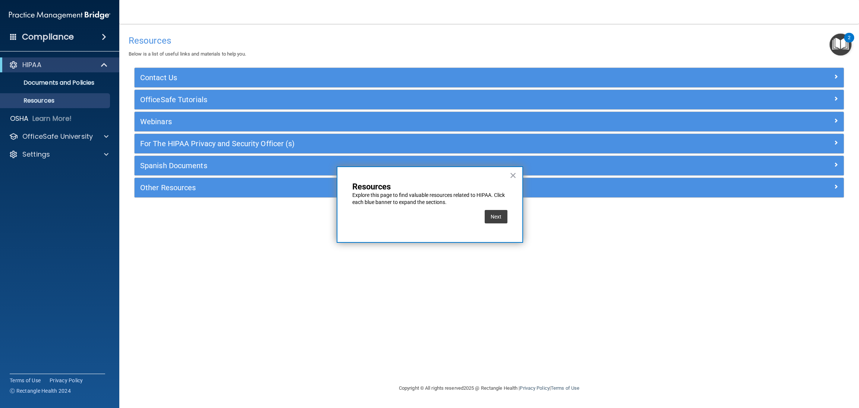
click at [482, 221] on div "Next" at bounding box center [429, 216] width 155 height 21
click at [502, 216] on button "Next" at bounding box center [496, 216] width 23 height 13
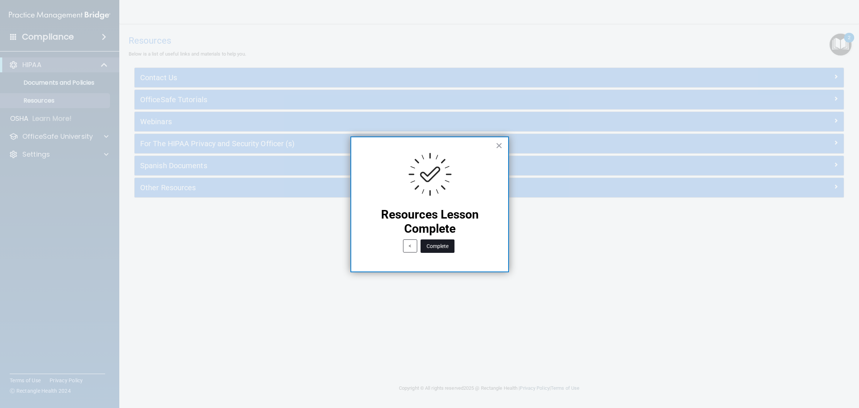
click at [449, 251] on button "Complete" at bounding box center [438, 245] width 34 height 13
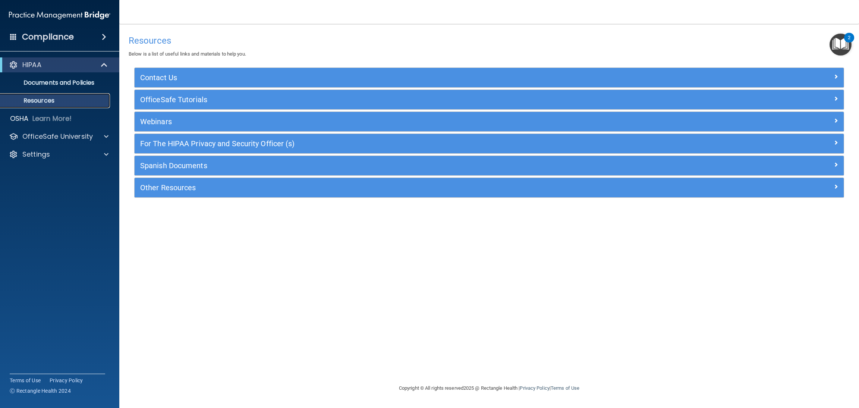
click at [52, 101] on p "Resources" at bounding box center [56, 100] width 102 height 7
click at [59, 87] on link "Documents and Policies" at bounding box center [51, 82] width 117 height 15
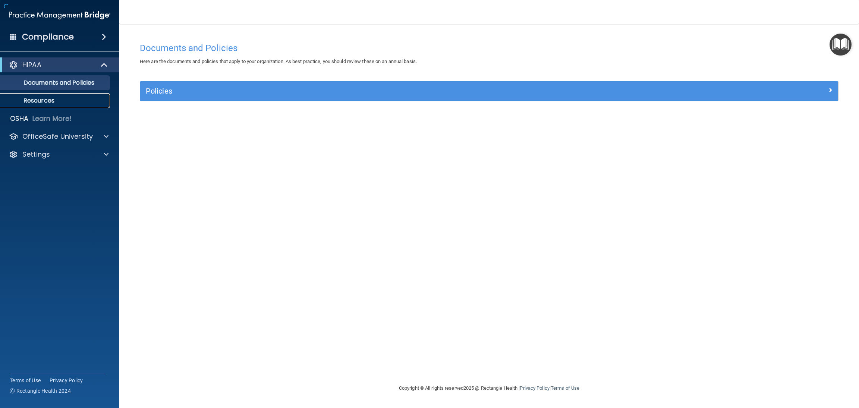
click at [51, 99] on p "Resources" at bounding box center [56, 100] width 102 height 7
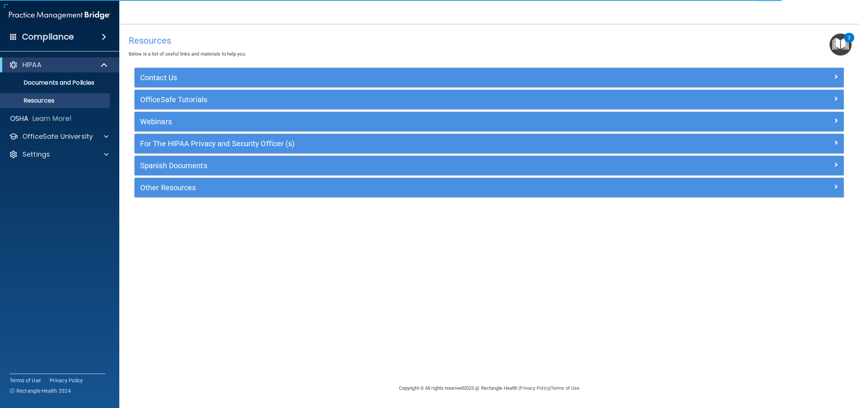
click at [572, 44] on img "Open Resource Center, 2 new notifications" at bounding box center [841, 45] width 22 height 22
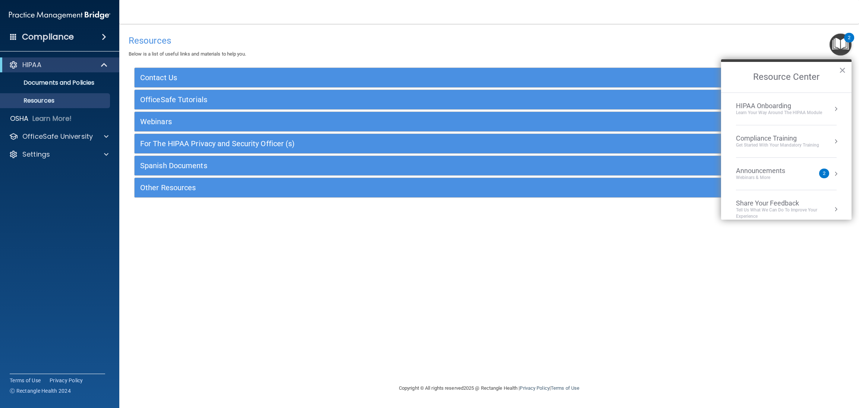
click at [572, 173] on div "Announcements" at bounding box center [768, 171] width 64 height 8
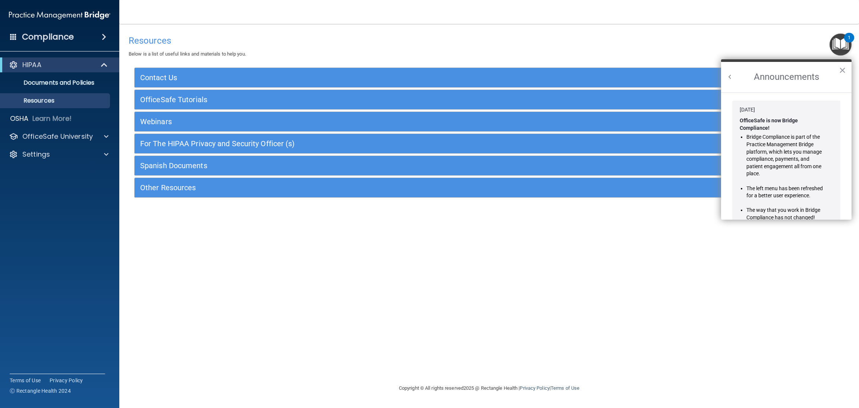
click at [572, 75] on h2 "Announcements" at bounding box center [786, 77] width 131 height 31
click at [572, 80] on button "Back to Resource Center Home" at bounding box center [729, 76] width 7 height 7
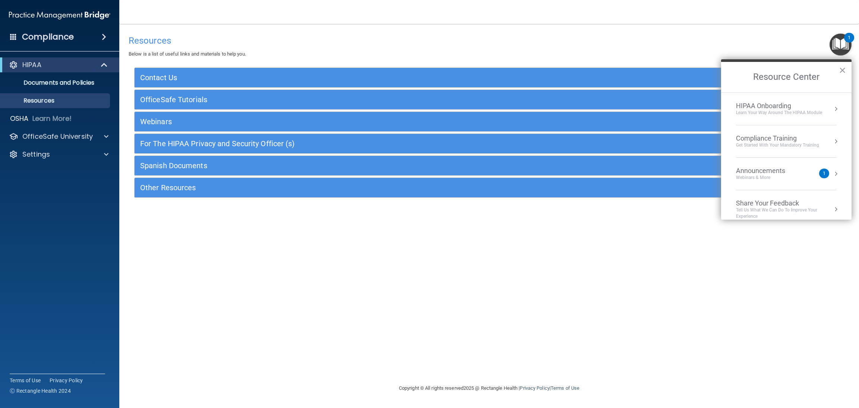
click at [572, 103] on div "HIPAA Onboarding" at bounding box center [779, 106] width 86 height 8
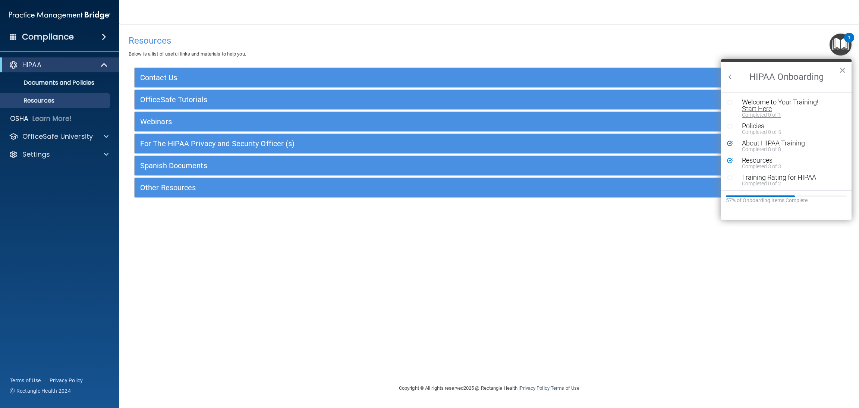
click at [572, 106] on div "Welcome to Your Training! Start Here" at bounding box center [787, 105] width 91 height 13
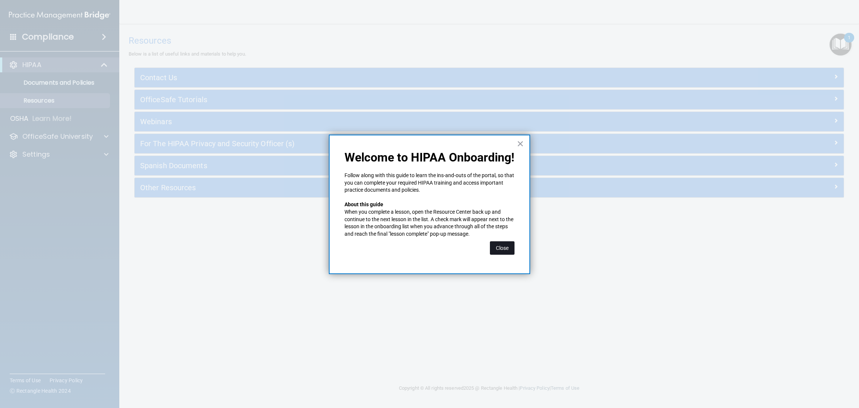
click at [502, 251] on button "Close" at bounding box center [502, 247] width 25 height 13
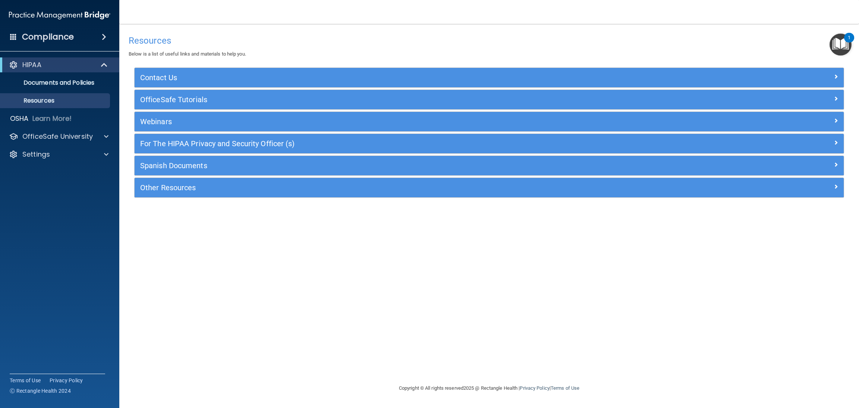
click at [572, 43] on img "Open Resource Center, 1 new notification" at bounding box center [841, 45] width 22 height 22
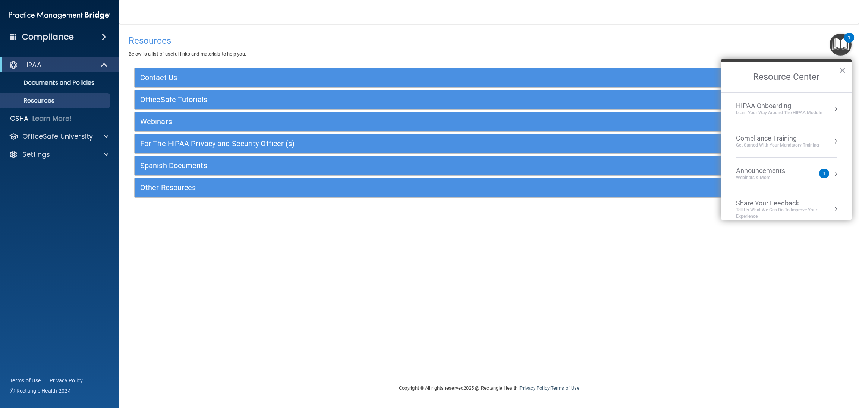
click at [572, 105] on div "HIPAA Onboarding" at bounding box center [779, 106] width 86 height 8
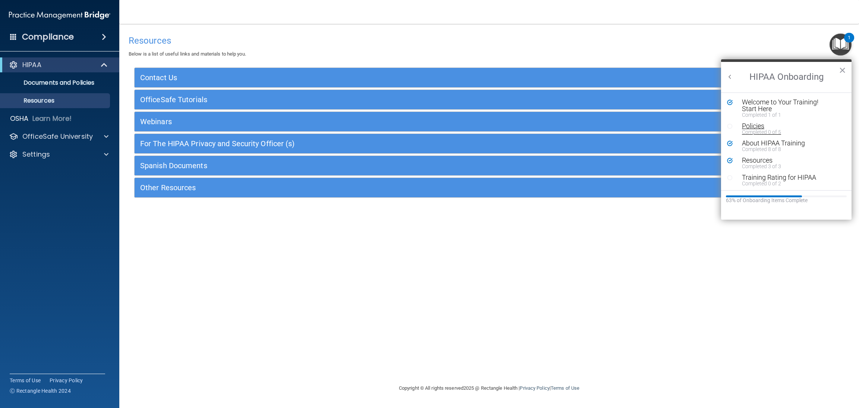
click at [572, 126] on div "Policies" at bounding box center [787, 126] width 91 height 7
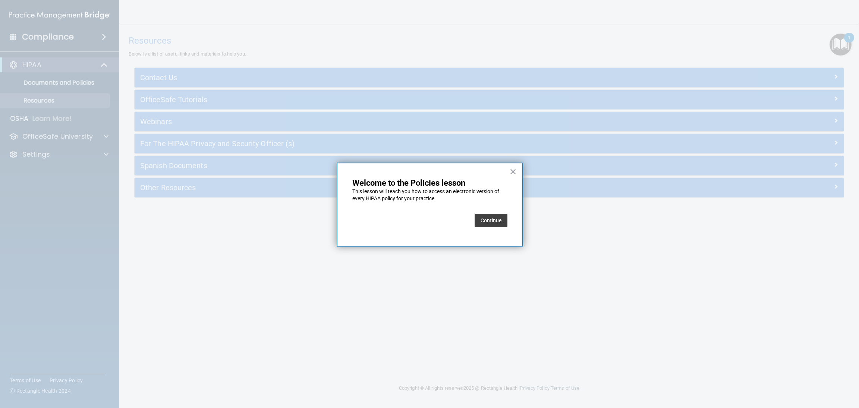
click at [493, 223] on button "Continue" at bounding box center [491, 220] width 33 height 13
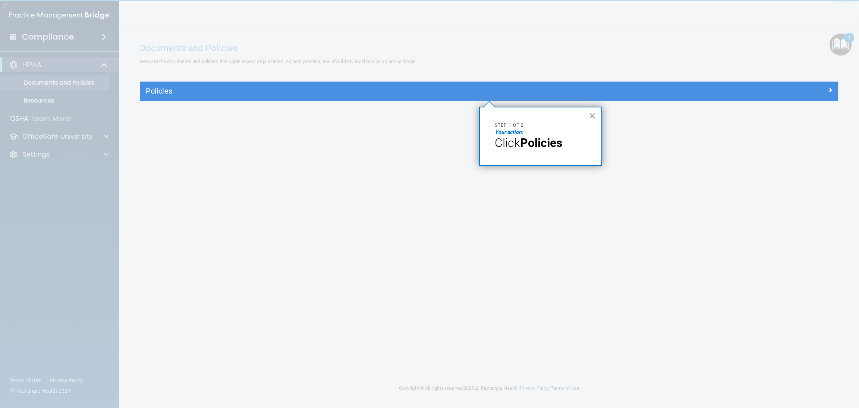
click at [518, 144] on span "Click" at bounding box center [507, 143] width 25 height 14
click at [572, 112] on button "×" at bounding box center [592, 116] width 7 height 12
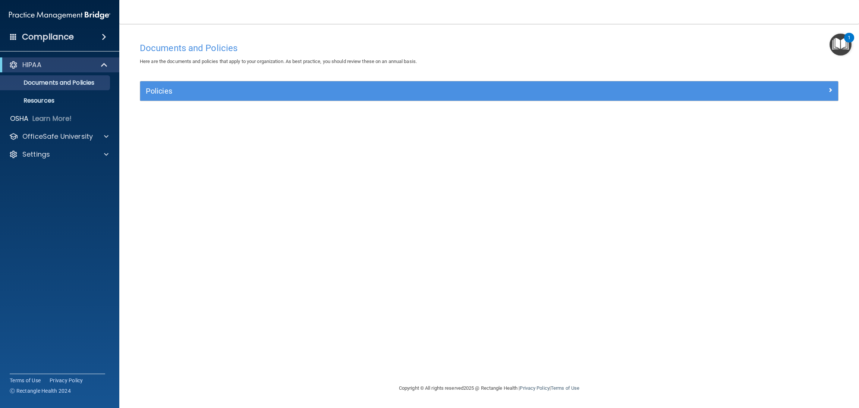
click at [394, 72] on div "Documents and Policies Here are the documents and policies that apply to your o…" at bounding box center [489, 211] width 710 height 345
click at [395, 83] on div "Policies" at bounding box center [489, 90] width 698 height 19
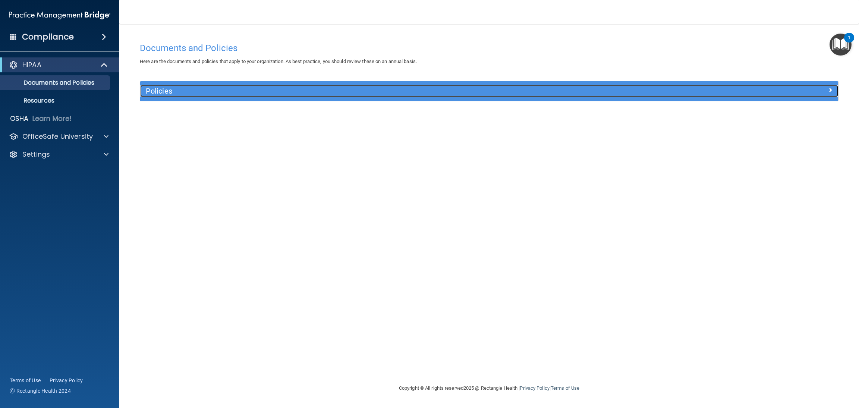
click at [396, 89] on h5 "Policies" at bounding box center [402, 91] width 512 height 8
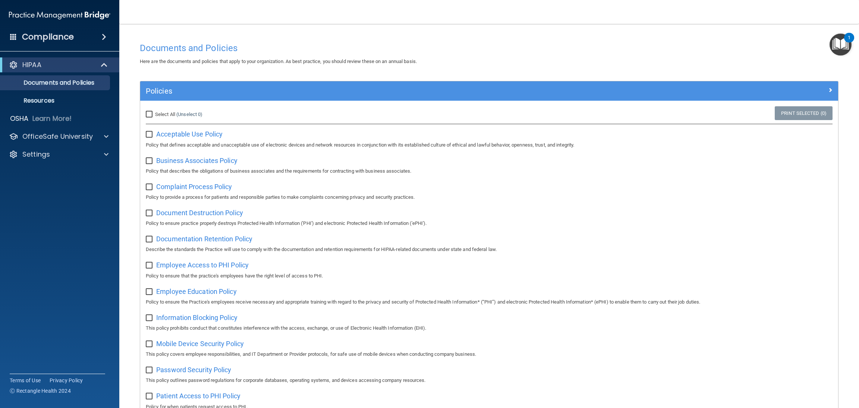
click at [148, 115] on input "Select All (Unselect 0) Unselect All" at bounding box center [150, 115] width 9 height 6
checkbox input "true"
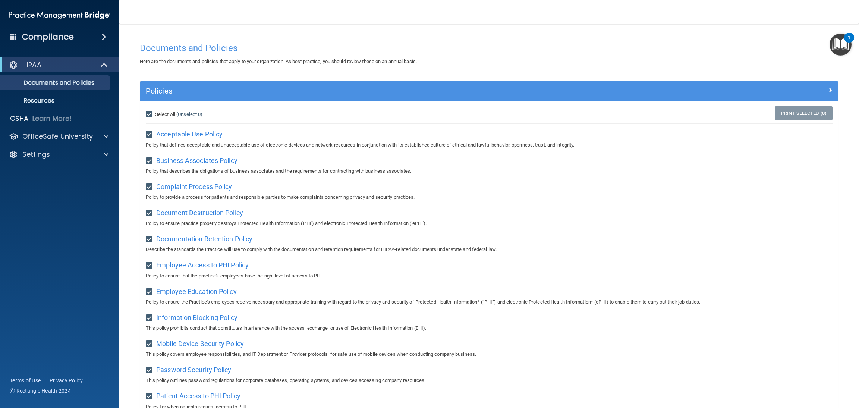
checkbox input "true"
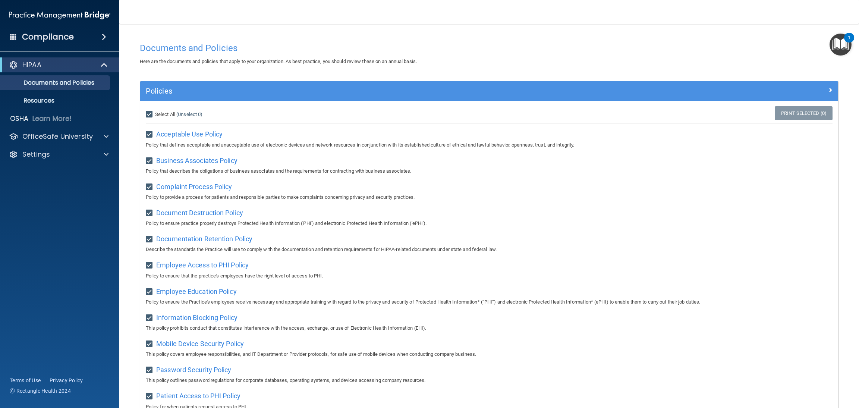
checkbox input "true"
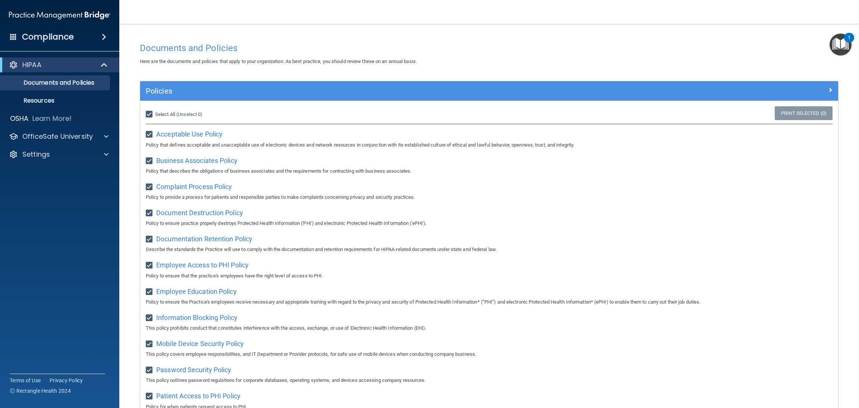
checkbox input "true"
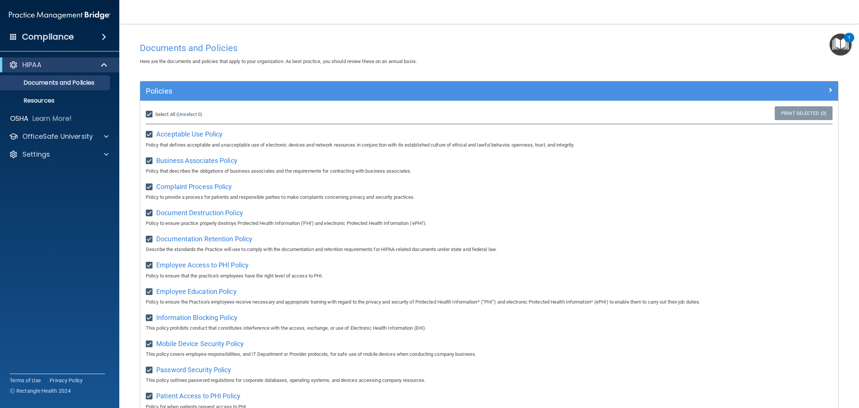
checkbox input "true"
click at [572, 117] on link "Print Selected (21)" at bounding box center [802, 113] width 60 height 14
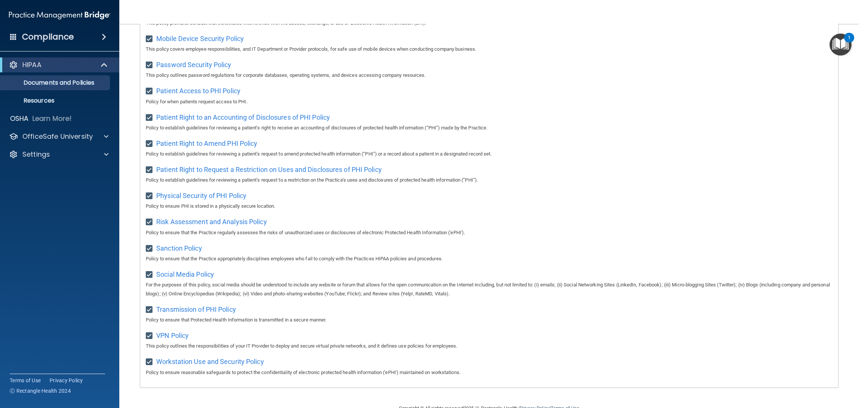
scroll to position [278, 0]
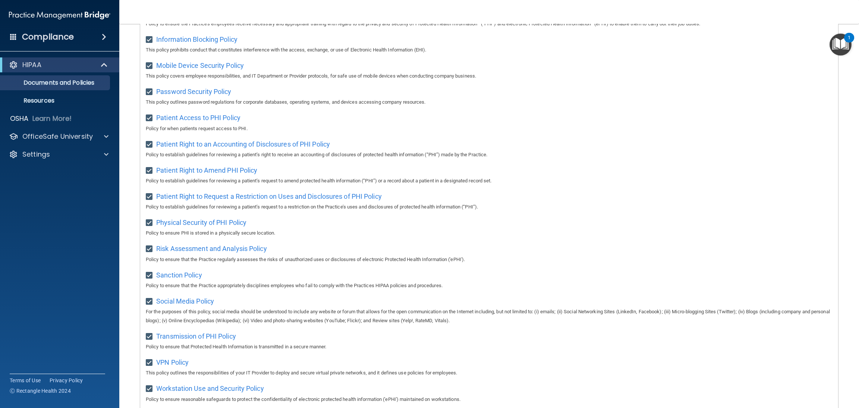
click at [572, 42] on img "Open Resource Center, 1 new notification" at bounding box center [841, 45] width 22 height 22
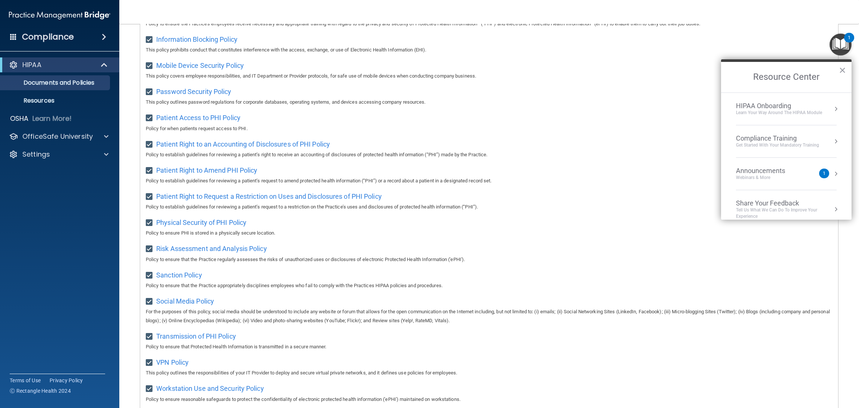
click at [572, 108] on div "HIPAA Onboarding" at bounding box center [779, 106] width 86 height 8
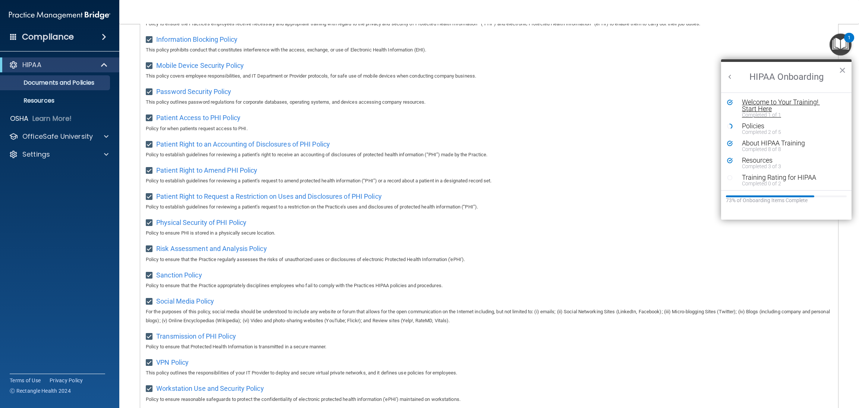
scroll to position [0, 0]
click at [572, 130] on button "Policies Completed 2 of 5" at bounding box center [785, 129] width 95 height 12
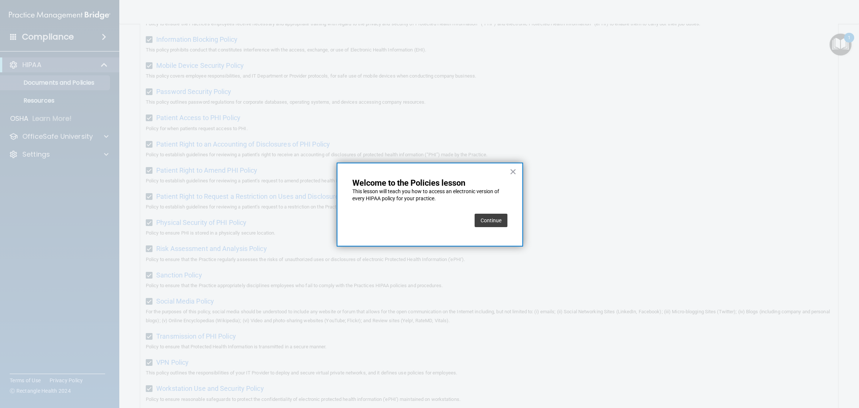
click at [503, 223] on button "Continue" at bounding box center [491, 220] width 33 height 13
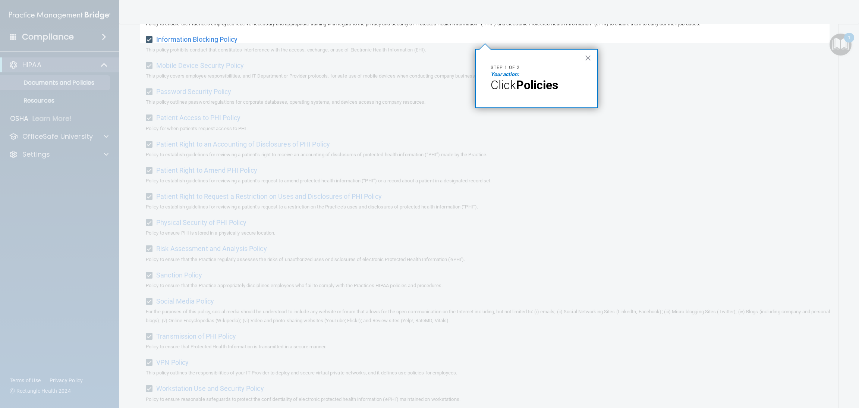
scroll to position [57, 0]
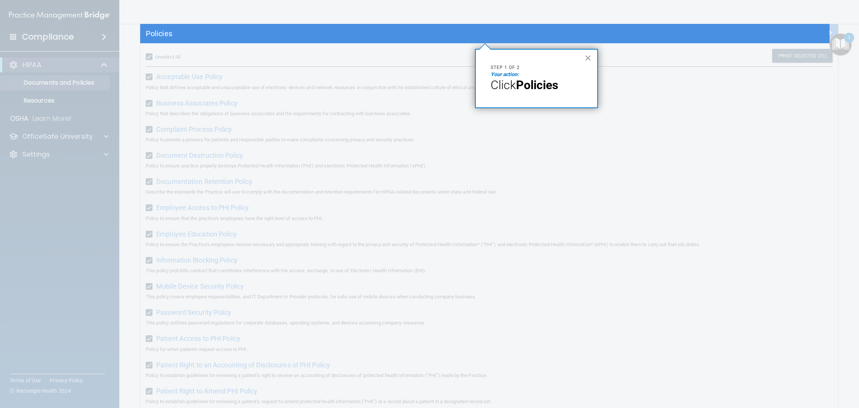
click at [516, 106] on div "× Step 1 of 2 Your action: Click Policies" at bounding box center [536, 78] width 123 height 59
click at [560, 95] on div "× Step 1 of 2 Your action: Click Policies" at bounding box center [536, 78] width 123 height 59
click at [572, 59] on div "× Step 1 of 2 Your action: Click Policies" at bounding box center [536, 78] width 123 height 59
click at [572, 54] on button "×" at bounding box center [588, 58] width 7 height 12
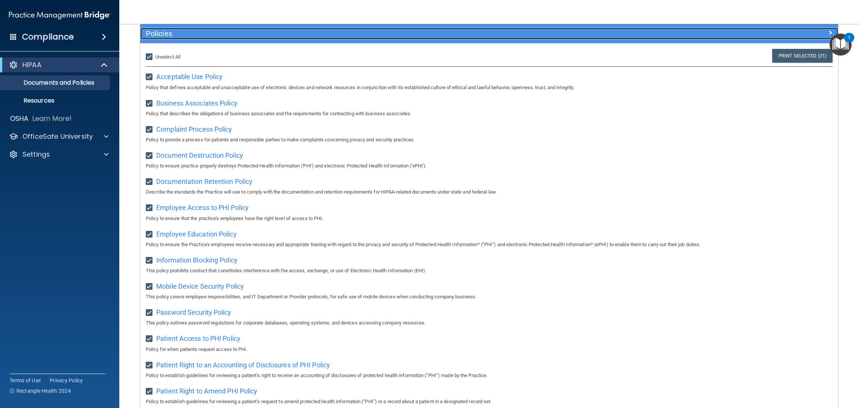
click at [547, 38] on div "Policies" at bounding box center [402, 34] width 524 height 12
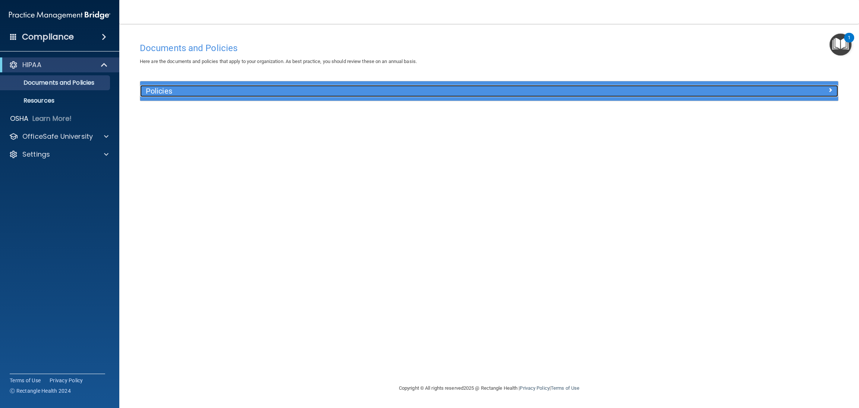
scroll to position [0, 0]
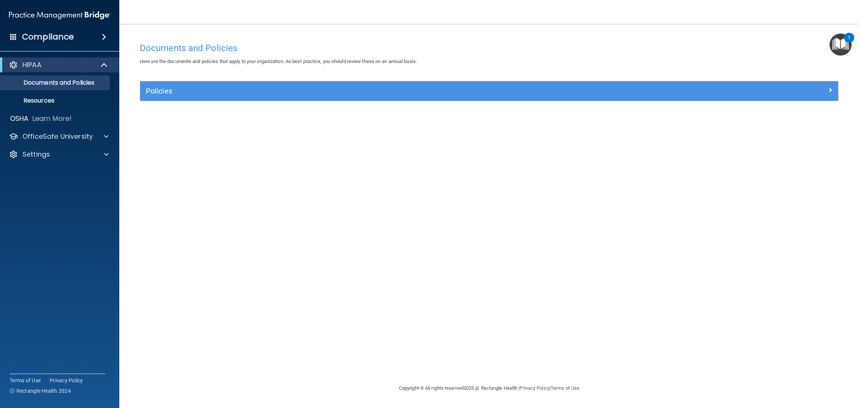
click at [572, 85] on div "Policies" at bounding box center [489, 90] width 698 height 19
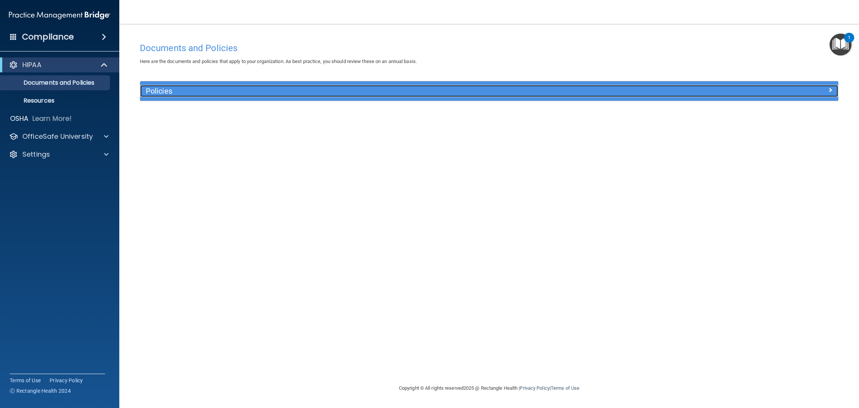
click at [572, 92] on div at bounding box center [751, 89] width 175 height 9
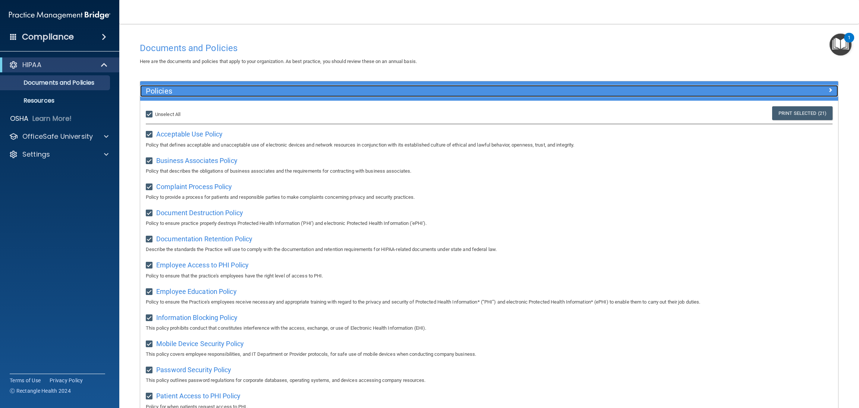
click at [572, 93] on div at bounding box center [751, 89] width 175 height 9
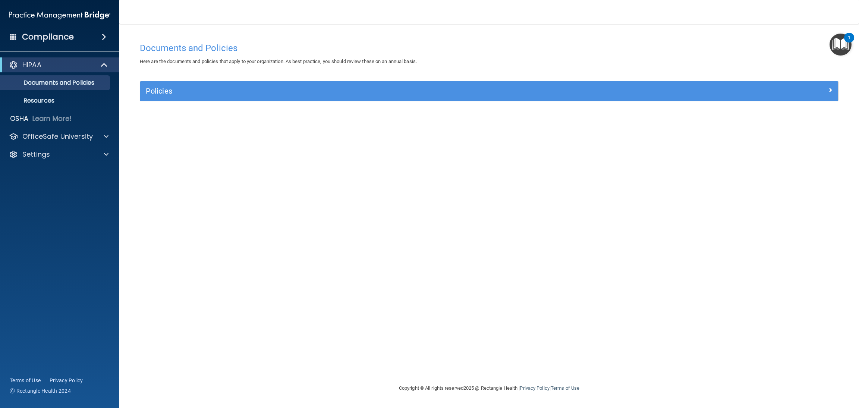
click at [210, 49] on h4 "Documents and Policies" at bounding box center [489, 48] width 699 height 10
click at [572, 45] on img "Open Resource Center, 1 new notification" at bounding box center [841, 45] width 22 height 22
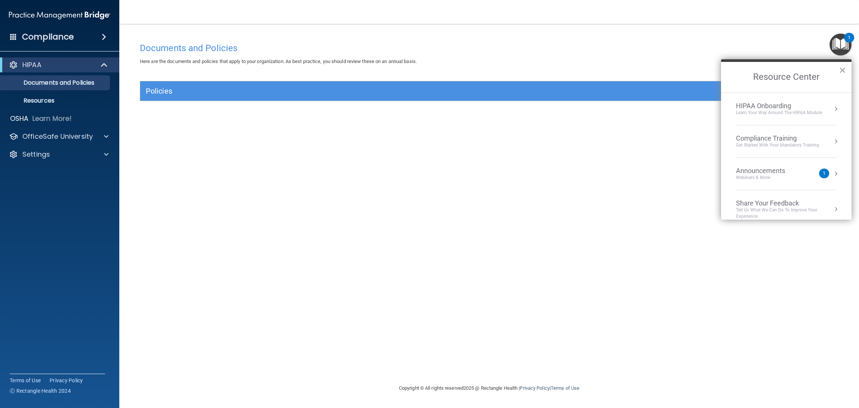
click at [572, 103] on div "HIPAA Onboarding" at bounding box center [779, 106] width 86 height 8
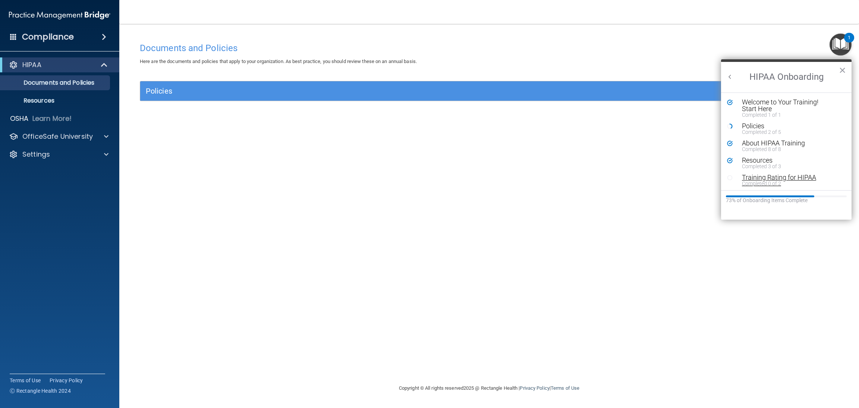
click at [572, 181] on div "Completed 0 of 2" at bounding box center [787, 183] width 91 height 5
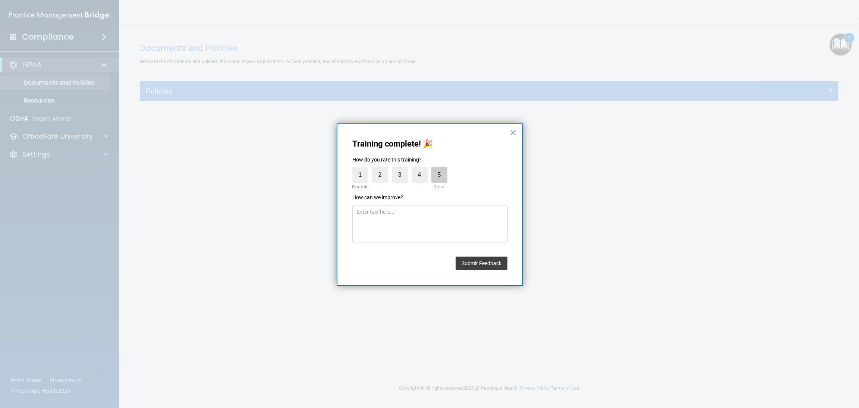
click at [440, 176] on label "5" at bounding box center [439, 175] width 16 height 16
click at [422, 169] on input "5" at bounding box center [422, 169] width 0 height 0
click at [480, 260] on button "Submit Feedback" at bounding box center [482, 263] width 52 height 13
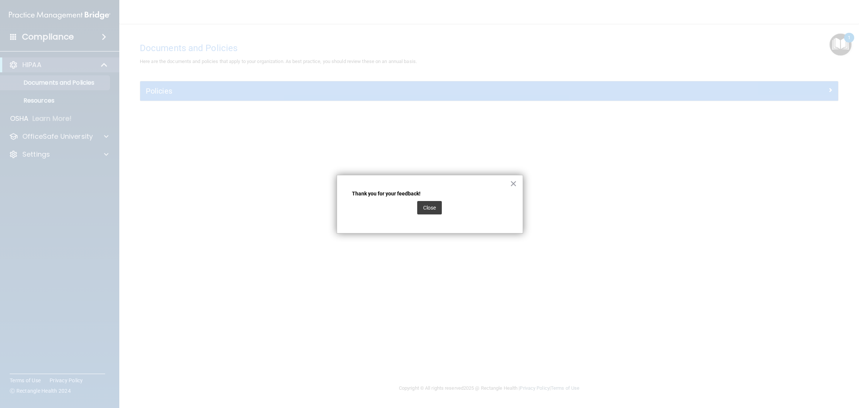
click at [417, 210] on div "Close" at bounding box center [430, 207] width 156 height 21
click at [427, 209] on button "Close" at bounding box center [429, 207] width 25 height 13
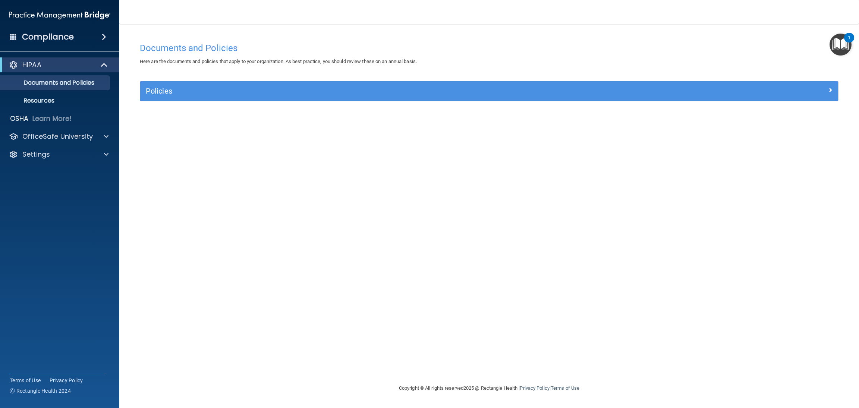
click at [572, 54] on img "Open Resource Center, 1 new notification" at bounding box center [841, 45] width 22 height 22
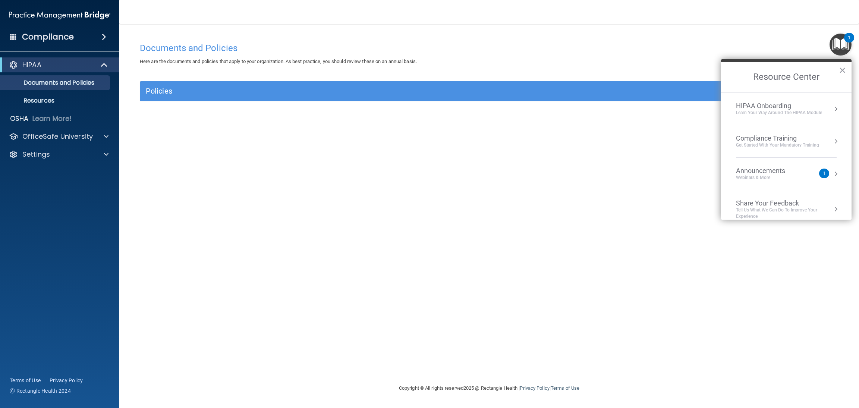
click at [572, 112] on div "Learn Your Way around the HIPAA module" at bounding box center [779, 113] width 86 height 6
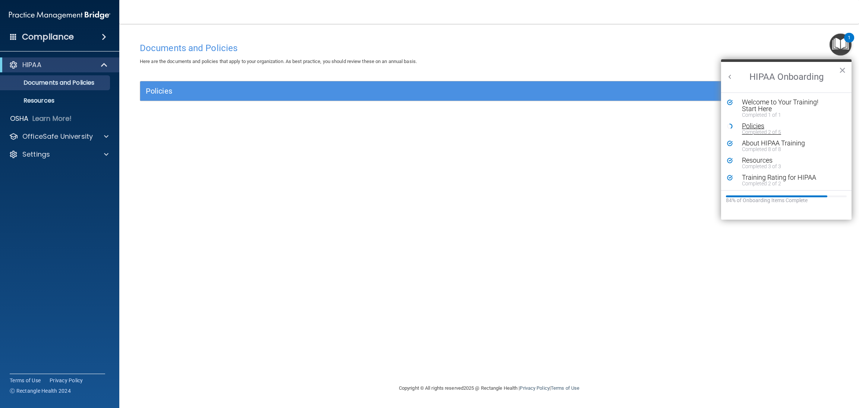
click at [572, 131] on div "Completed 2 of 5" at bounding box center [787, 131] width 91 height 5
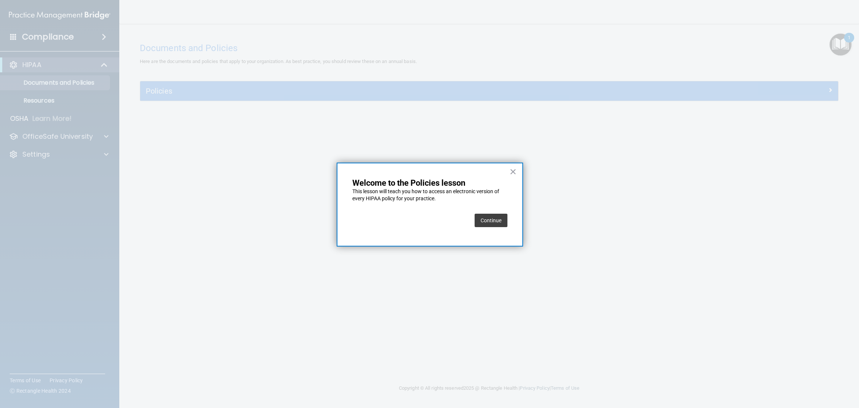
click at [487, 217] on button "Continue" at bounding box center [491, 220] width 33 height 13
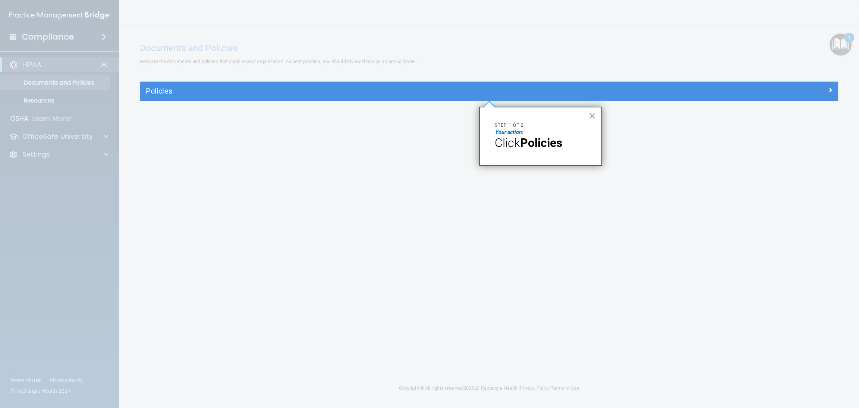
click at [510, 145] on span "Click" at bounding box center [507, 143] width 25 height 14
click at [418, 146] on div at bounding box center [489, 254] width 698 height 307
drag, startPoint x: 339, startPoint y: 113, endPoint x: 348, endPoint y: 98, distance: 16.8
click at [339, 112] on div at bounding box center [489, 254] width 698 height 307
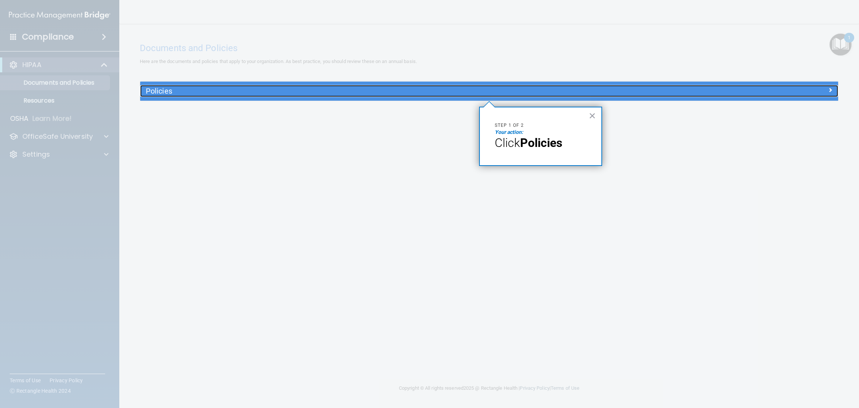
click at [349, 96] on div "Policies" at bounding box center [402, 91] width 524 height 12
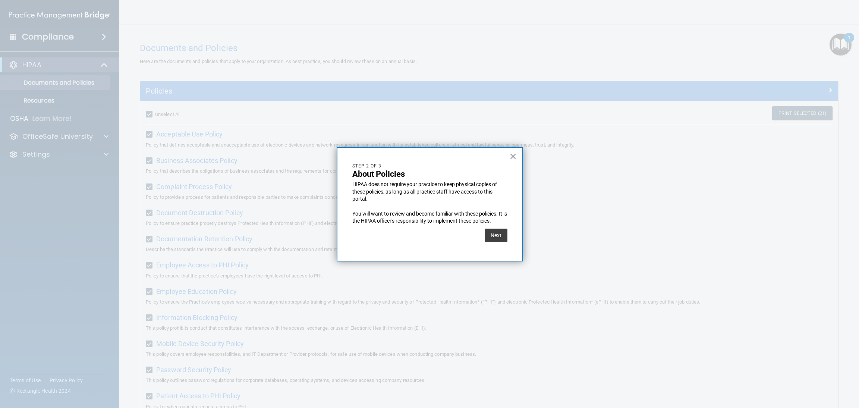
click at [350, 92] on div at bounding box center [429, 204] width 859 height 408
click at [498, 234] on button "Next" at bounding box center [496, 235] width 23 height 13
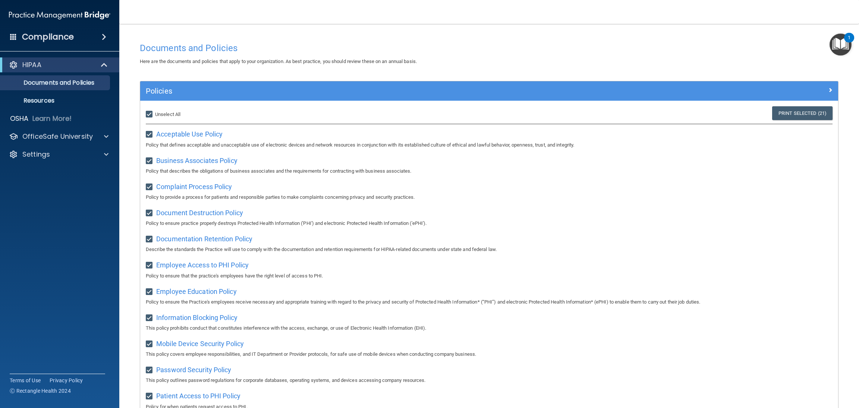
click at [572, 44] on img "Open Resource Center, 1 new notification" at bounding box center [841, 45] width 22 height 22
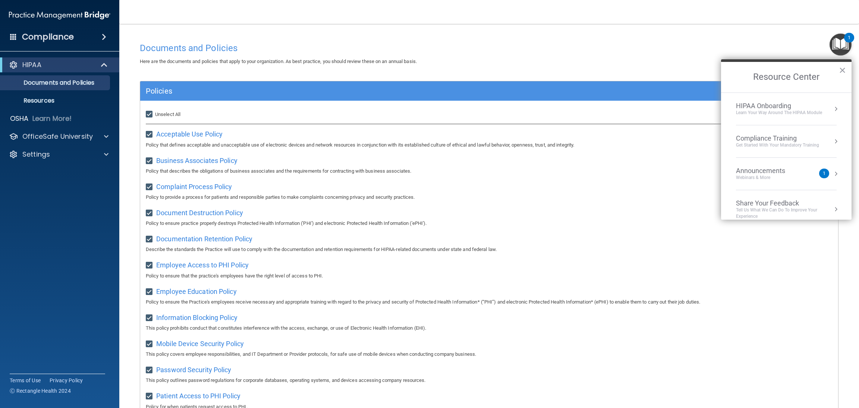
click at [572, 132] on li "Compliance Training Get Started with your mandatory training" at bounding box center [786, 141] width 101 height 32
click at [572, 81] on h2 "Compliance Training" at bounding box center [786, 77] width 131 height 31
click at [572, 77] on button "Back to Resource Center Home" at bounding box center [729, 76] width 7 height 7
click at [572, 104] on div "HIPAA Onboarding" at bounding box center [779, 106] width 86 height 8
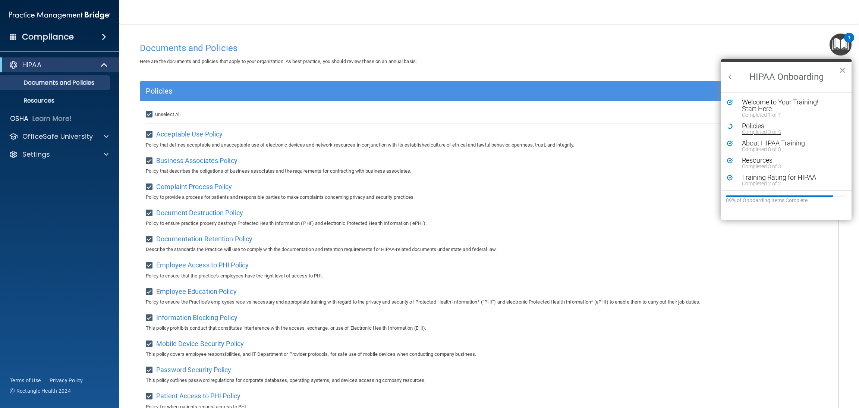
click at [572, 123] on div "Policies" at bounding box center [787, 126] width 91 height 7
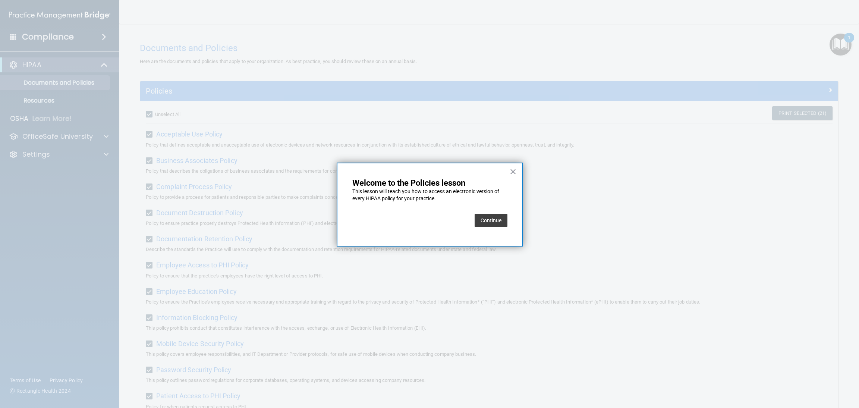
click at [482, 223] on button "Continue" at bounding box center [491, 220] width 33 height 13
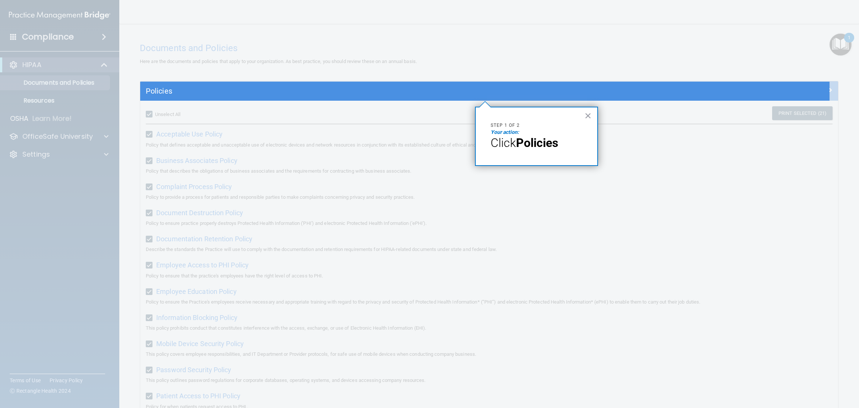
click at [497, 133] on em "Your action:" at bounding box center [505, 132] width 28 height 6
click at [519, 141] on strong "Policies" at bounding box center [537, 143] width 42 height 14
click at [518, 150] on div "× Step 1 of 2 Your action: Click Policies" at bounding box center [536, 136] width 123 height 59
click at [572, 97] on div "Policies" at bounding box center [489, 90] width 698 height 19
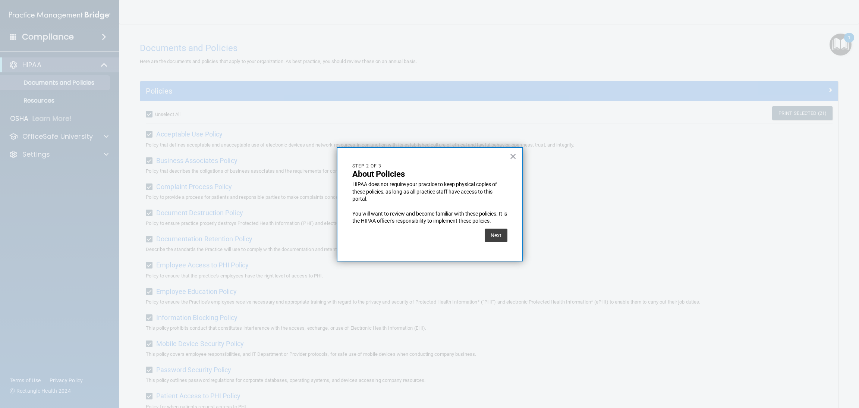
click at [482, 235] on div "Next" at bounding box center [429, 235] width 155 height 21
click at [490, 235] on button "Next" at bounding box center [496, 235] width 23 height 13
